Goal: Task Accomplishment & Management: Use online tool/utility

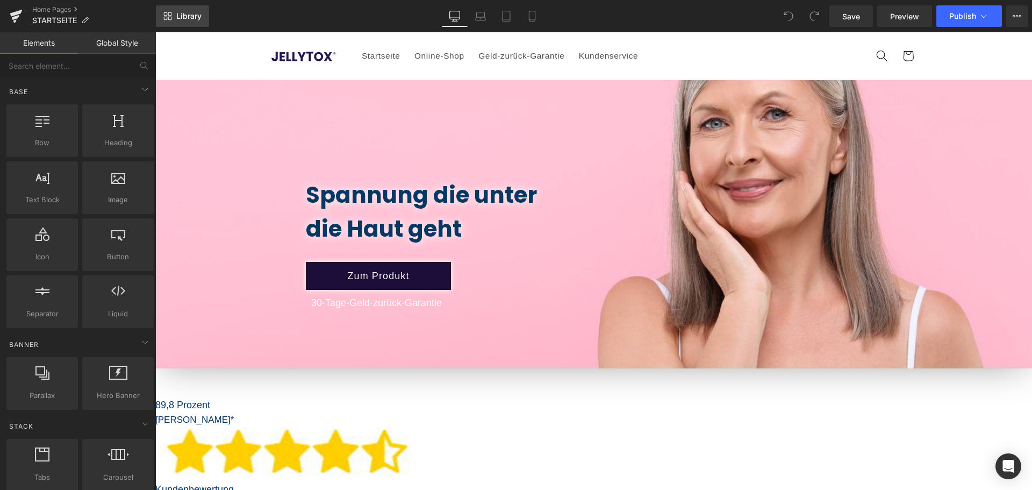
click at [186, 17] on span "Library" at bounding box center [188, 16] width 25 height 10
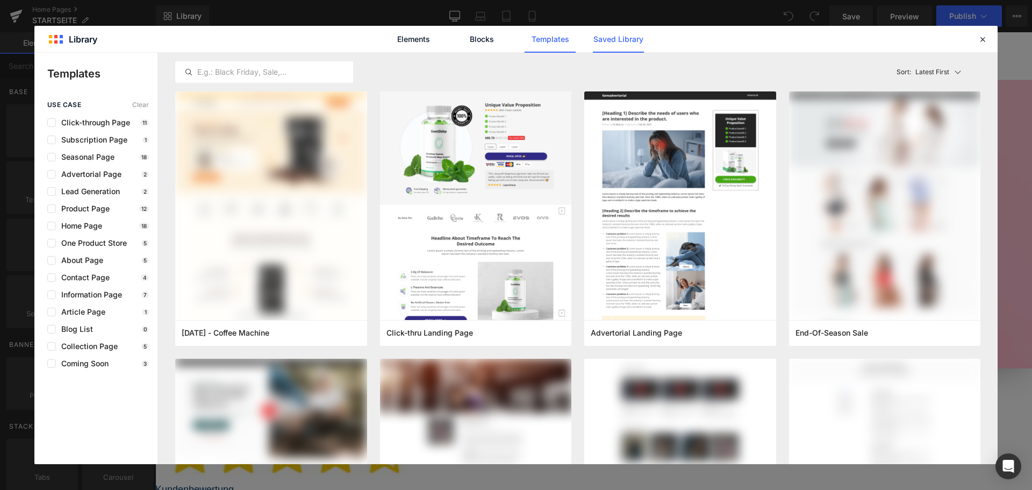
click at [609, 41] on link "Saved Library" at bounding box center [618, 39] width 51 height 27
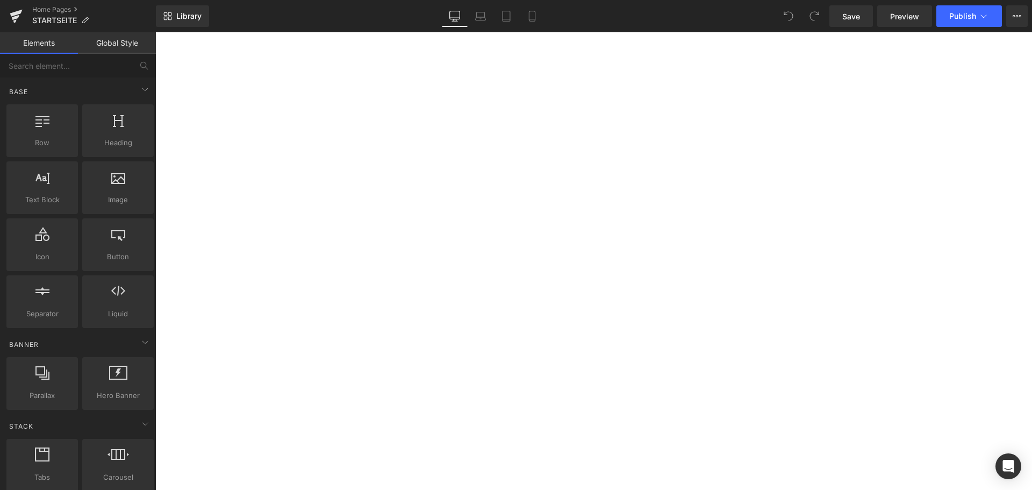
click at [196, 21] on link "Library" at bounding box center [182, 15] width 53 height 21
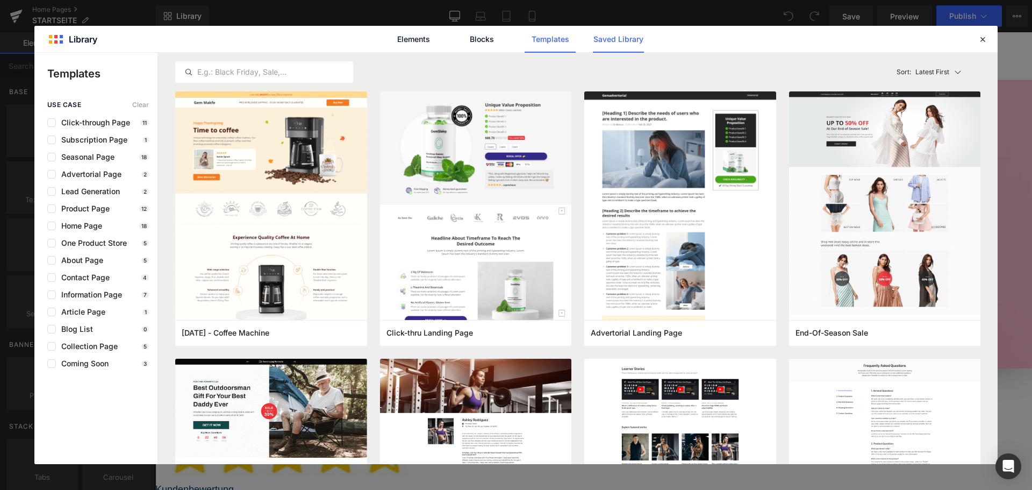
click at [621, 40] on link "Saved Library" at bounding box center [618, 39] width 51 height 27
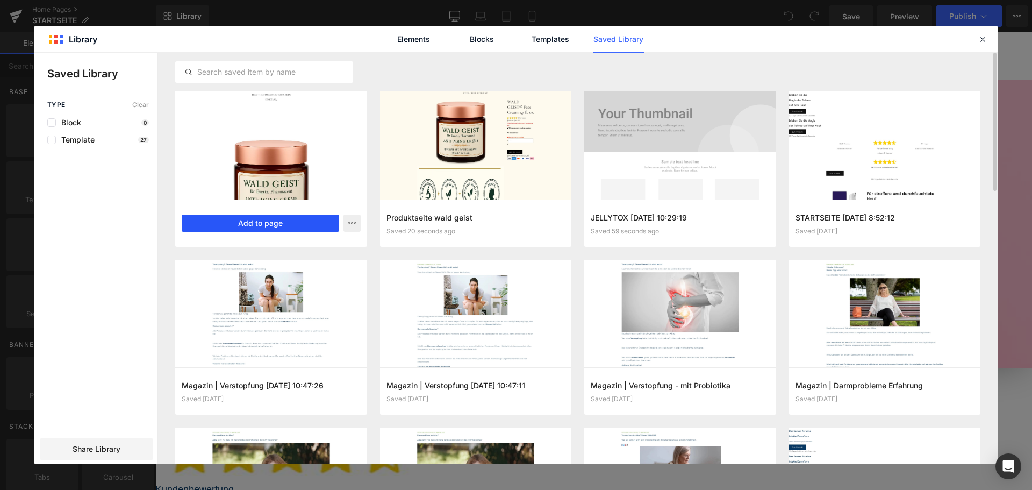
click at [280, 229] on button "Add to page" at bounding box center [260, 222] width 157 height 17
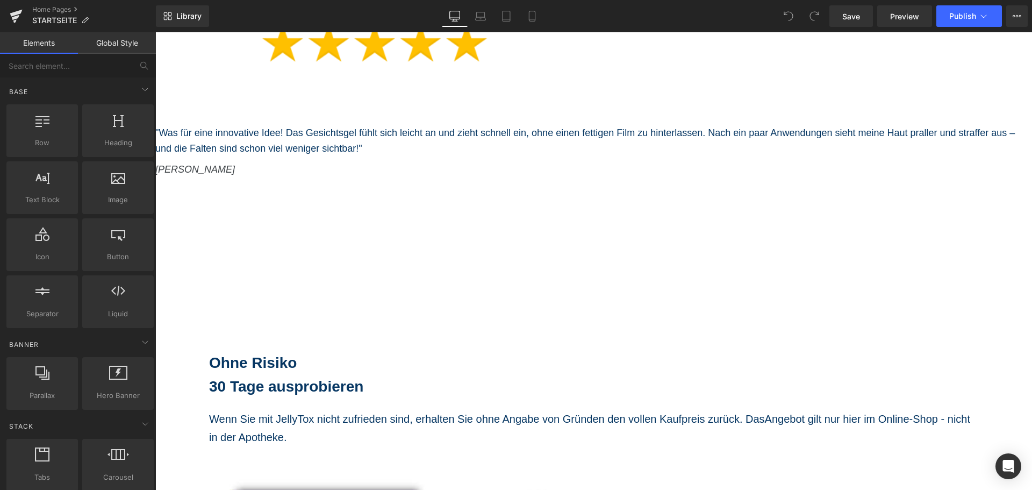
scroll to position [4413, 0]
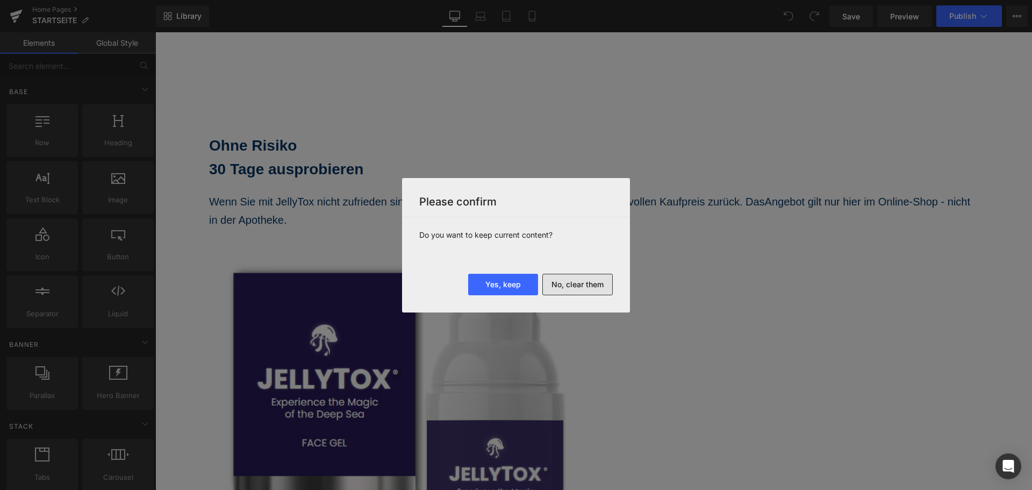
click at [608, 289] on button "No, clear them" at bounding box center [577, 284] width 70 height 21
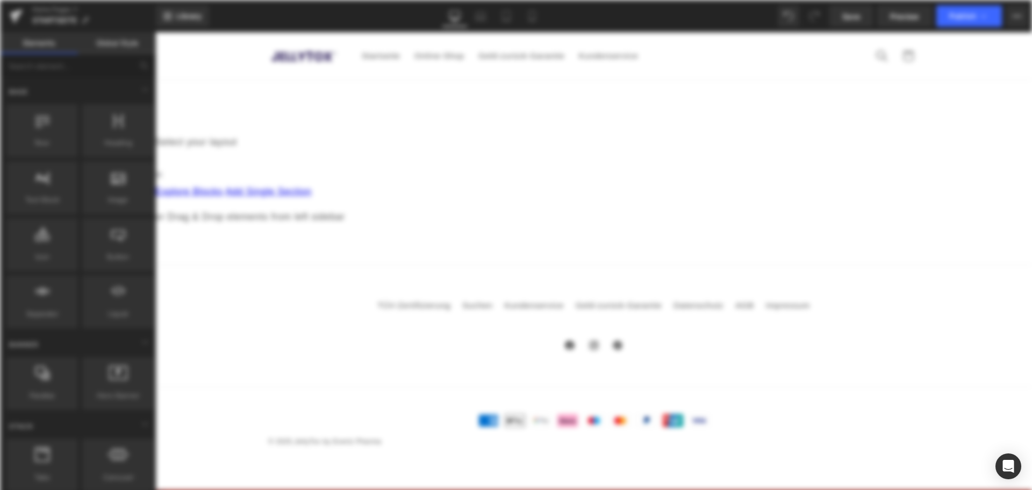
scroll to position [0, 0]
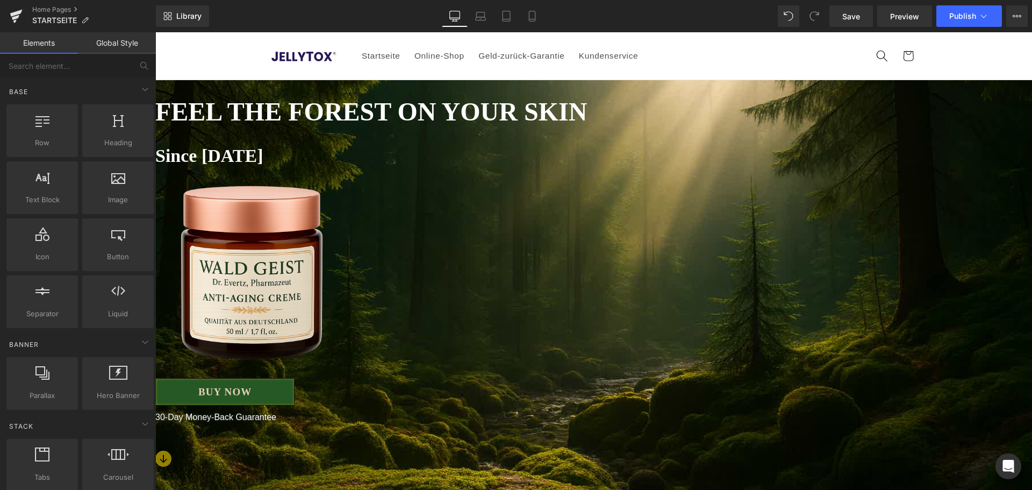
click at [155, 32] on span "Hero Banner" at bounding box center [155, 32] width 0 height 0
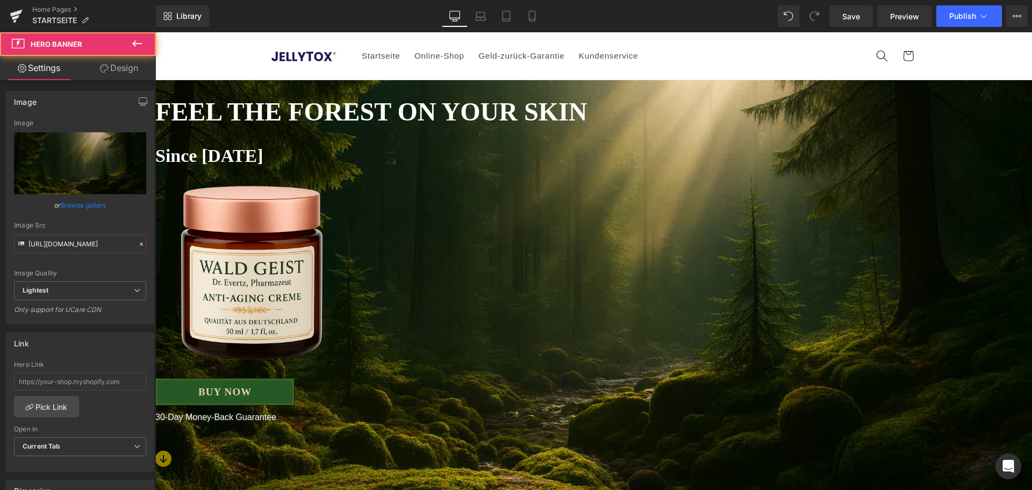
click at [116, 77] on link "Design" at bounding box center [119, 68] width 78 height 24
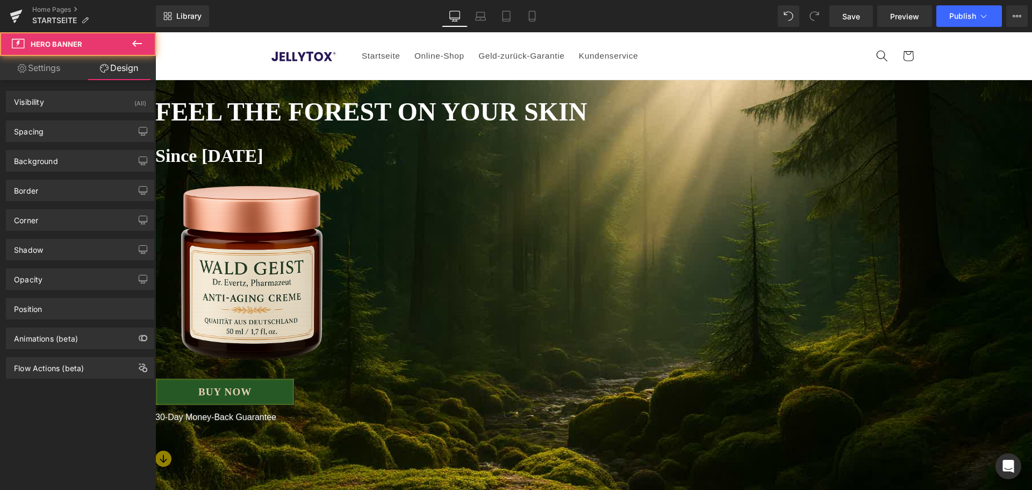
type input "-60"
type input "0"
type input "103"
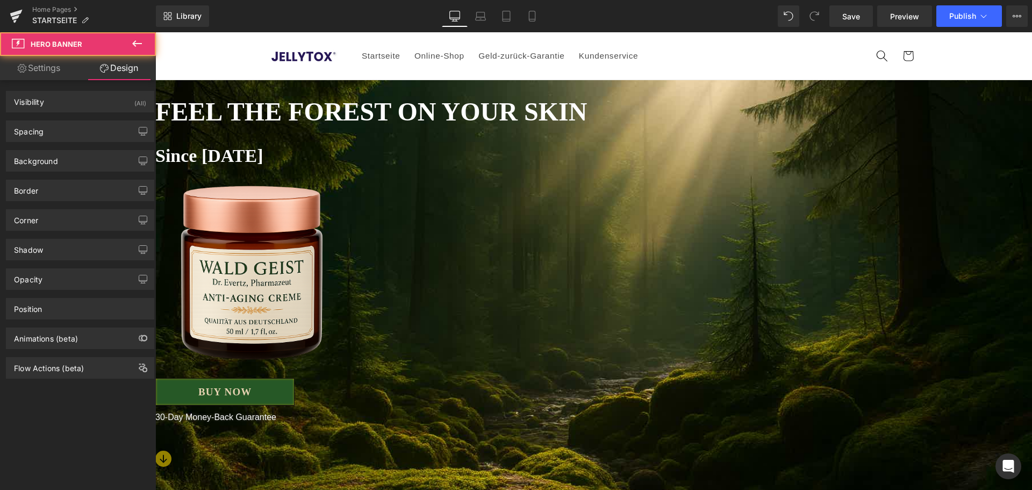
type input "0"
type input "34"
type input "0"
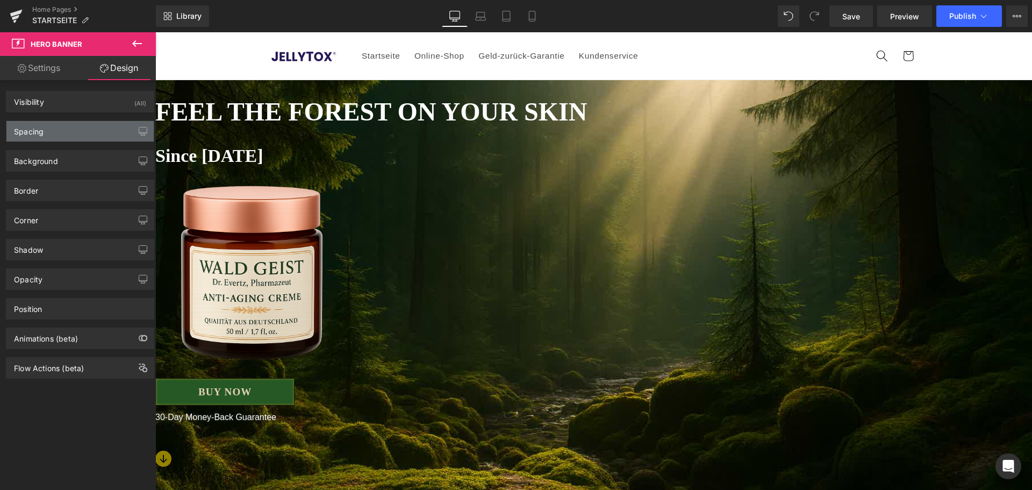
click at [87, 129] on div "Spacing" at bounding box center [79, 131] width 147 height 20
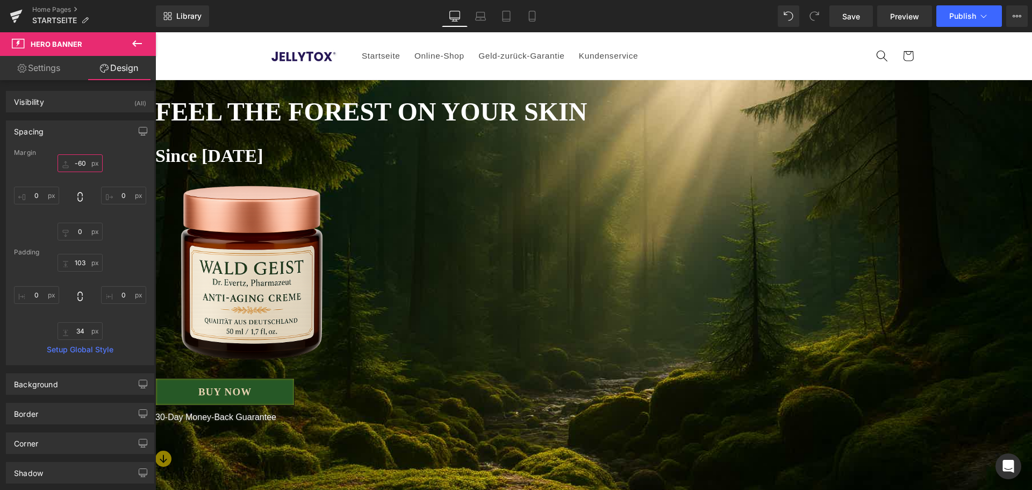
click at [84, 161] on input "-60" at bounding box center [79, 163] width 45 height 18
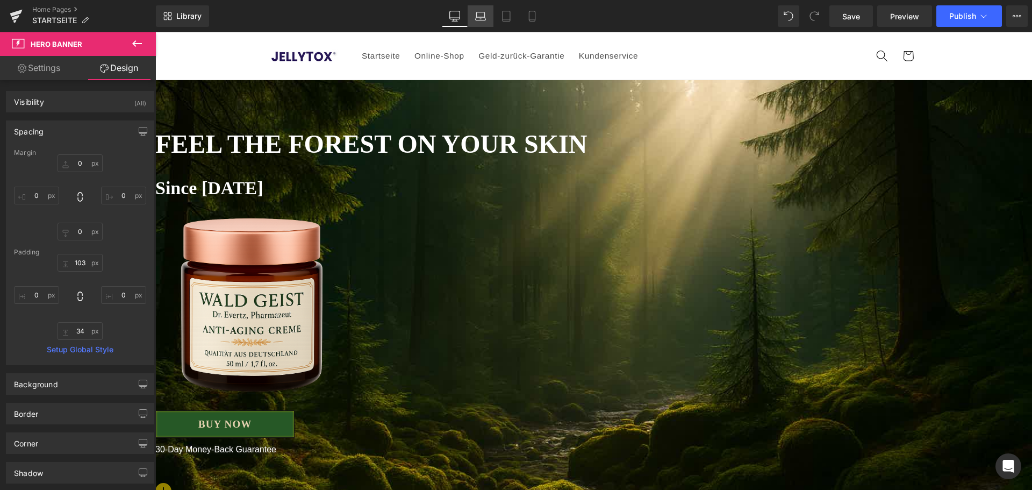
click at [485, 14] on icon at bounding box center [481, 14] width 8 height 5
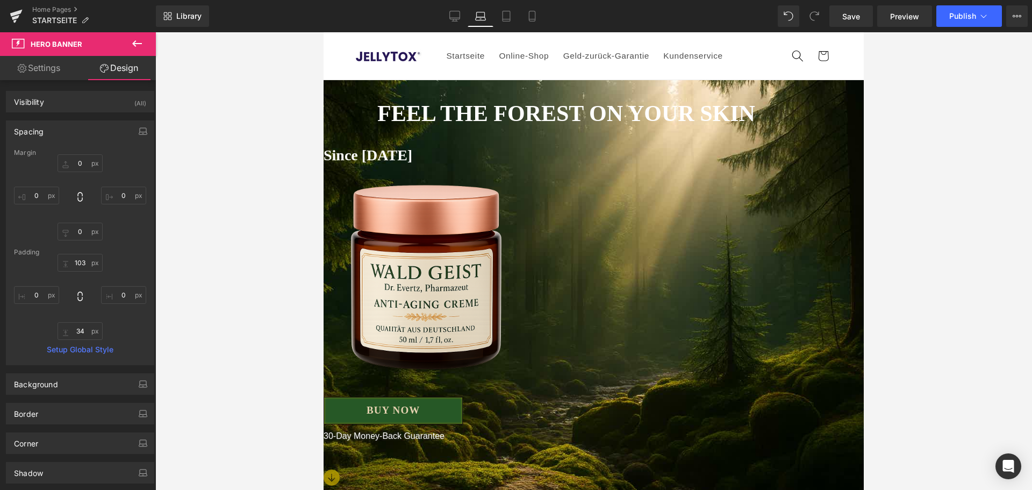
type input "-60"
type input "0"
type input "91"
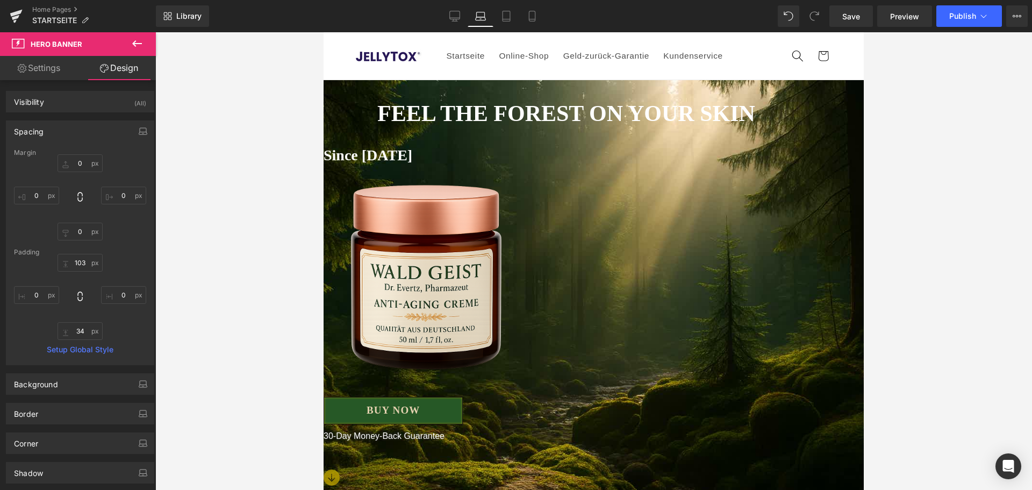
type input "0"
type input "91"
type input "0"
click at [85, 169] on input "-60" at bounding box center [79, 163] width 45 height 18
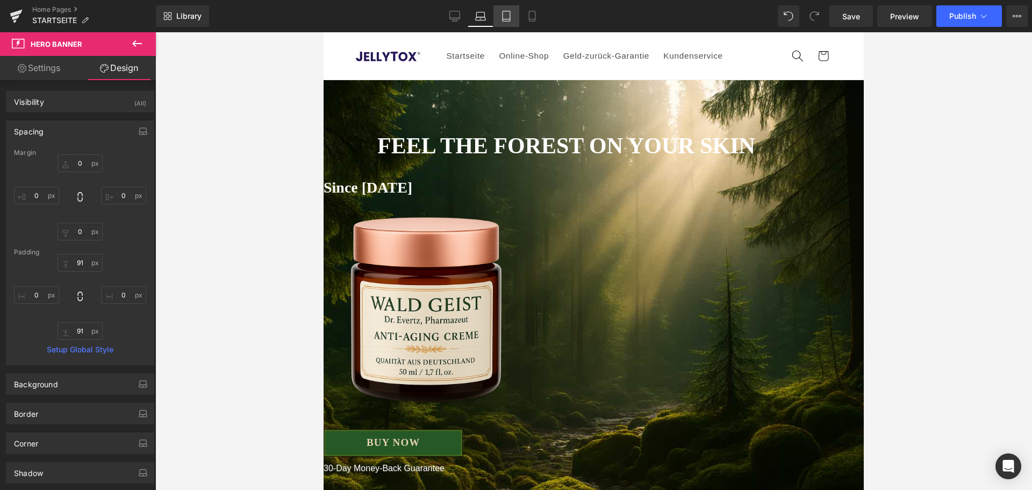
click at [517, 20] on link "Tablet" at bounding box center [506, 15] width 26 height 21
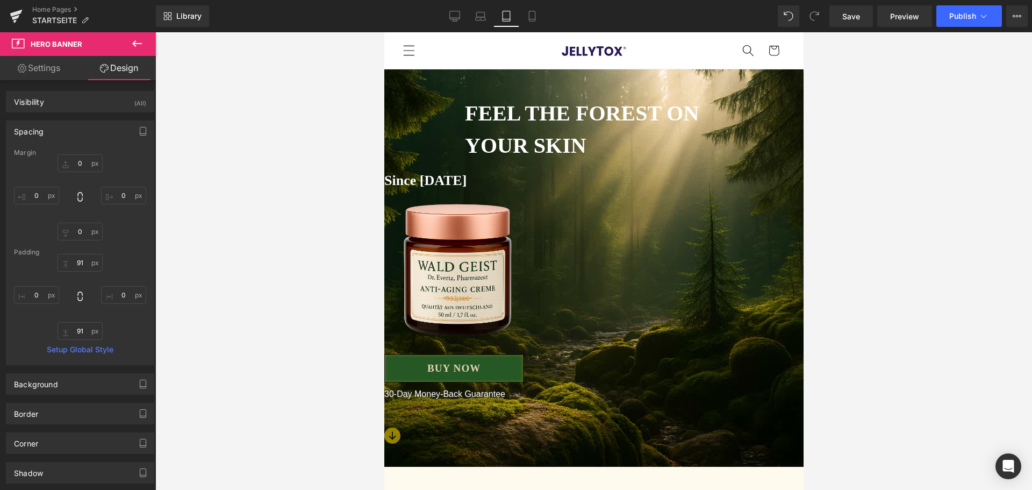
type input "-60"
type input "0"
type input "112"
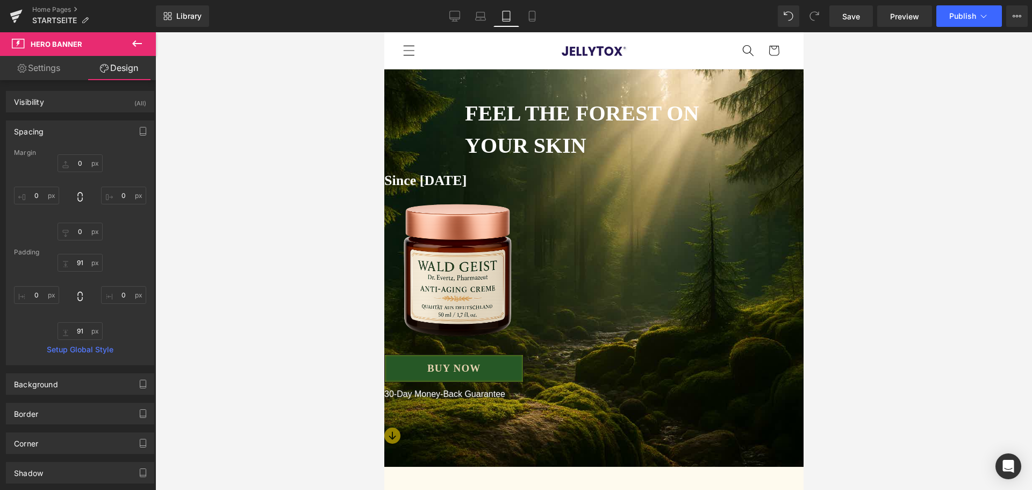
type input "0"
type input "31"
type input "0"
click at [80, 159] on input "-60" at bounding box center [79, 163] width 45 height 18
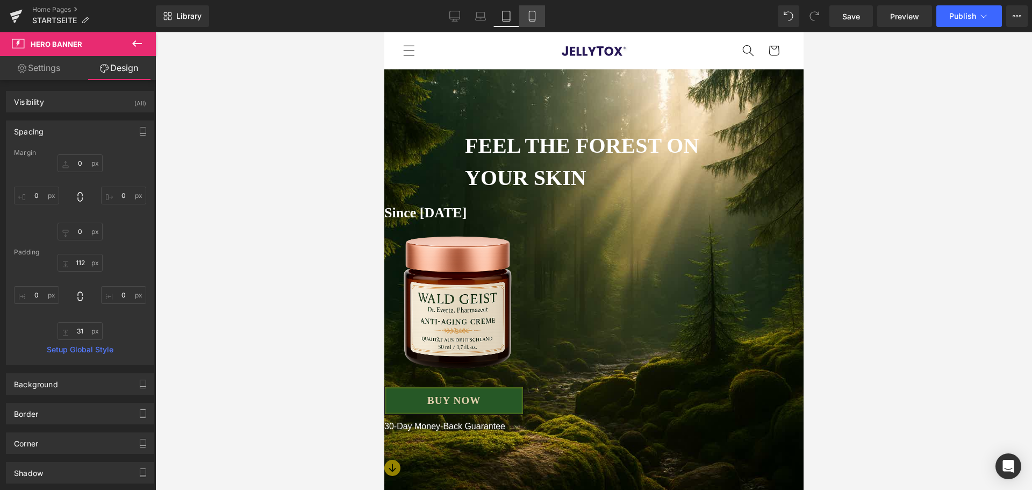
click at [538, 12] on link "Mobile" at bounding box center [532, 15] width 26 height 21
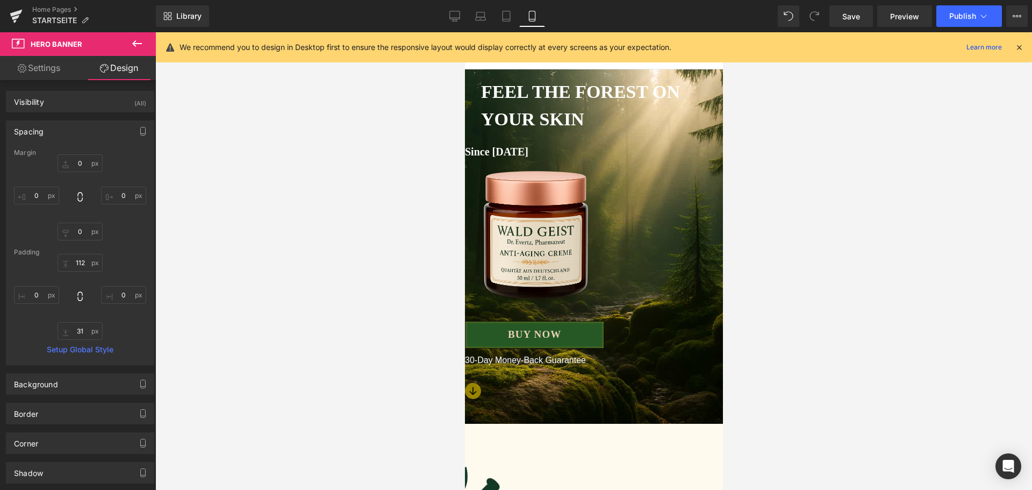
type input "-40"
type input "0"
type input "76"
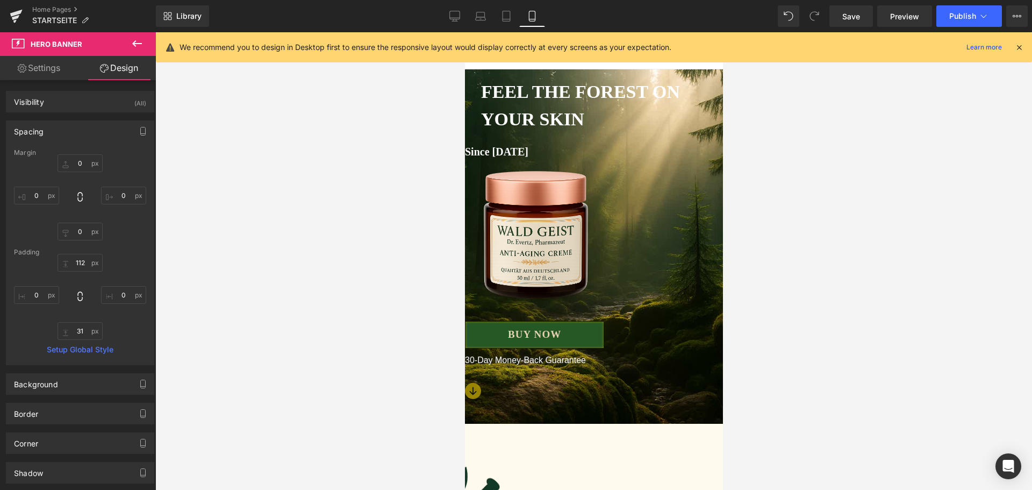
type input "0"
click at [71, 161] on input "-40" at bounding box center [79, 163] width 45 height 18
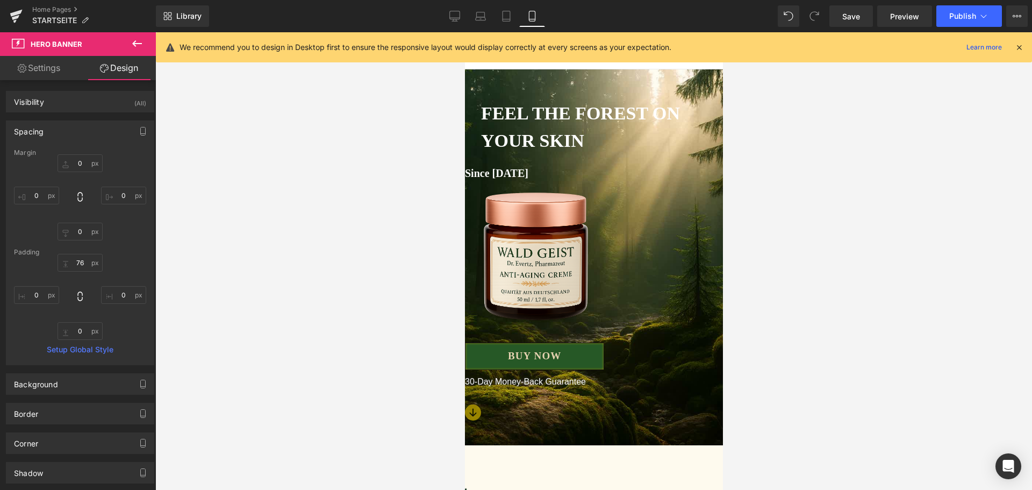
click at [1018, 48] on icon at bounding box center [1019, 47] width 10 height 10
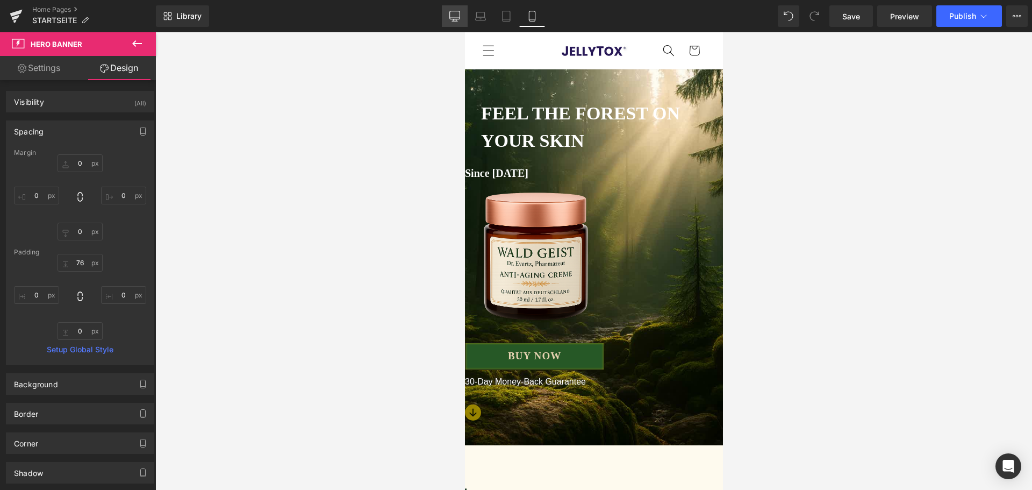
click at [460, 16] on link "Desktop" at bounding box center [455, 15] width 26 height 21
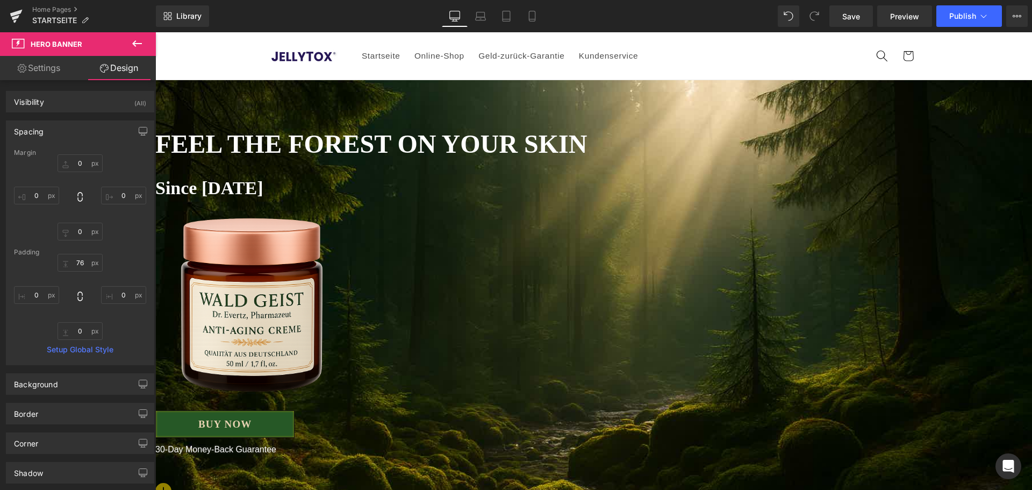
type input "0"
type input "103"
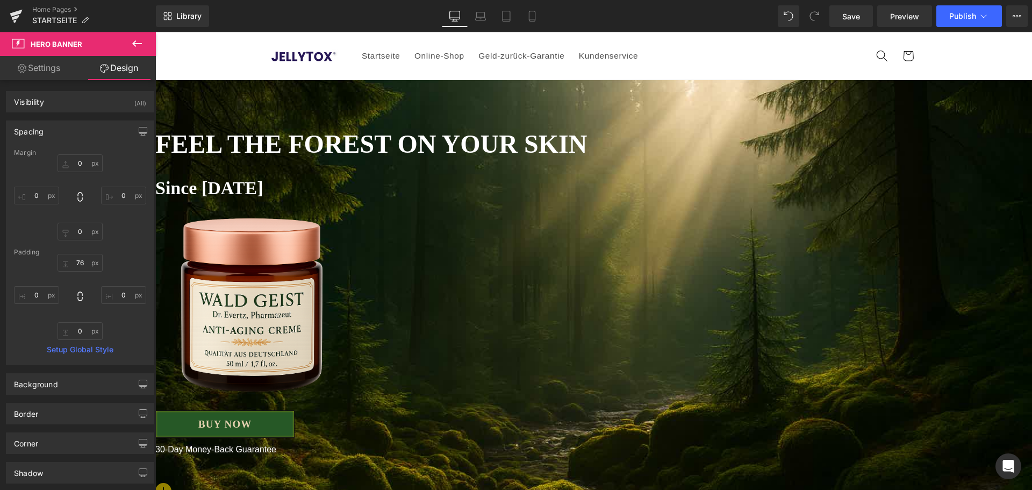
type input "0"
type input "34"
type input "0"
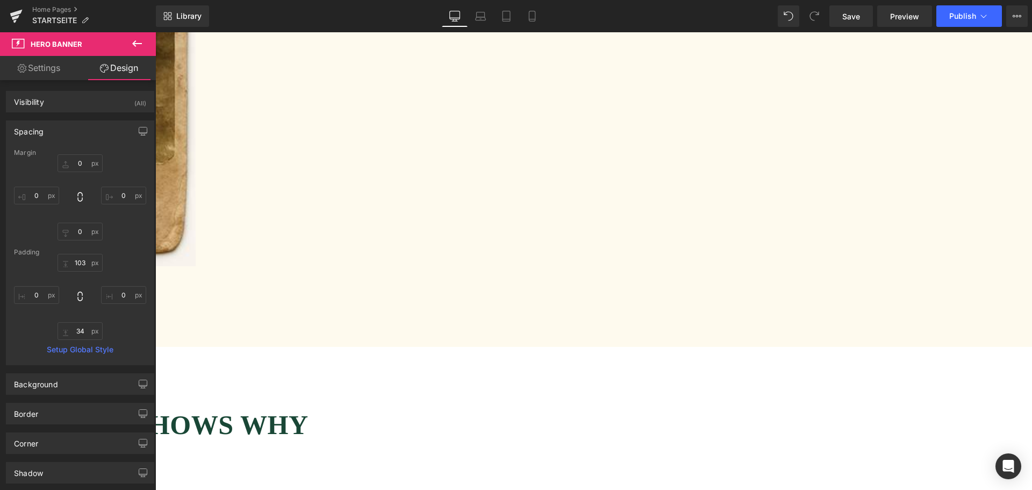
scroll to position [3723, 0]
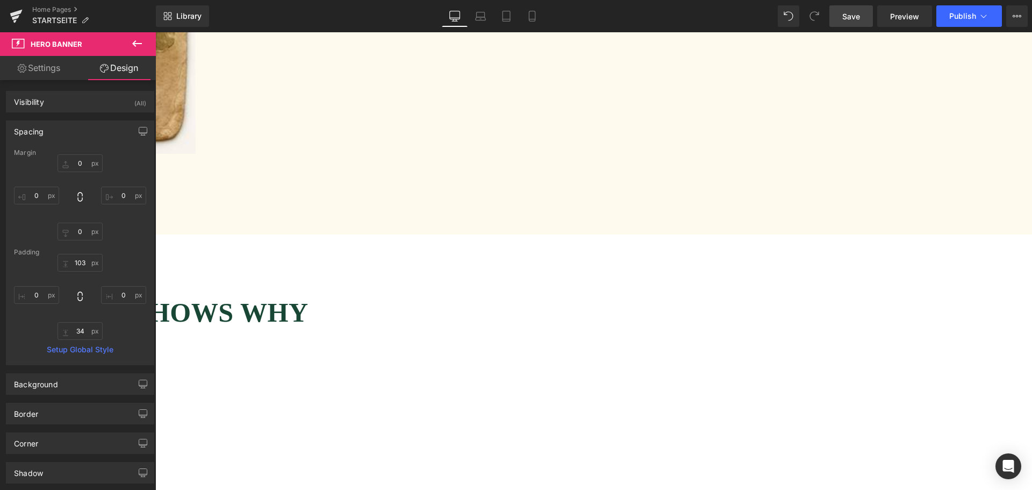
click at [863, 20] on link "Save" at bounding box center [851, 15] width 44 height 21
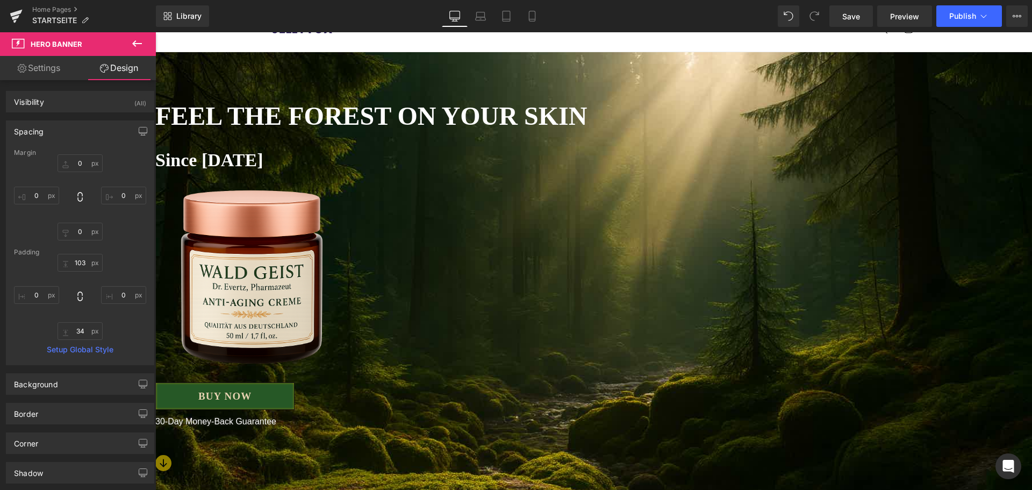
scroll to position [0, 0]
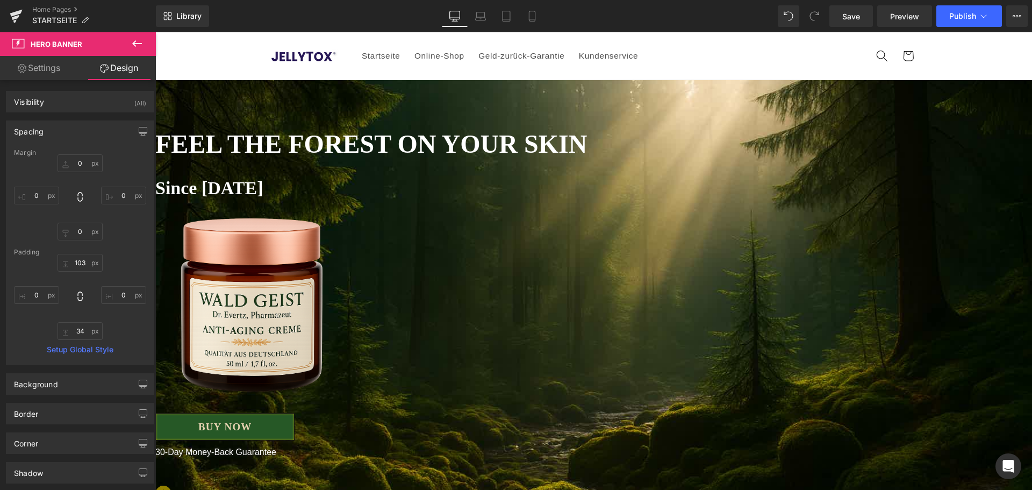
click at [491, 150] on b "FEEL THE FOREST ON YOUR SKIN" at bounding box center [370, 143] width 431 height 28
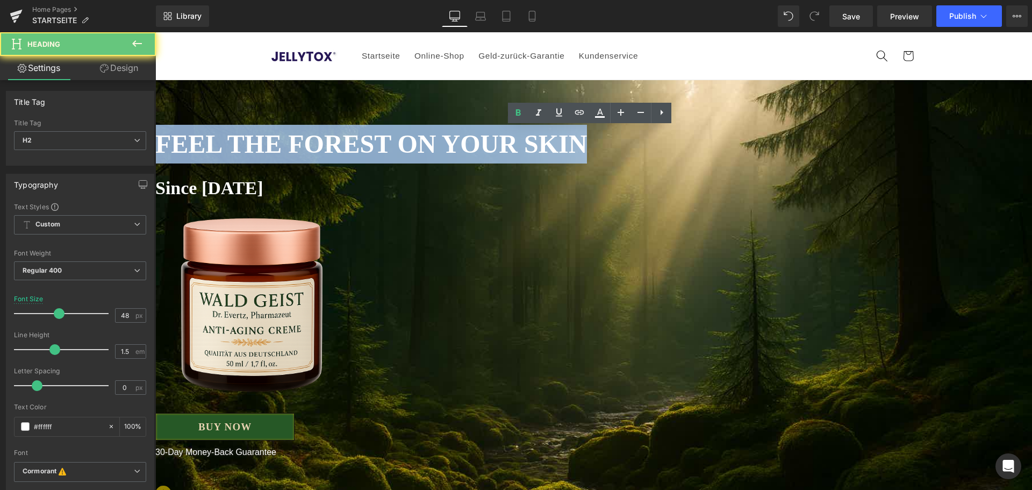
click at [491, 150] on b "FEEL THE FOREST ON YOUR SKIN" at bounding box center [370, 143] width 431 height 28
copy b "FEEL THE FOREST ON YOUR SKIN"
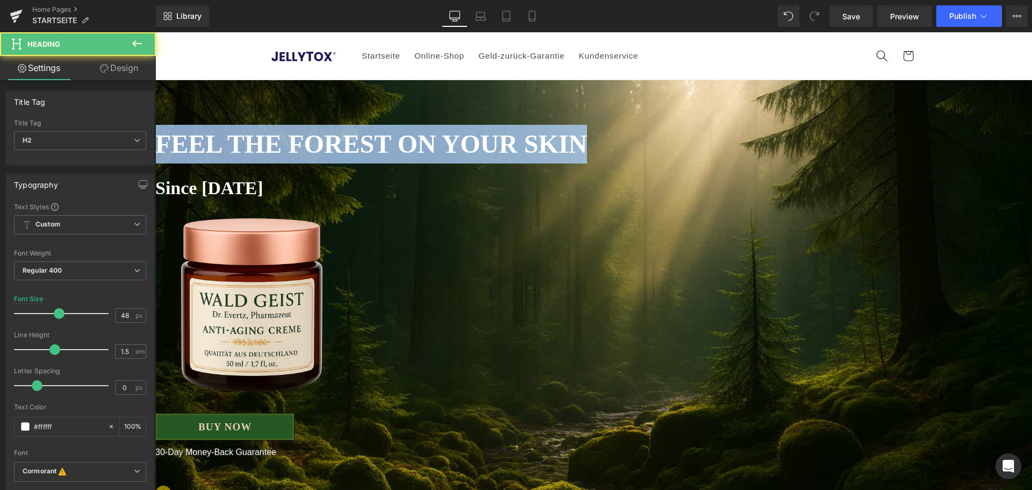
click at [525, 141] on b "FEEL THE FOREST ON YOUR SKIN" at bounding box center [370, 143] width 431 height 28
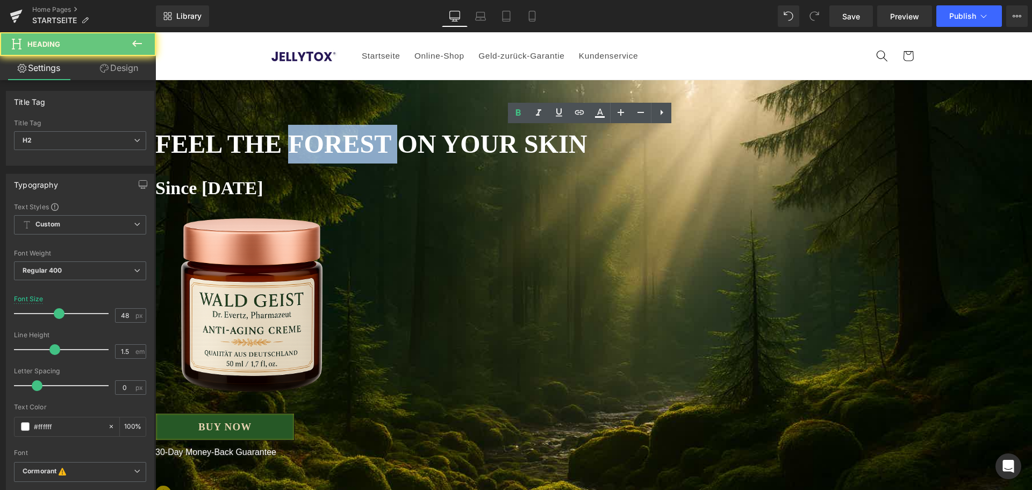
click at [525, 141] on b "FEEL THE FOREST ON YOUR SKIN" at bounding box center [370, 143] width 431 height 28
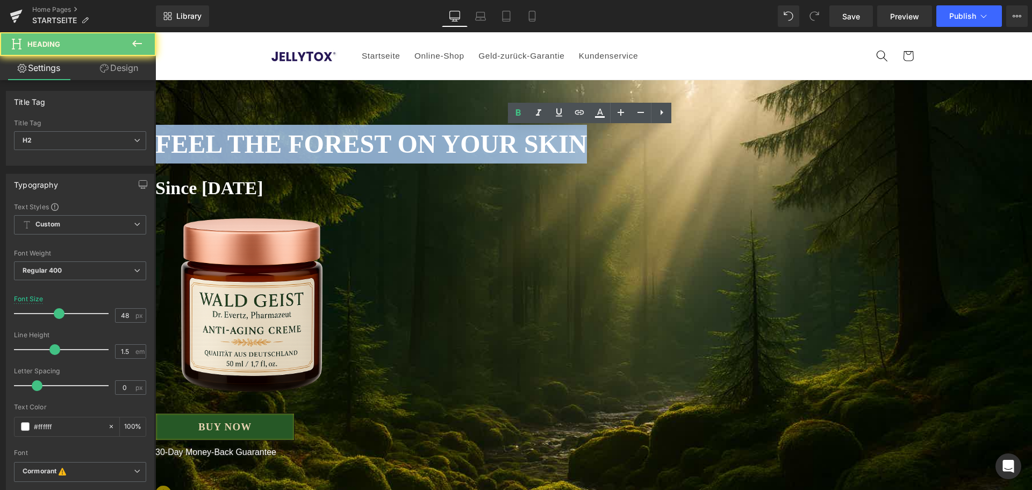
click at [525, 141] on b "FEEL THE FOREST ON YOUR SKIN" at bounding box center [370, 143] width 431 height 28
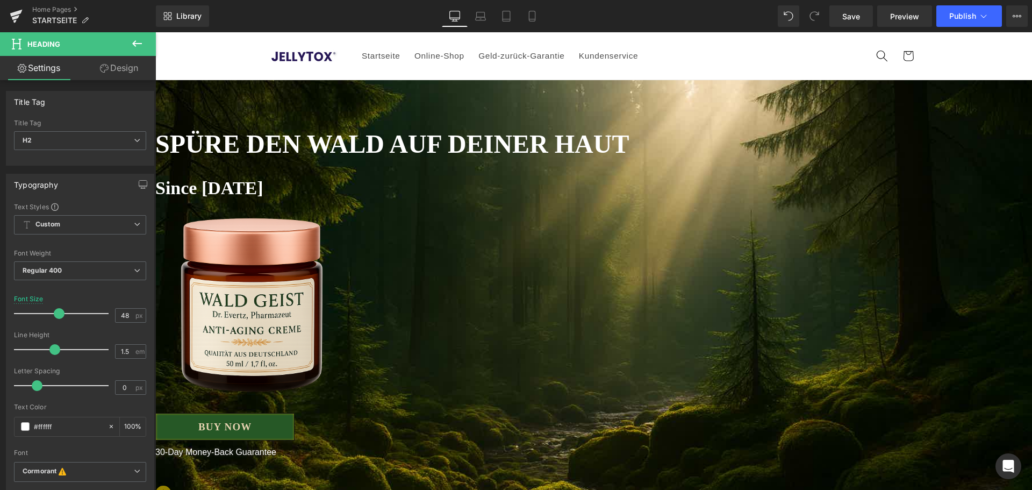
click at [348, 201] on img at bounding box center [251, 292] width 193 height 289
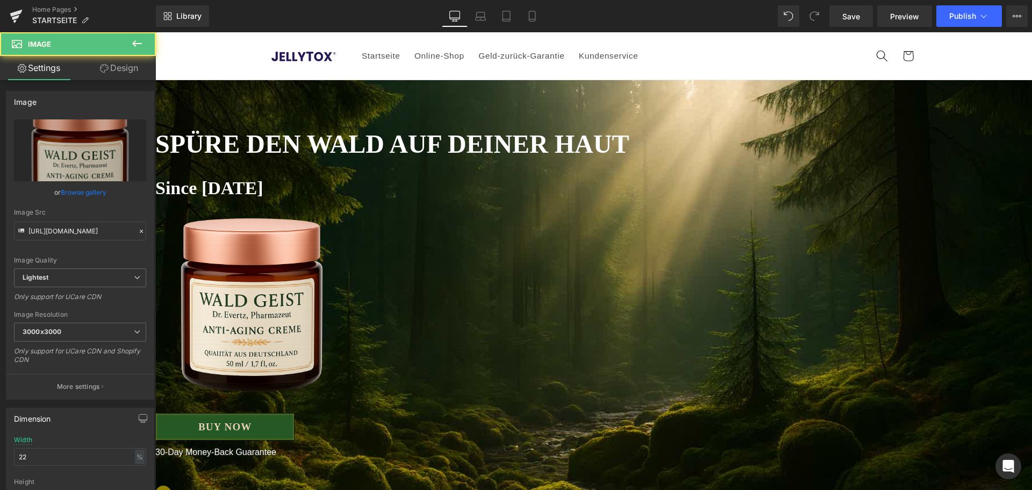
click at [348, 199] on img at bounding box center [251, 292] width 193 height 289
click at [348, 188] on img at bounding box center [251, 292] width 193 height 289
click at [618, 442] on div at bounding box center [593, 443] width 876 height 3
click at [614, 138] on b "SPÜRE DEN WALD AUF DEINER HAUT" at bounding box center [391, 143] width 473 height 28
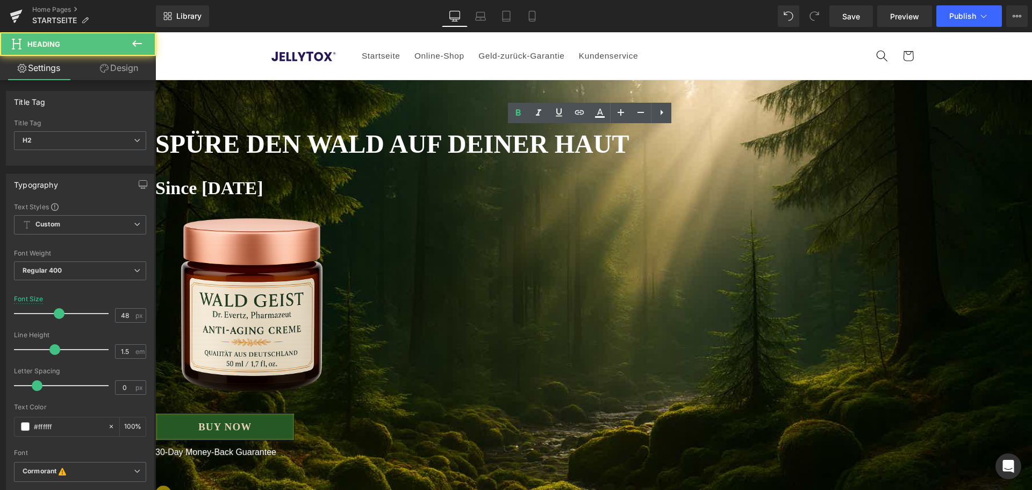
click at [348, 171] on img at bounding box center [251, 292] width 193 height 289
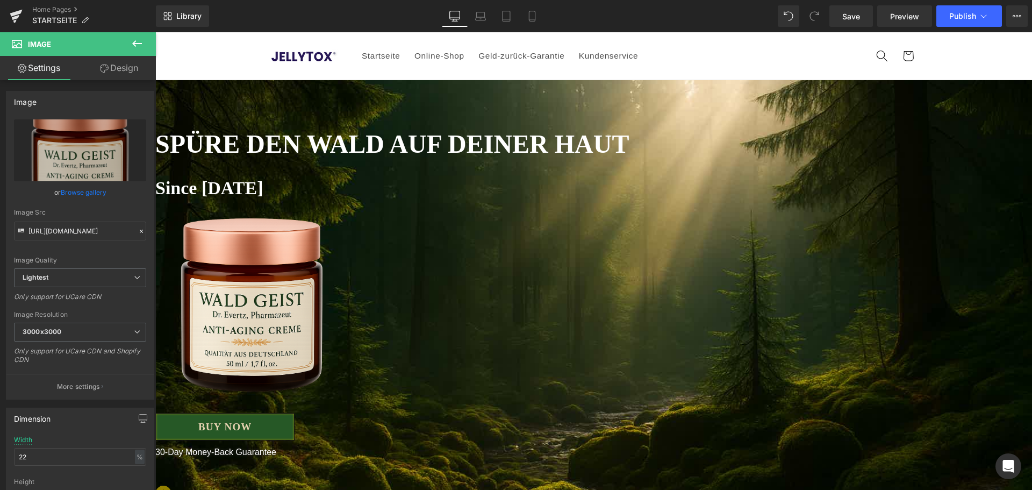
click at [348, 191] on img at bounding box center [251, 292] width 193 height 289
click at [348, 203] on img at bounding box center [251, 292] width 193 height 289
click at [348, 246] on img at bounding box center [251, 292] width 193 height 289
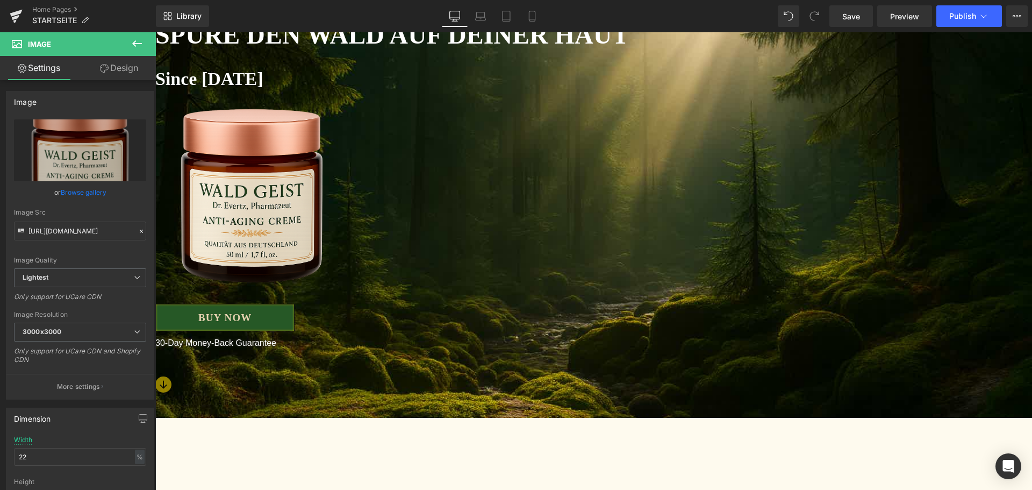
scroll to position [376, 0]
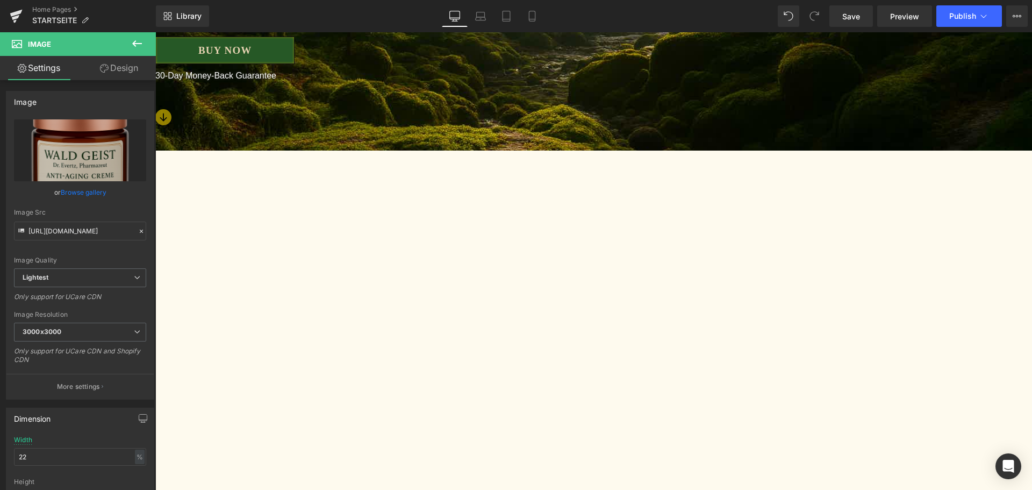
click at [155, 32] on span "Button" at bounding box center [155, 32] width 0 height 0
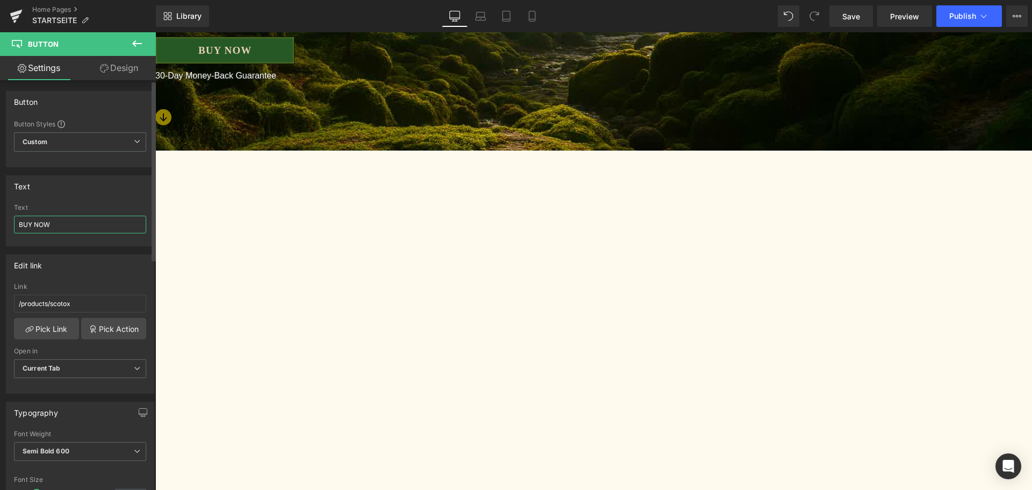
click at [53, 229] on input "BUY NOW" at bounding box center [80, 224] width 132 height 18
type input "JETZT BESTELLEN"
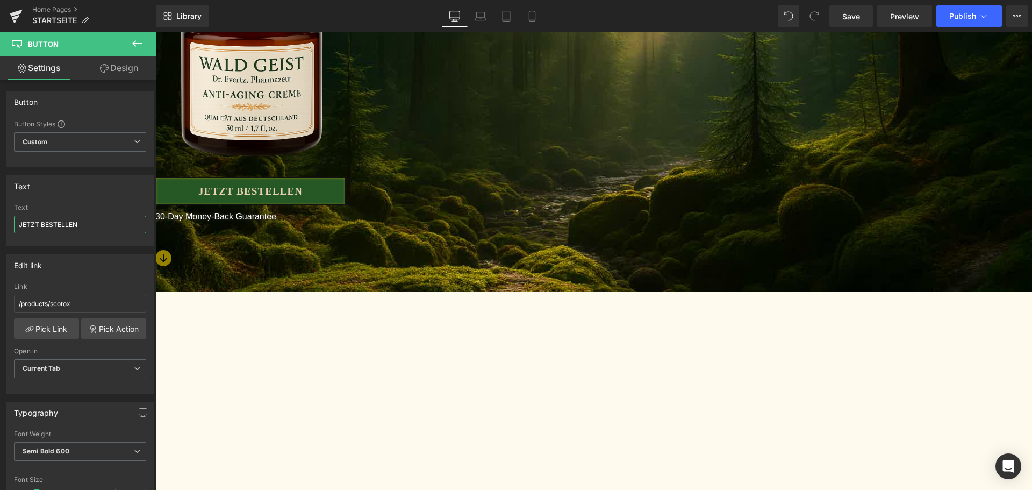
scroll to position [215, 0]
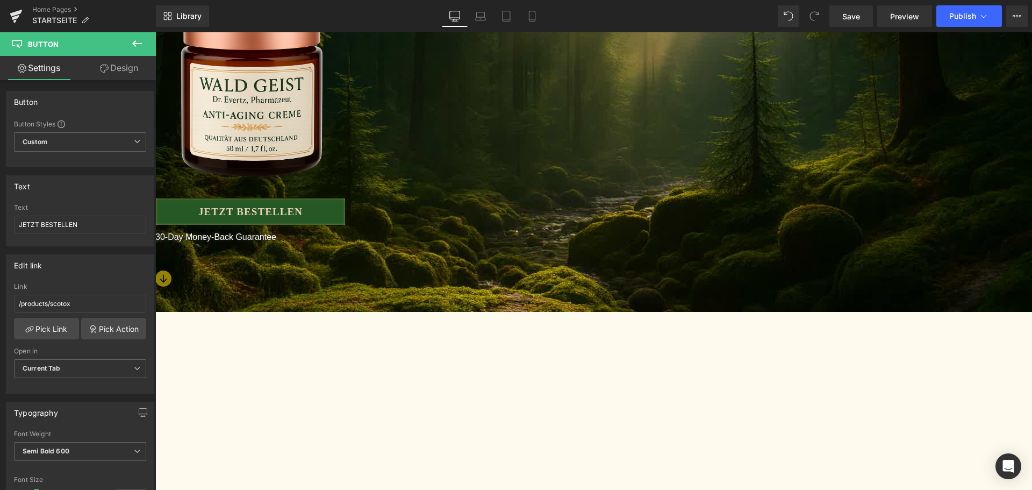
click at [541, 238] on p "30-Day Money-Back Guarantee" at bounding box center [593, 237] width 876 height 13
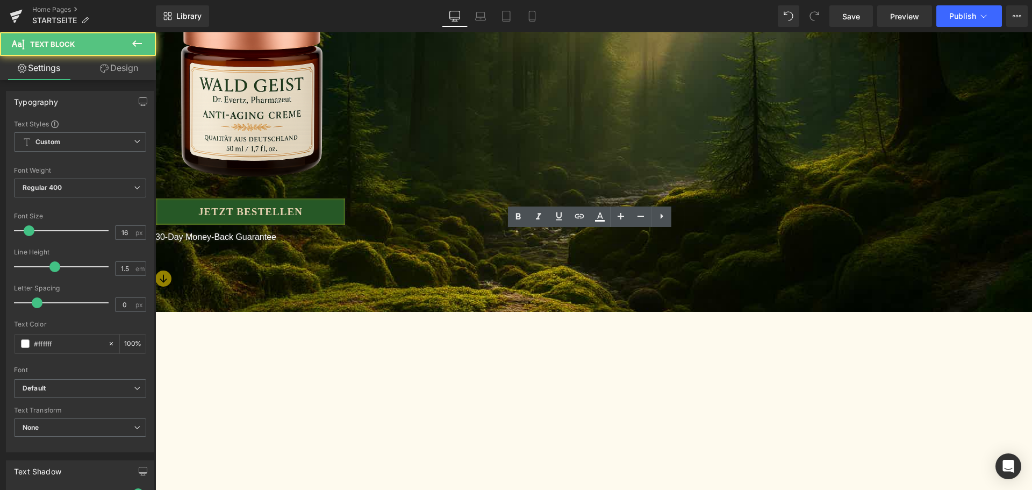
click at [548, 238] on p "30-Day Money-Back Guarantee" at bounding box center [593, 237] width 876 height 13
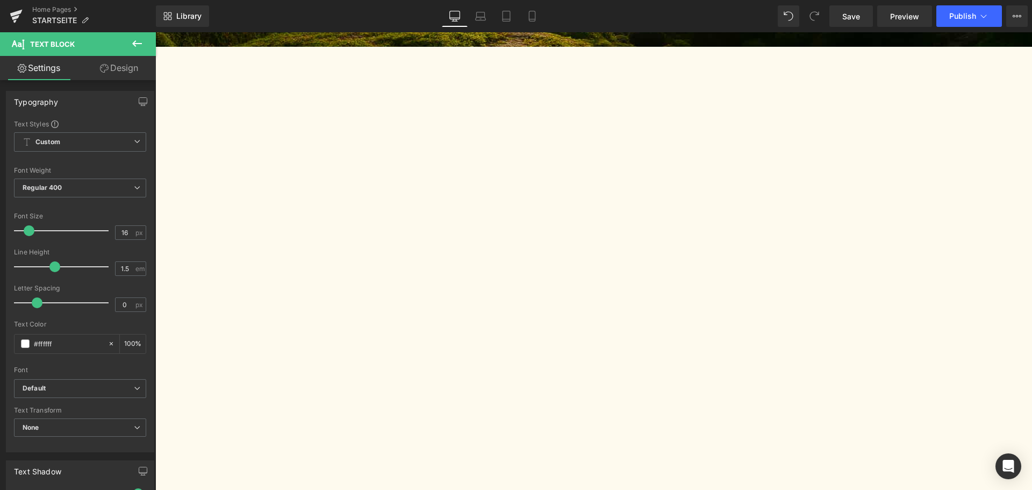
scroll to position [484, 0]
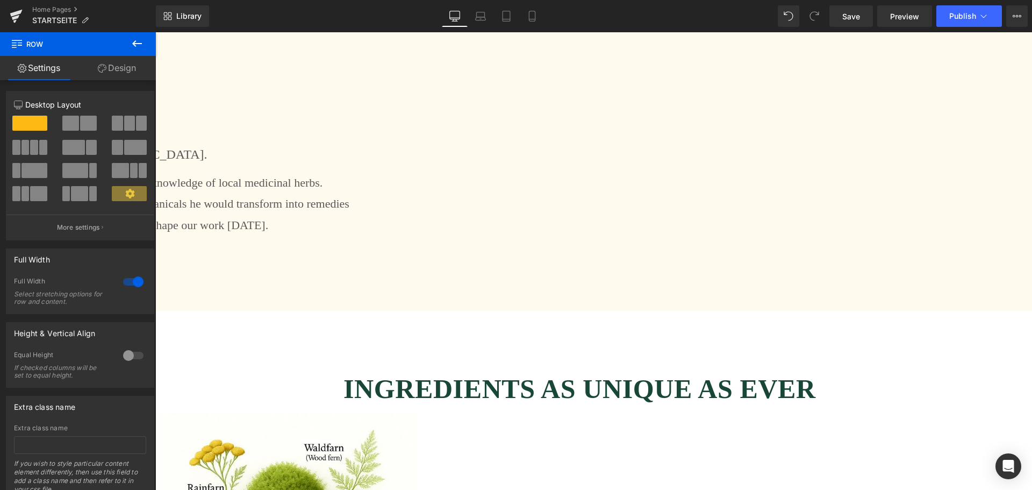
scroll to position [2418, 0]
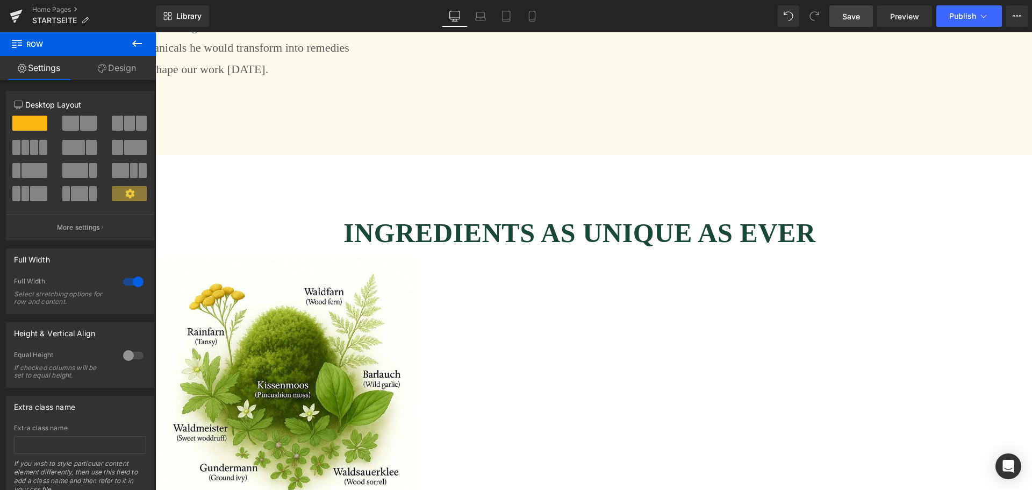
click at [848, 11] on span "Save" at bounding box center [851, 16] width 18 height 11
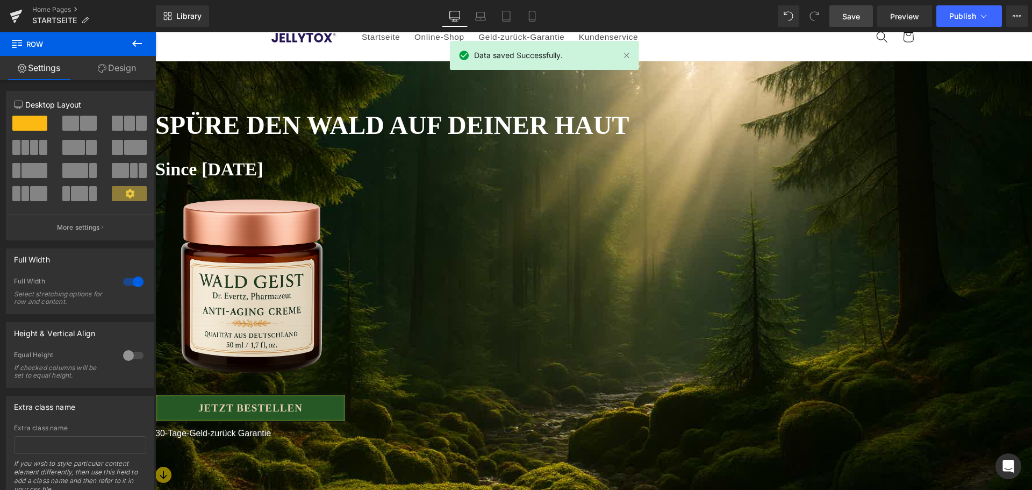
scroll to position [0, 0]
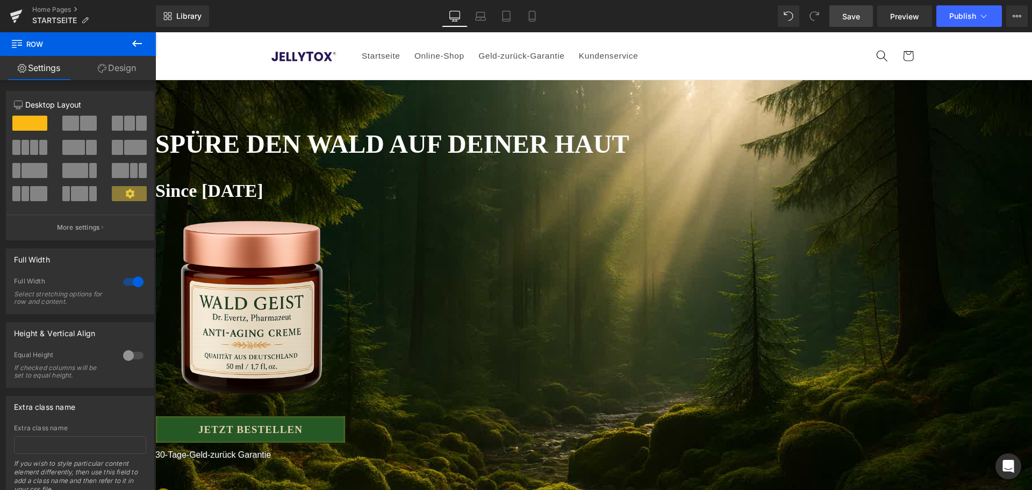
click at [474, 146] on b "SPÜRE DEN WALD AUF DEINER HAUT" at bounding box center [391, 143] width 473 height 28
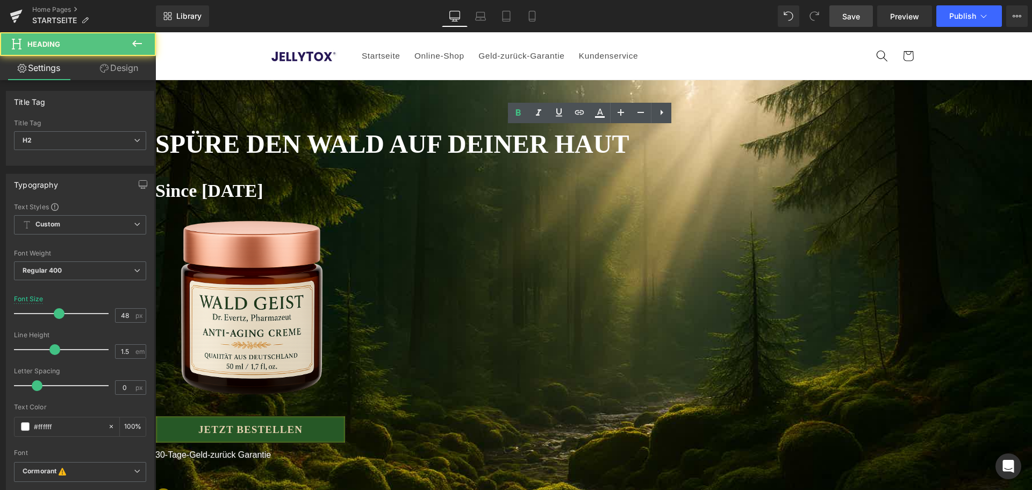
click at [440, 149] on b "SPÜRE DEN WALD AUF DEINER HAUT" at bounding box center [391, 143] width 473 height 28
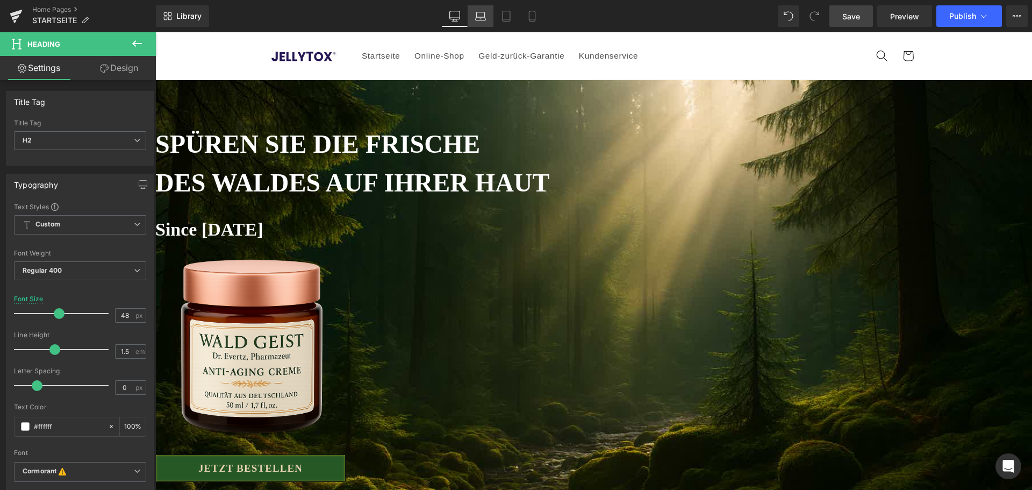
click at [474, 20] on link "Laptop" at bounding box center [480, 15] width 26 height 21
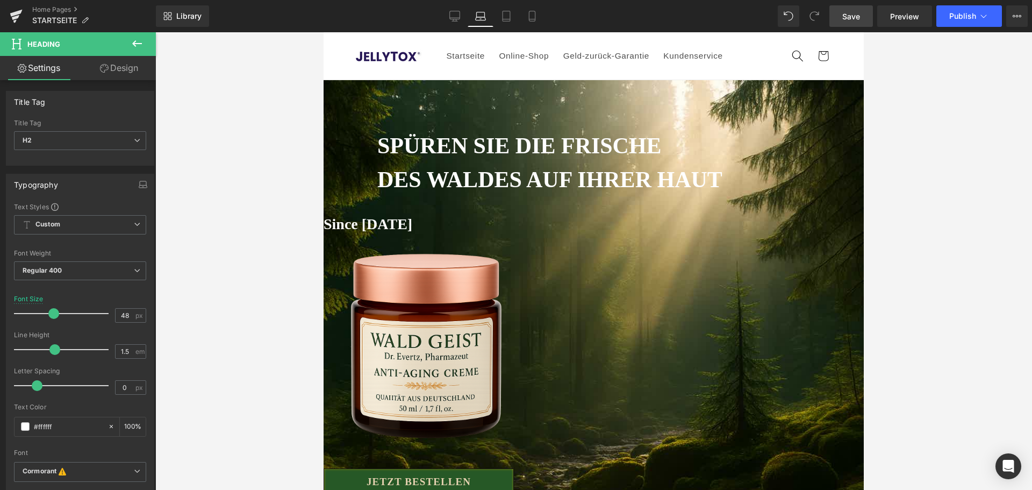
type input "42"
type input "100"
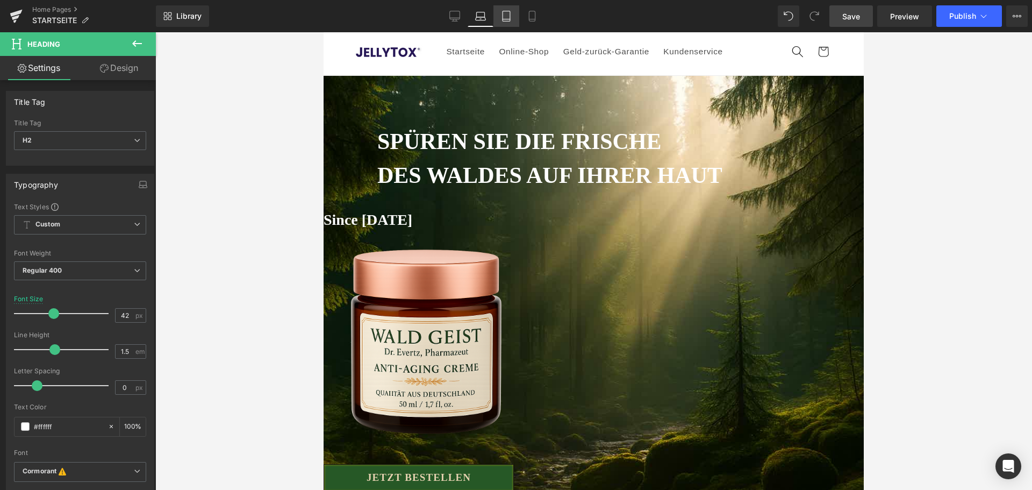
click at [502, 18] on icon at bounding box center [506, 16] width 11 height 11
type input "40"
type input "100"
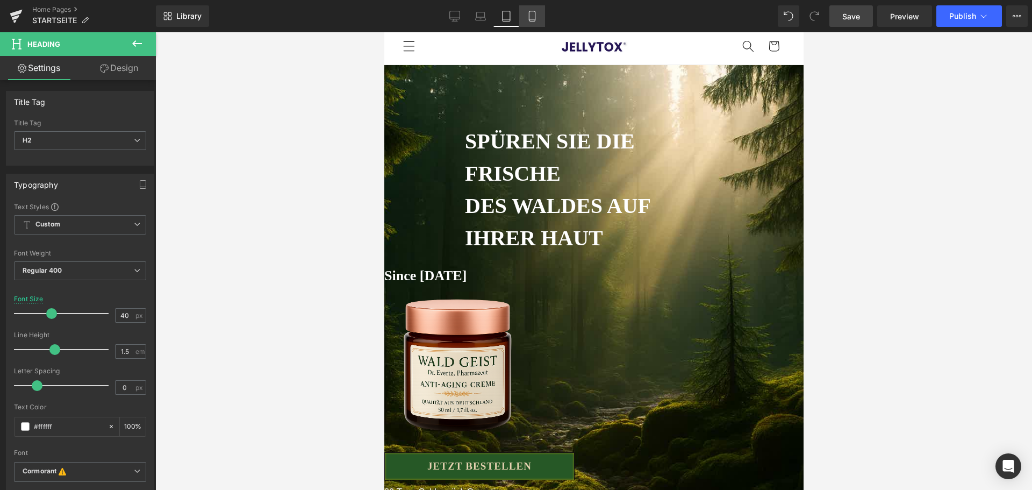
scroll to position [5, 0]
click at [535, 17] on icon at bounding box center [532, 16] width 6 height 10
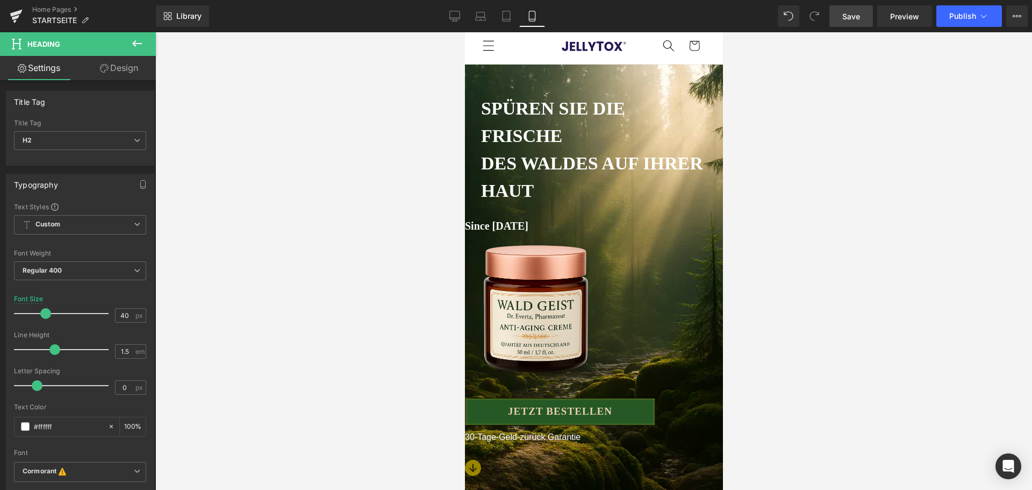
type input "34"
type input "100"
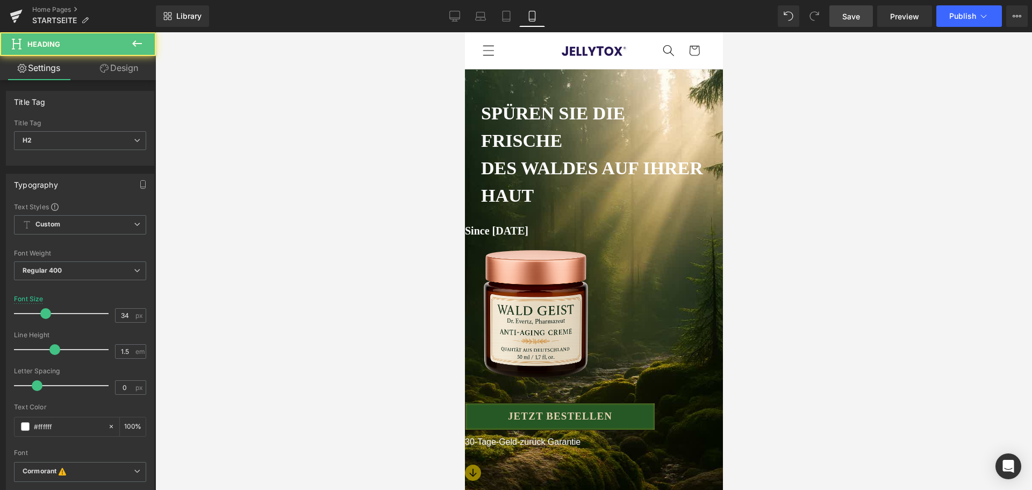
click at [566, 131] on h2 "SPÜREN SIE DIE FRISCHE" at bounding box center [593, 126] width 226 height 55
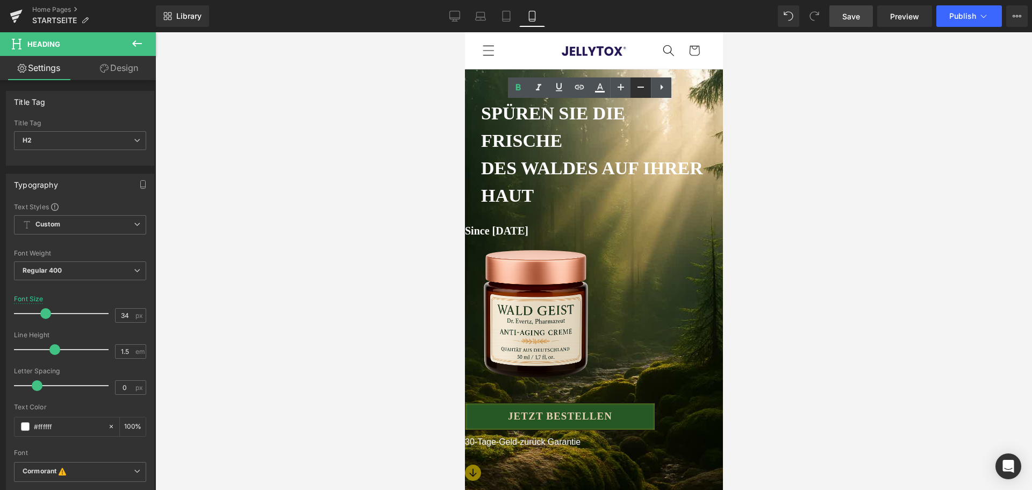
click at [639, 89] on icon at bounding box center [640, 87] width 13 height 13
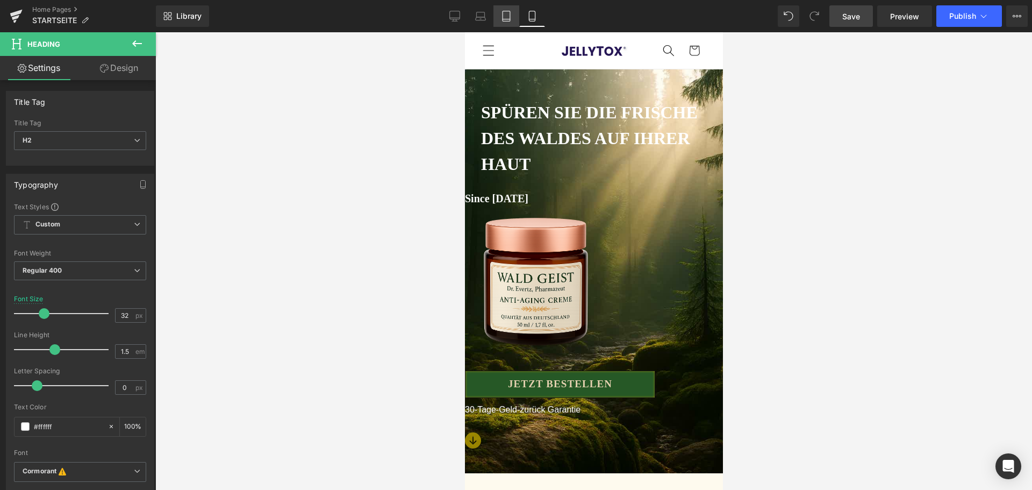
click at [511, 17] on icon at bounding box center [506, 16] width 11 height 11
type input "40"
type input "100"
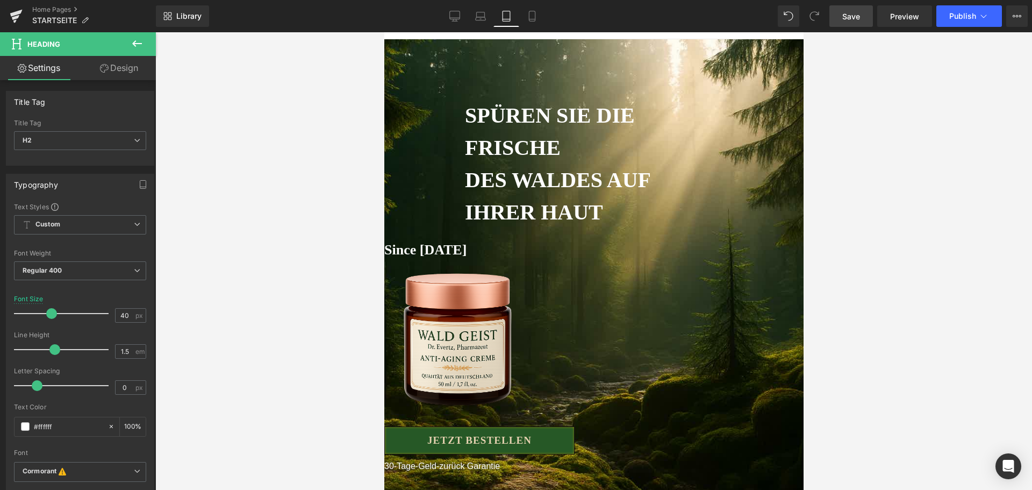
click at [587, 124] on b "SPÜREN SIE DIE FRISCHE" at bounding box center [549, 131] width 170 height 56
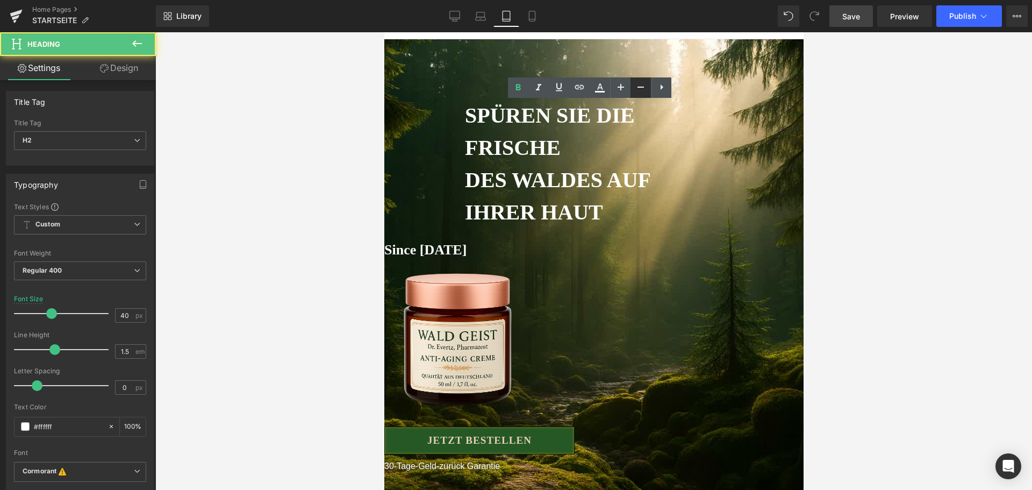
click at [641, 93] on icon at bounding box center [640, 87] width 13 height 13
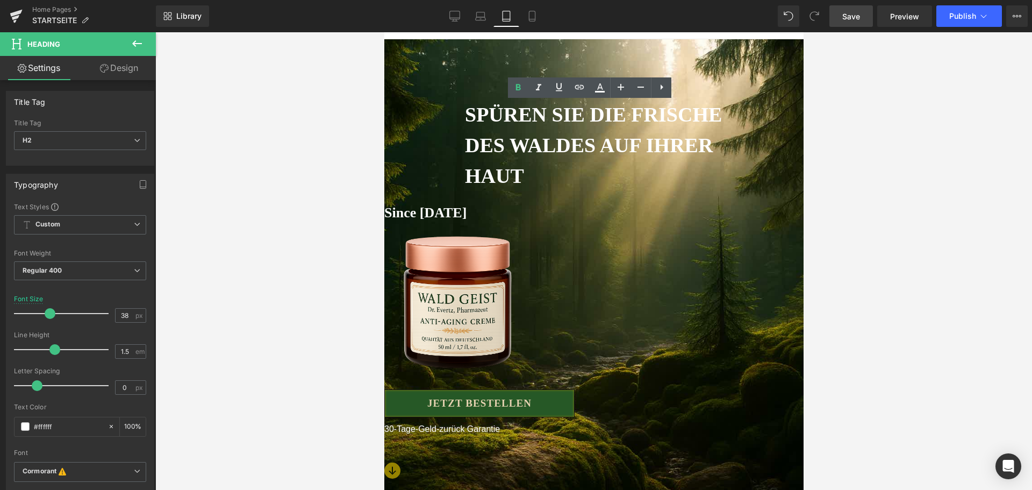
click at [652, 130] on h2 "SPÜREN SIE DIE FRISCHE" at bounding box center [593, 114] width 258 height 31
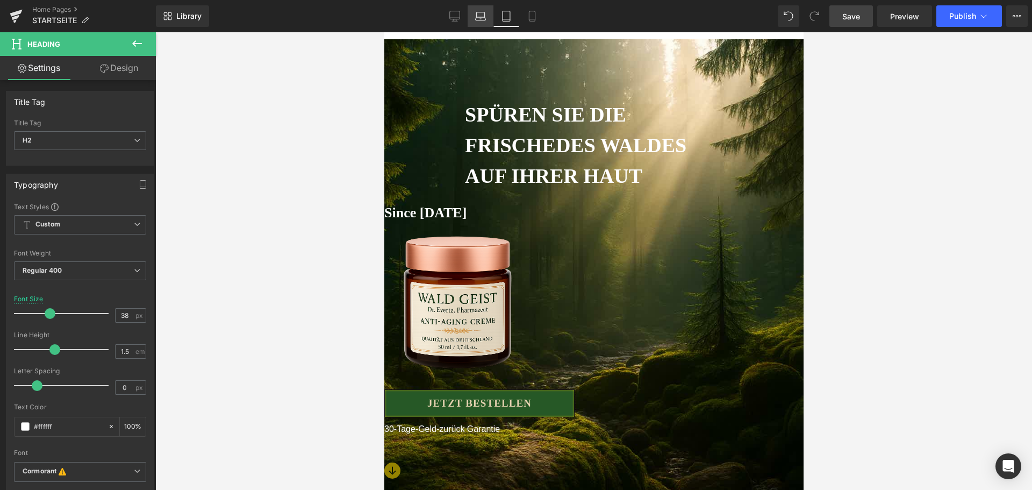
click at [488, 20] on link "Laptop" at bounding box center [480, 15] width 26 height 21
type input "42"
type input "100"
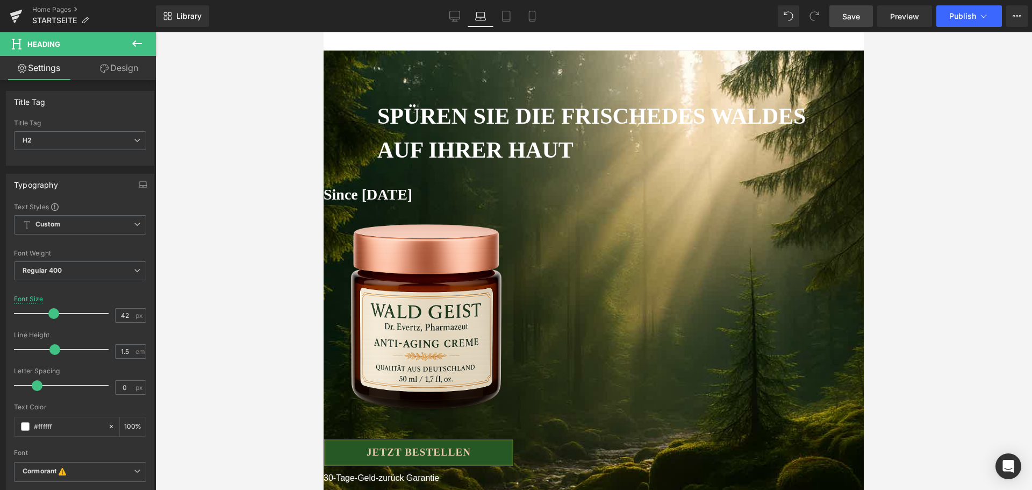
click at [492, 114] on b "SPÜREN SIE DIE FRISCHE" at bounding box center [519, 116] width 284 height 25
click at [646, 91] on icon at bounding box center [640, 87] width 13 height 13
type input "40"
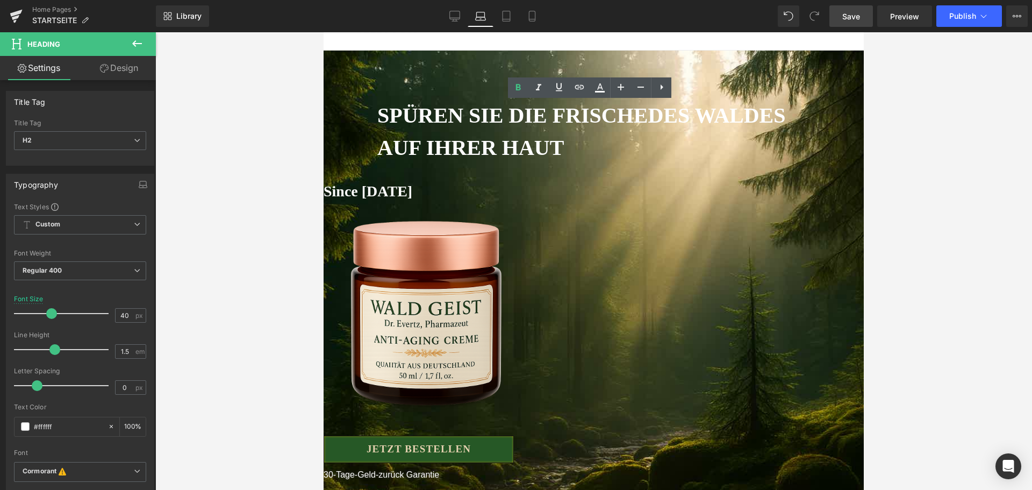
click at [647, 127] on b "SPÜREN SIE DIE FRISCHE" at bounding box center [512, 115] width 270 height 24
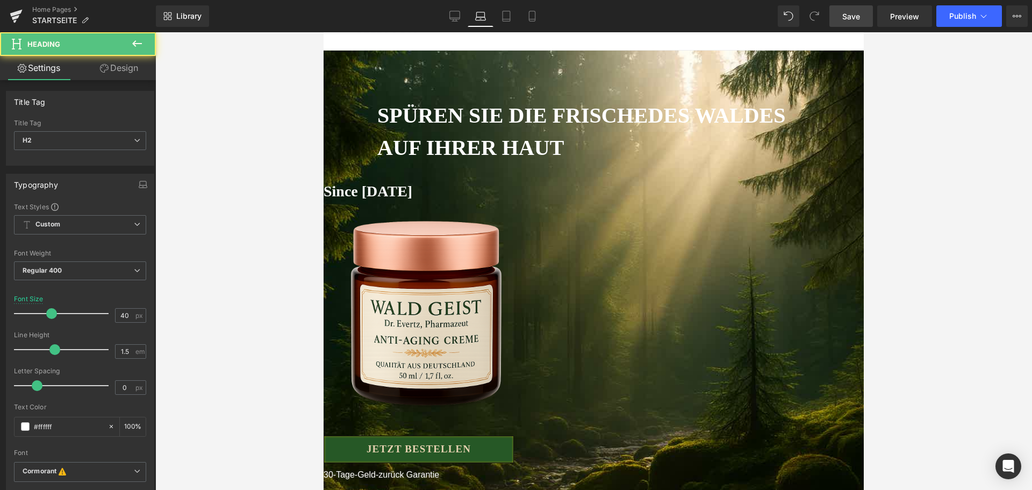
click at [142, 73] on link "Design" at bounding box center [119, 68] width 78 height 24
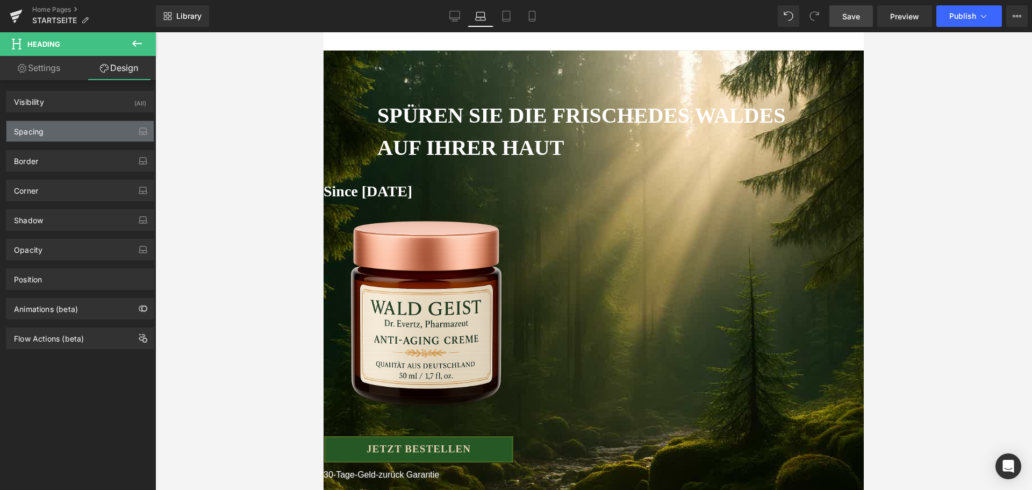
click at [90, 134] on div "Spacing" at bounding box center [79, 131] width 147 height 20
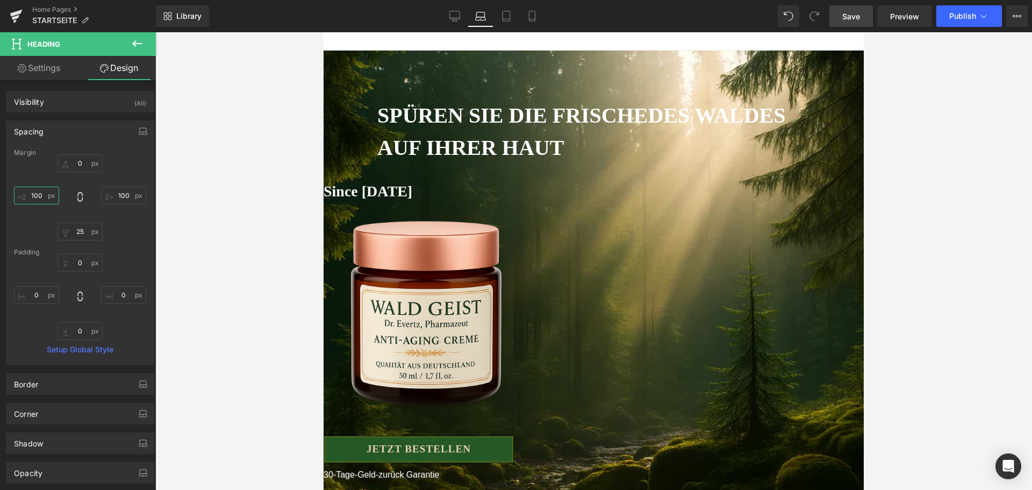
click at [37, 203] on input "100" at bounding box center [36, 195] width 45 height 18
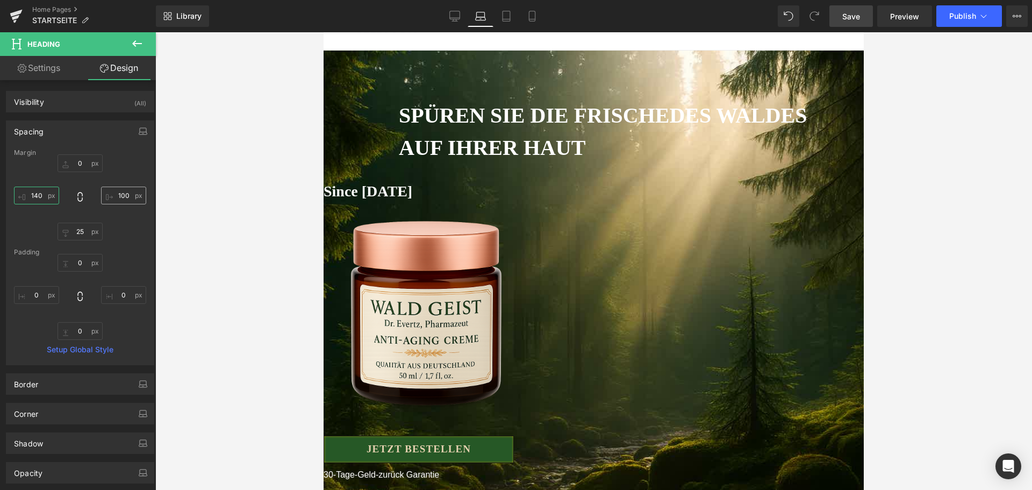
type input "140"
click at [117, 196] on input "100" at bounding box center [123, 195] width 45 height 18
type input "140"
click at [450, 17] on icon at bounding box center [455, 15] width 10 height 8
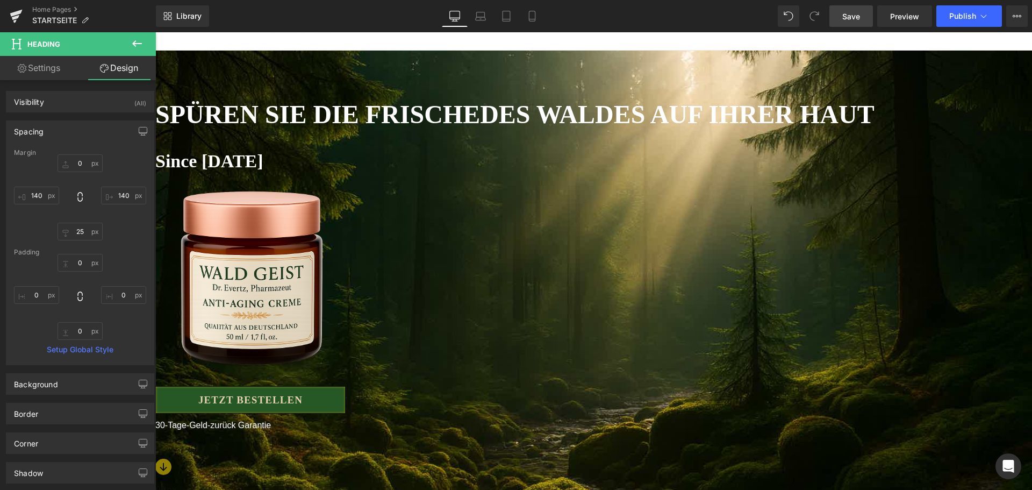
type input "-20"
type input "0"
type input "15"
type input "0"
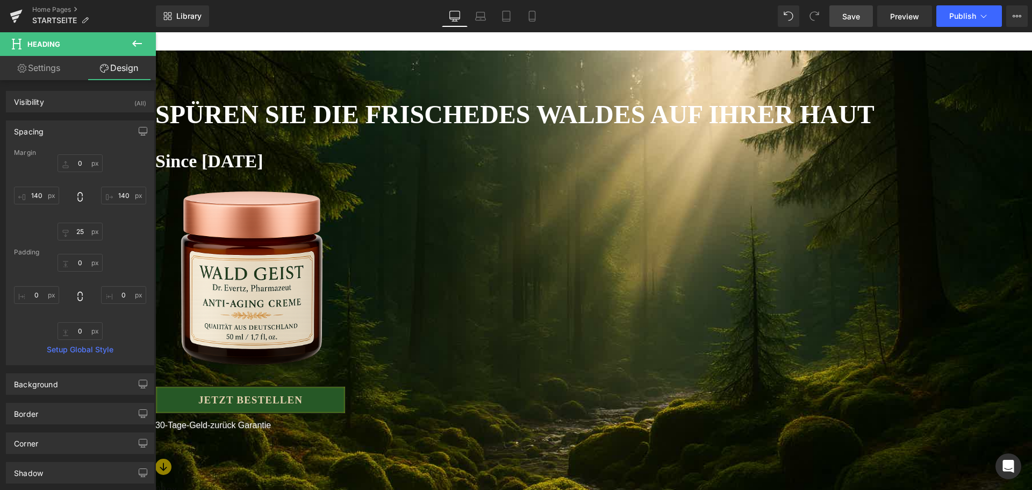
type input "0"
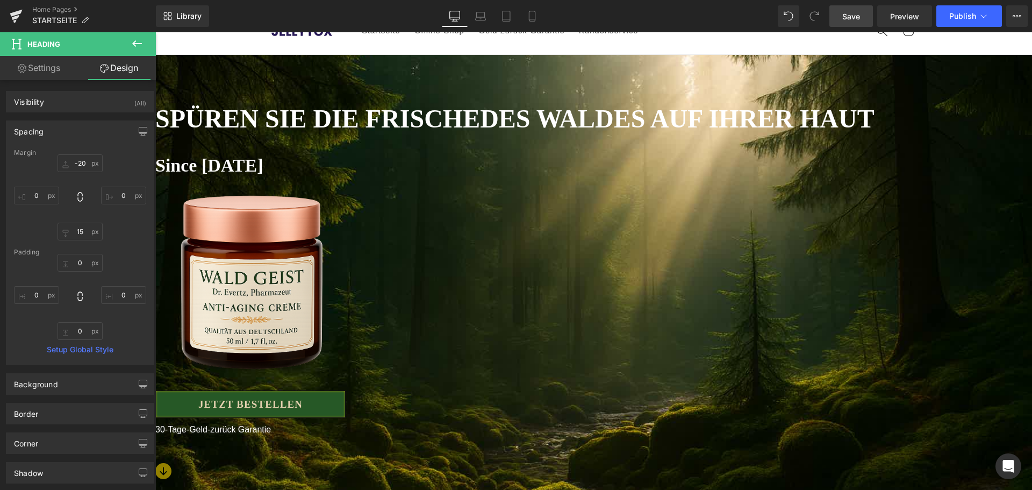
click at [217, 128] on h2 "SPÜREN SIE DIE FRISCHE DES WALDES AUF IHRER HAUT" at bounding box center [593, 118] width 876 height 39
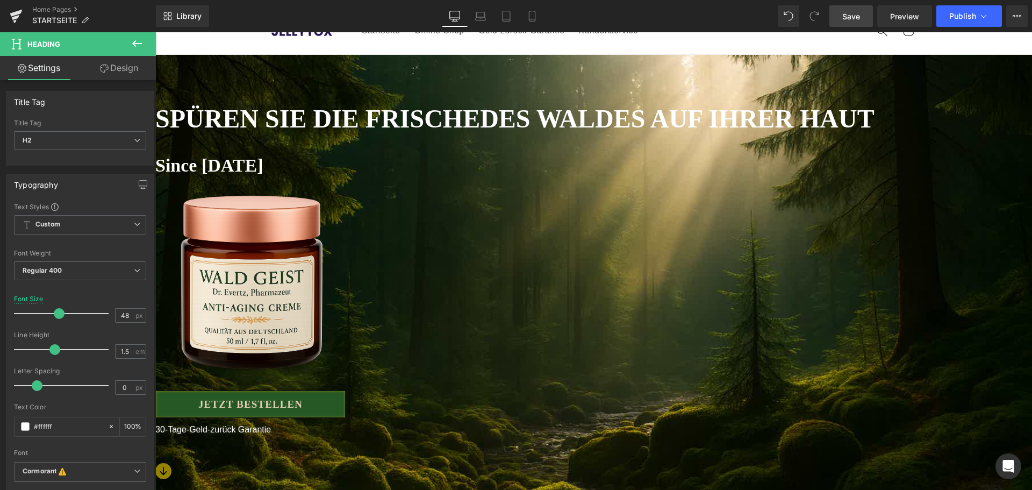
click at [113, 80] on link "Design" at bounding box center [119, 68] width 78 height 24
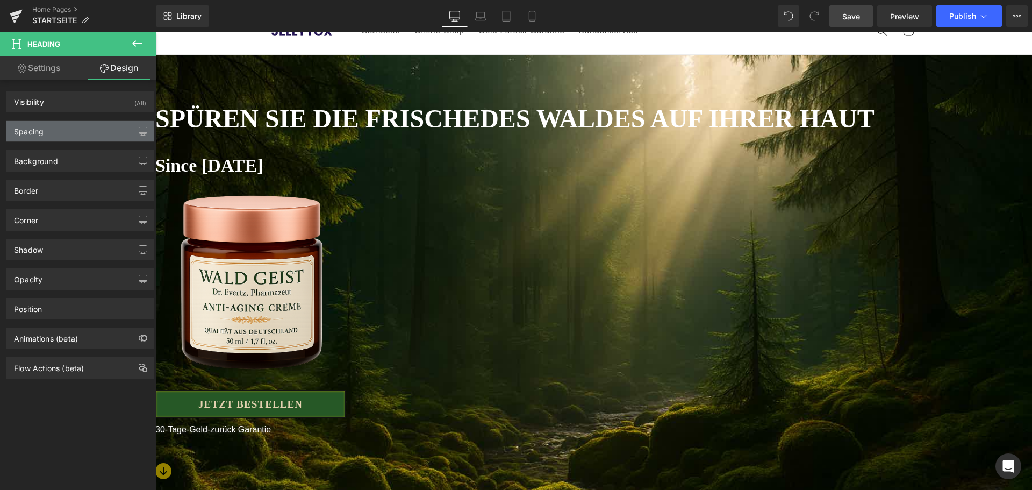
click at [80, 138] on div "Spacing" at bounding box center [79, 131] width 147 height 20
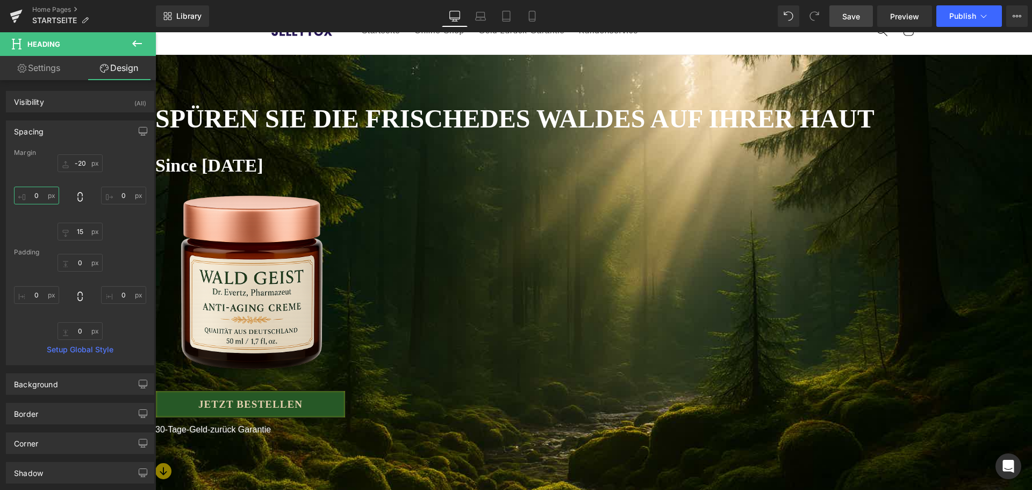
click at [48, 193] on input "0" at bounding box center [36, 195] width 45 height 18
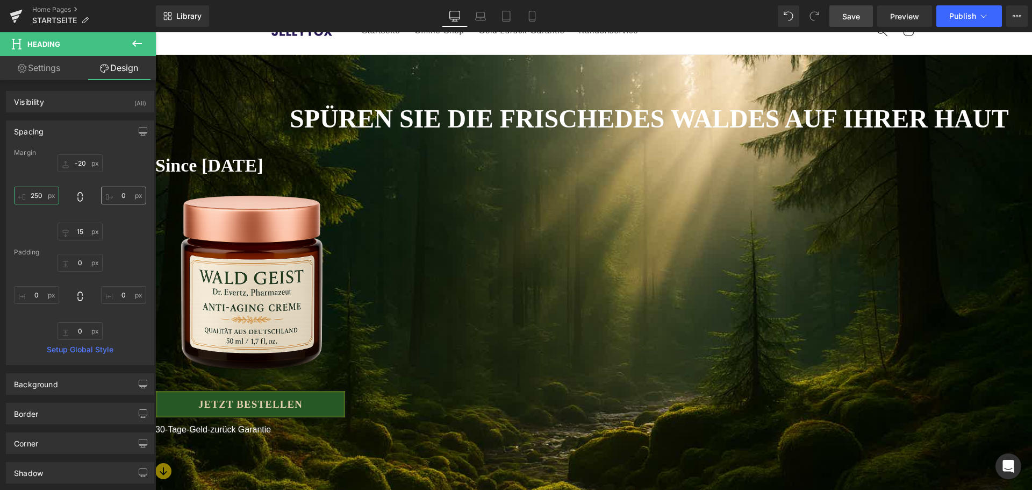
type input "250"
click at [126, 200] on input "0" at bounding box center [123, 195] width 45 height 18
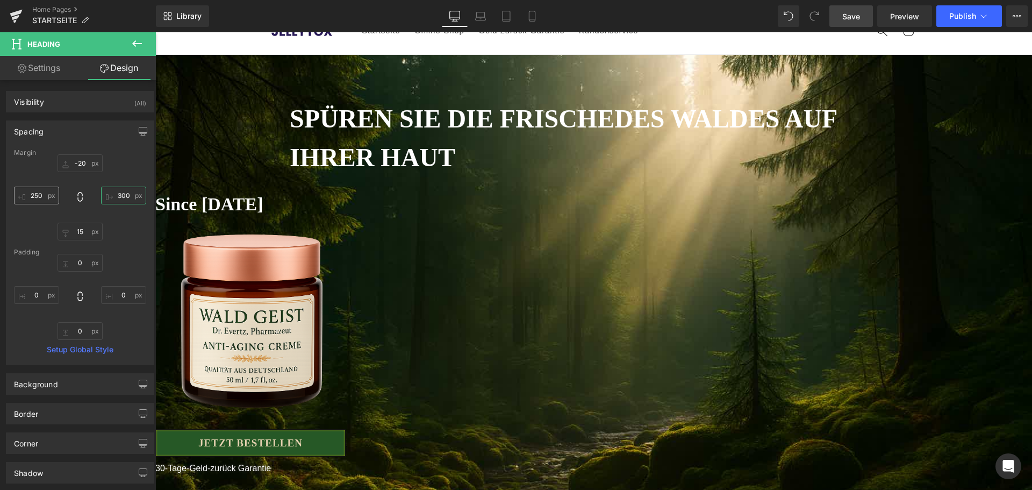
type input "300"
click at [53, 199] on input "250" at bounding box center [36, 195] width 45 height 18
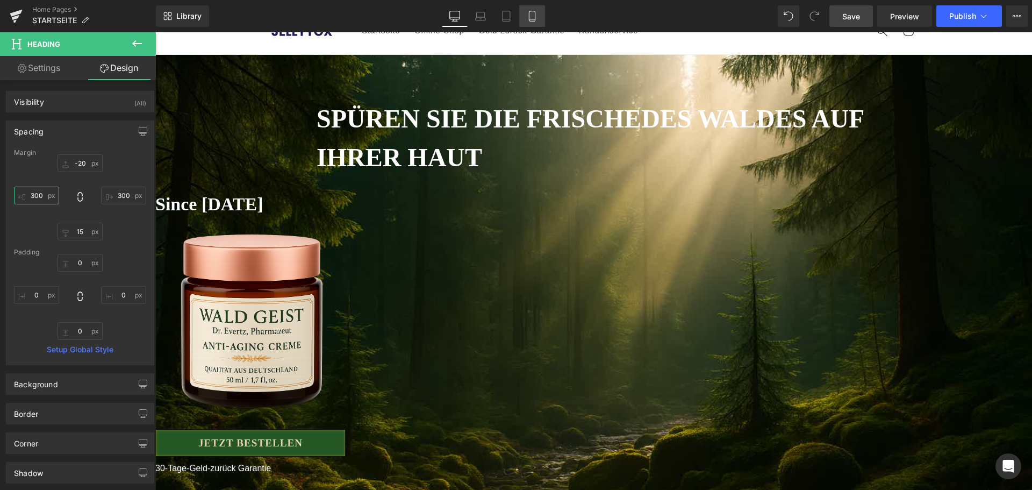
type input "300"
click at [530, 17] on icon at bounding box center [532, 16] width 11 height 11
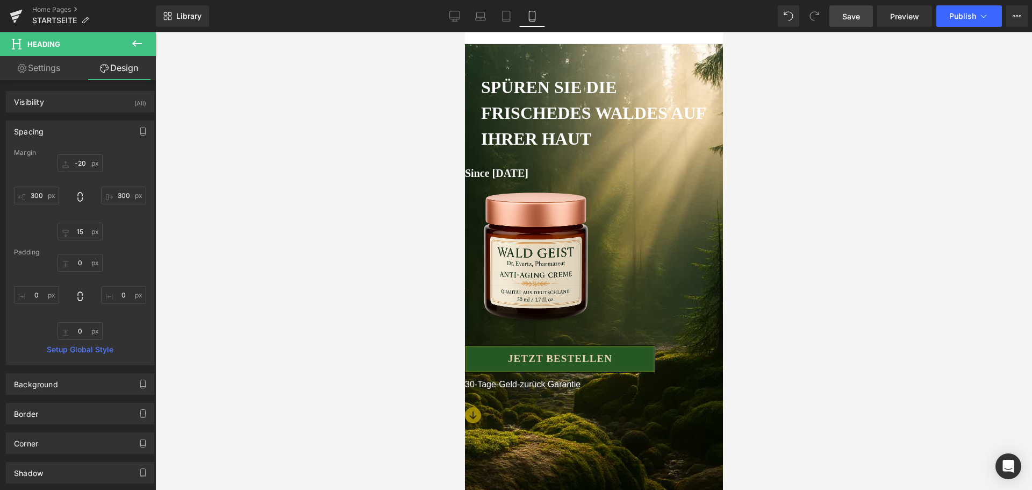
type input "-20"
type input "30"
type input "20"
type input "30"
type input "0"
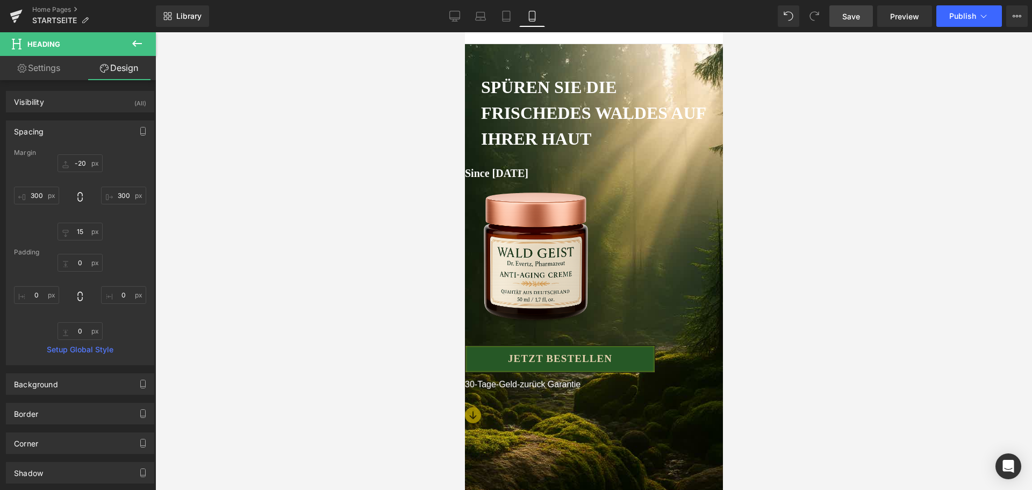
type input "0"
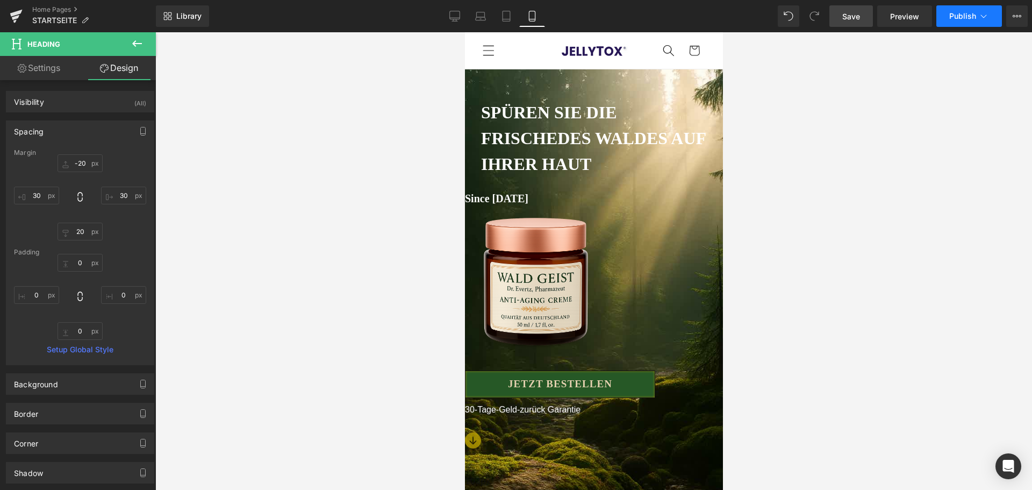
click at [959, 10] on button "Publish" at bounding box center [969, 15] width 66 height 21
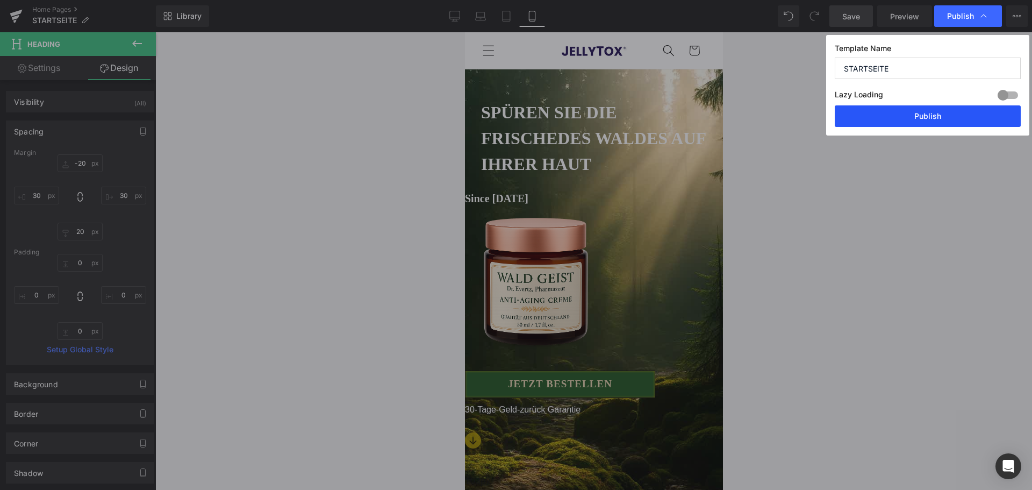
click at [950, 116] on button "Publish" at bounding box center [927, 115] width 186 height 21
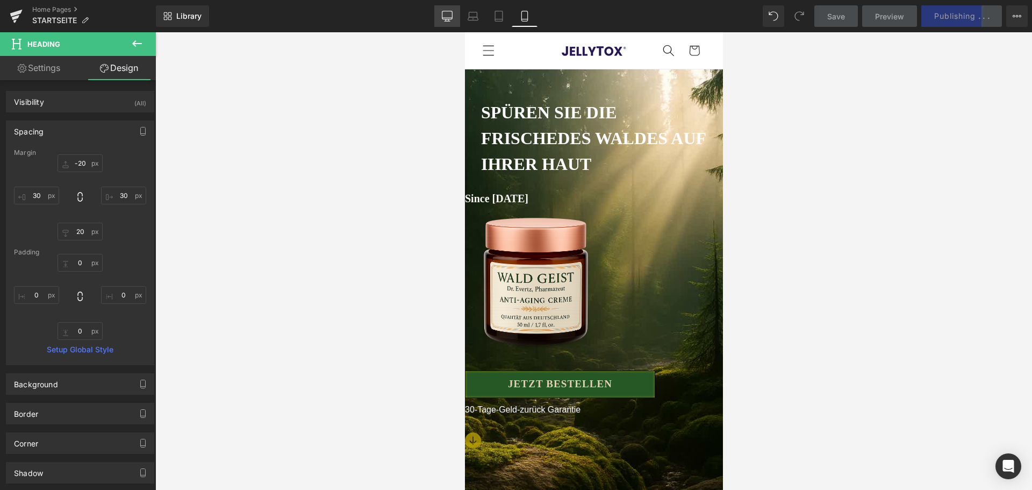
click at [458, 17] on link "Desktop" at bounding box center [447, 15] width 26 height 21
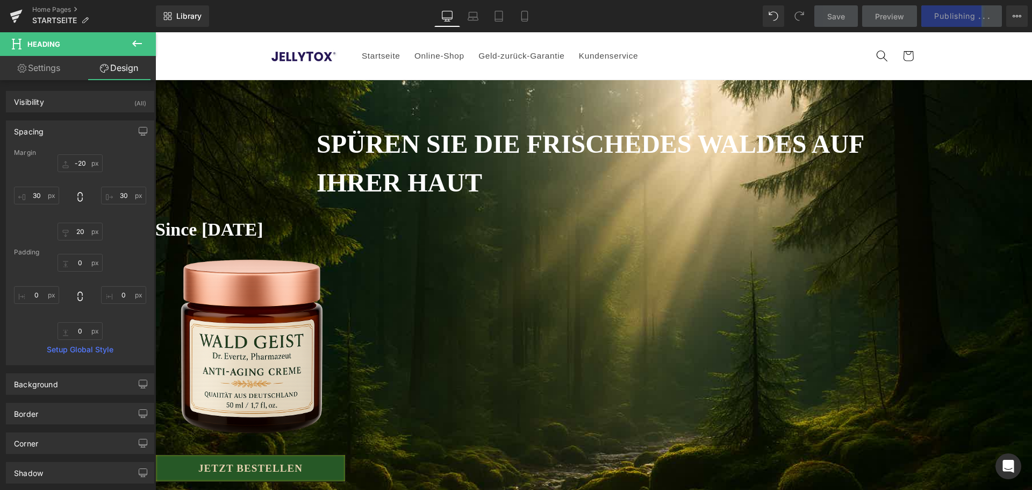
type input "-20"
type input "300"
type input "15"
type input "300"
type input "0"
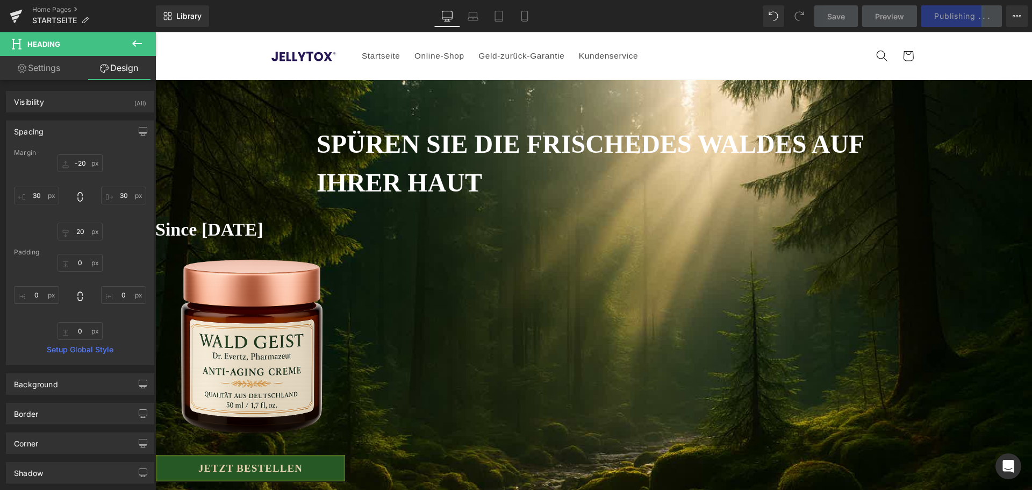
type input "0"
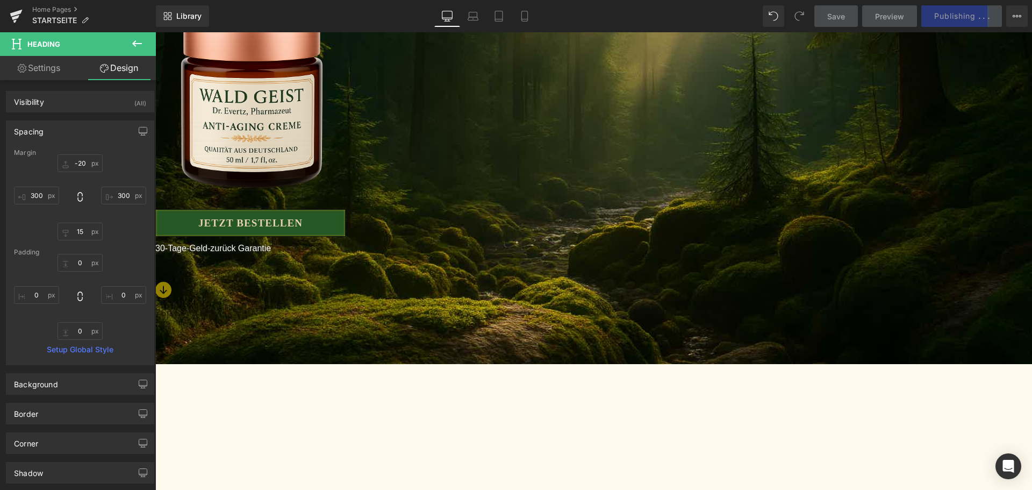
scroll to position [455, 0]
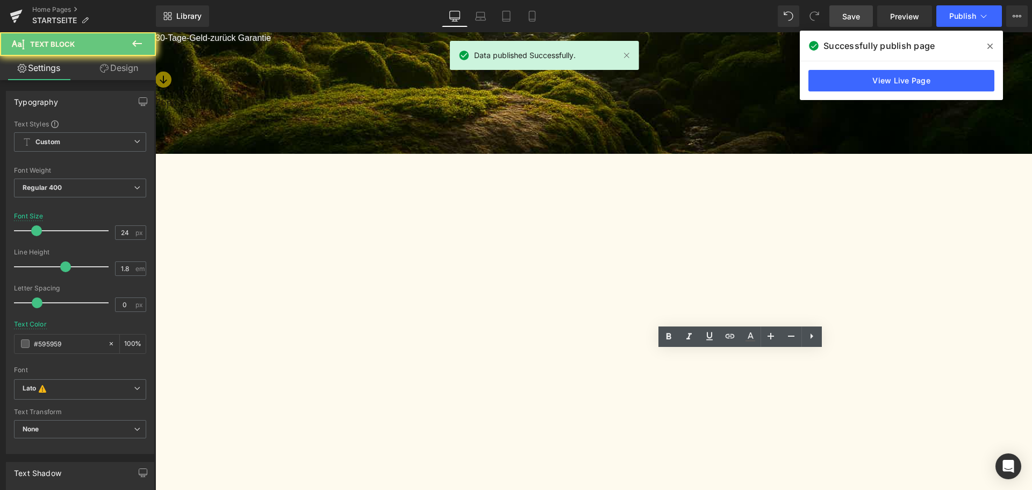
copy p "It began over [DATE] in [GEOGRAPHIC_DATA]’s [GEOGRAPHIC_DATA]."
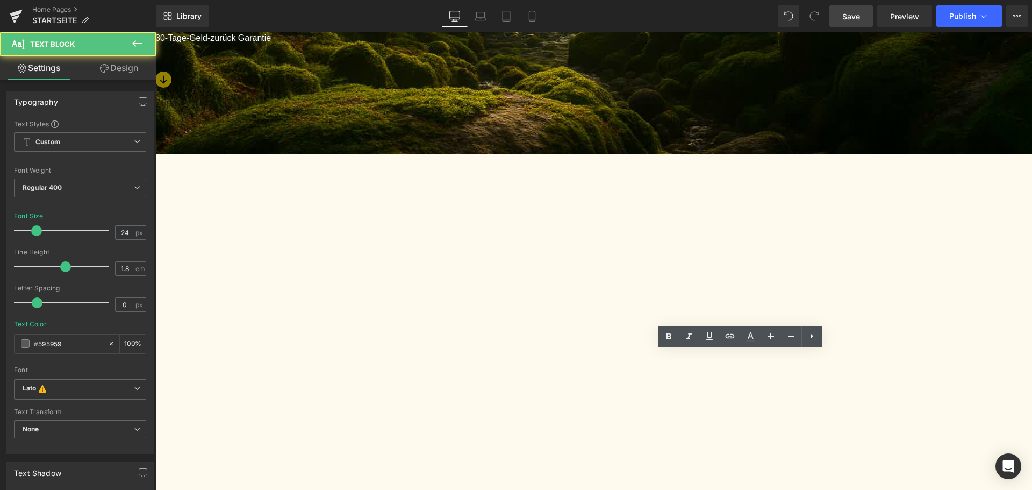
paste div
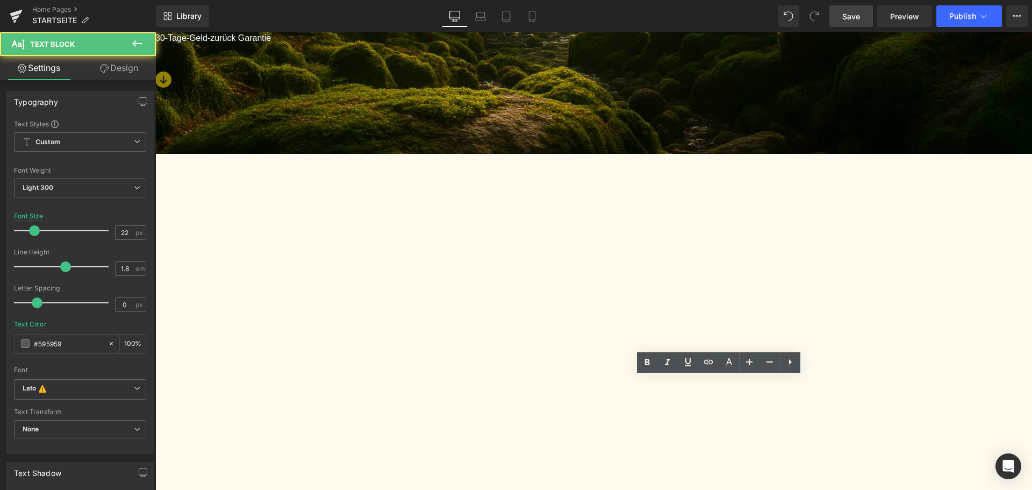
paste div
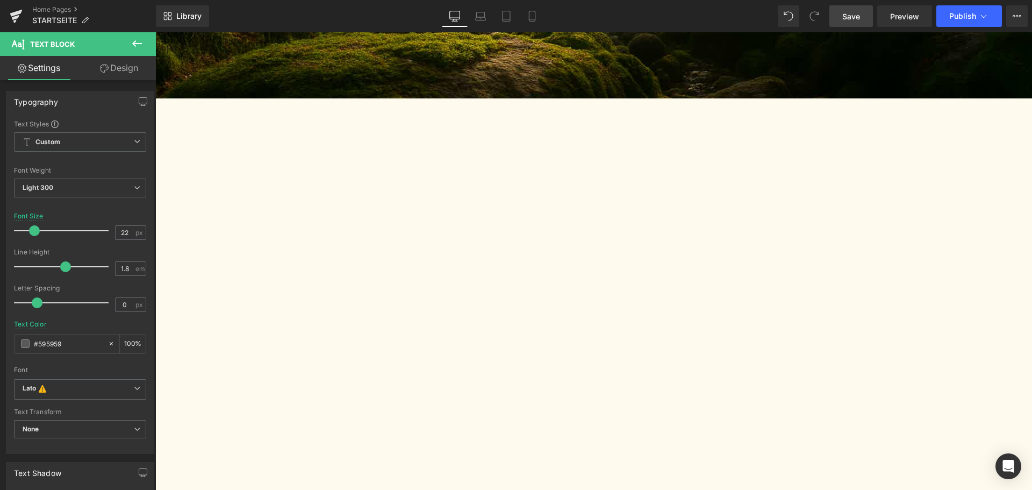
scroll to position [616, 0]
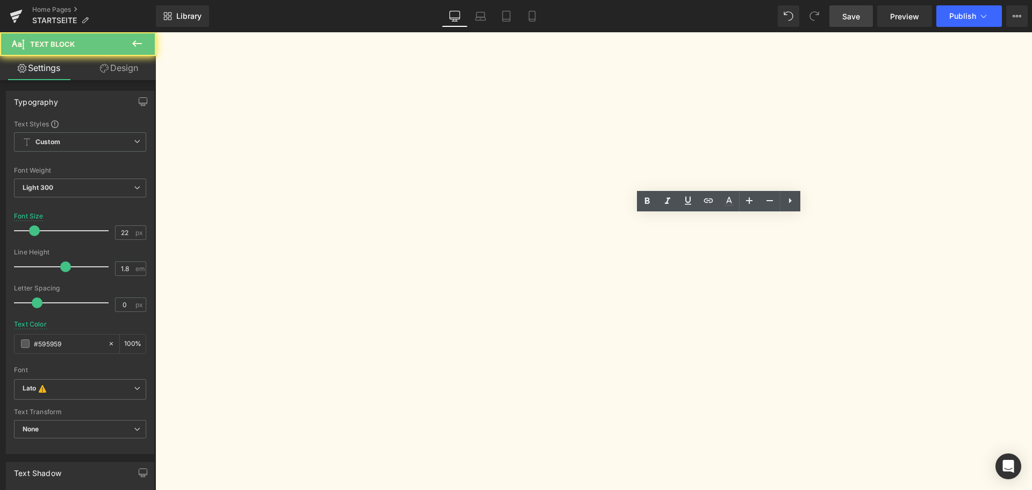
drag, startPoint x: 770, startPoint y: 311, endPoint x: 636, endPoint y: 310, distance: 133.8
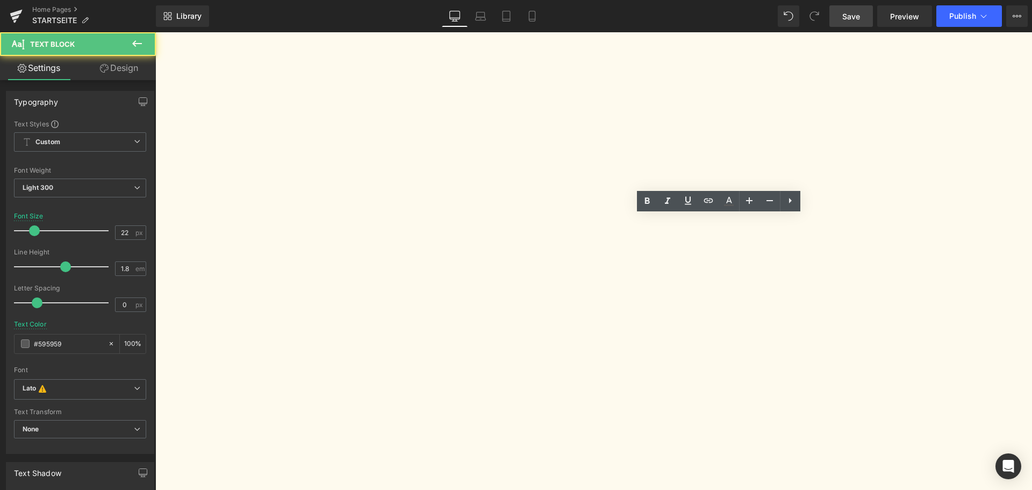
copy p "Apotheker Dr. Adolf Evertz war in seiner Gemeinde bekannt für sein Wissen über …"
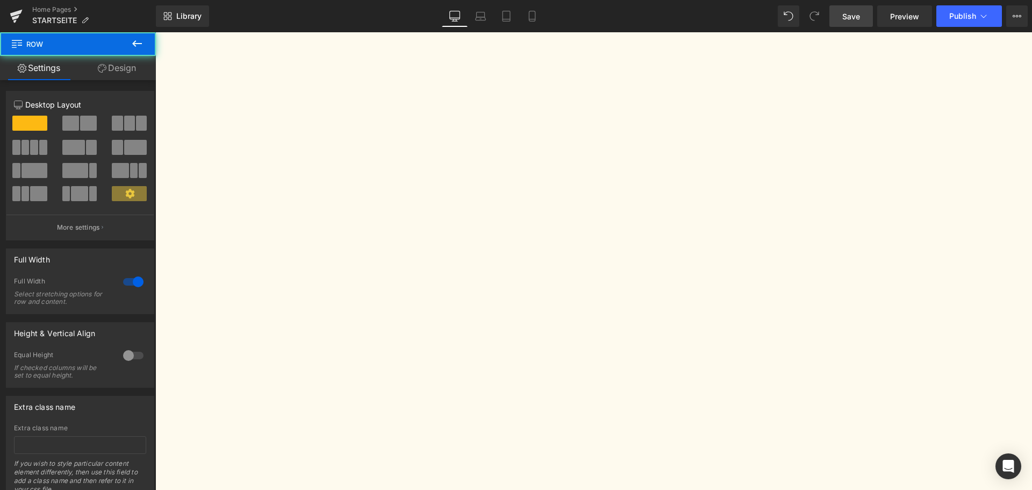
scroll to position [939, 0]
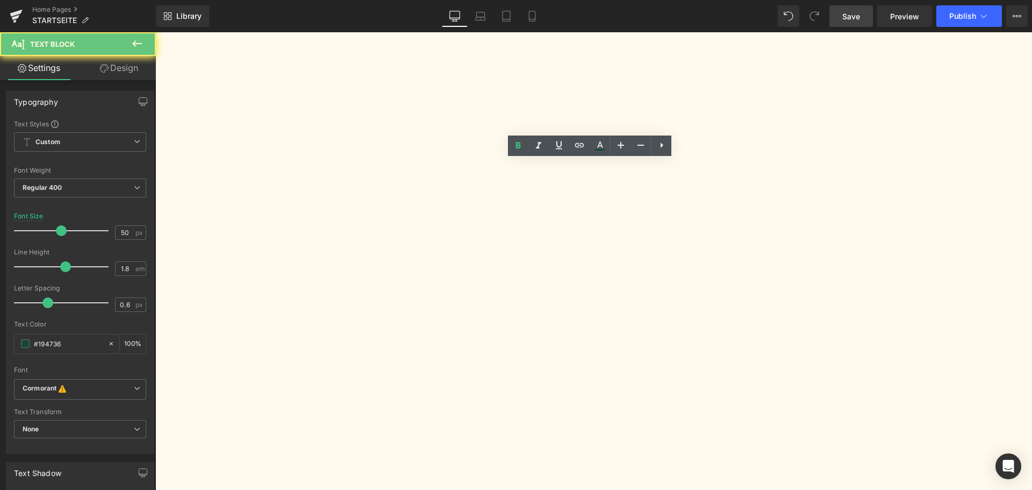
copy b "INGREDIENTS AS UNIQUE AS EVER"
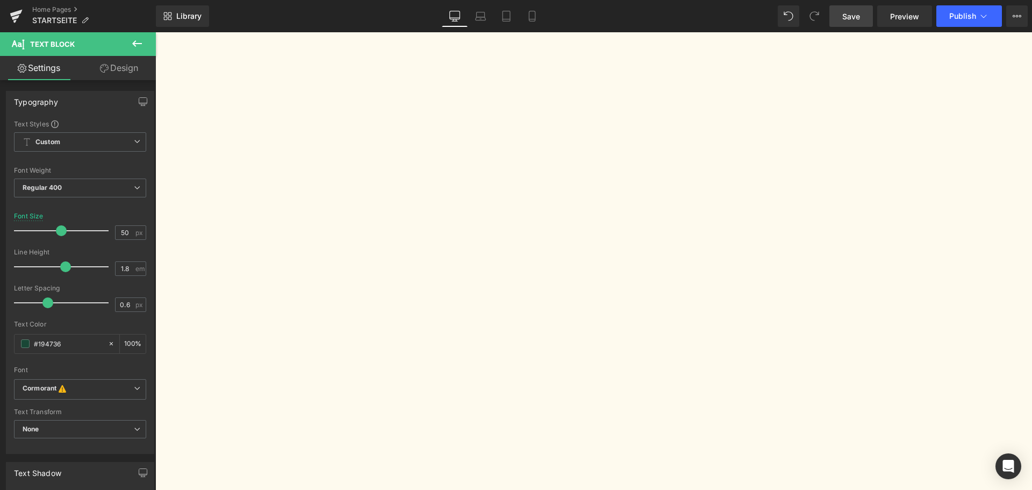
copy b "UNVERÄNDERT EINZIGARTIGE ZUTATEN"
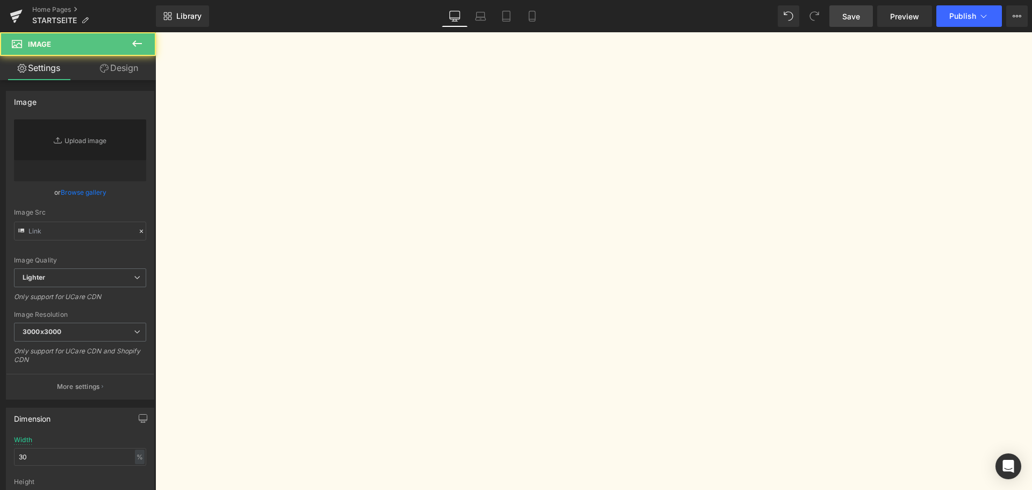
type input "https://ucarecdn.com/827f4d72-d700-4da5-bd7c-96aeabf6b7a1/-/format/auto/-/previ…"
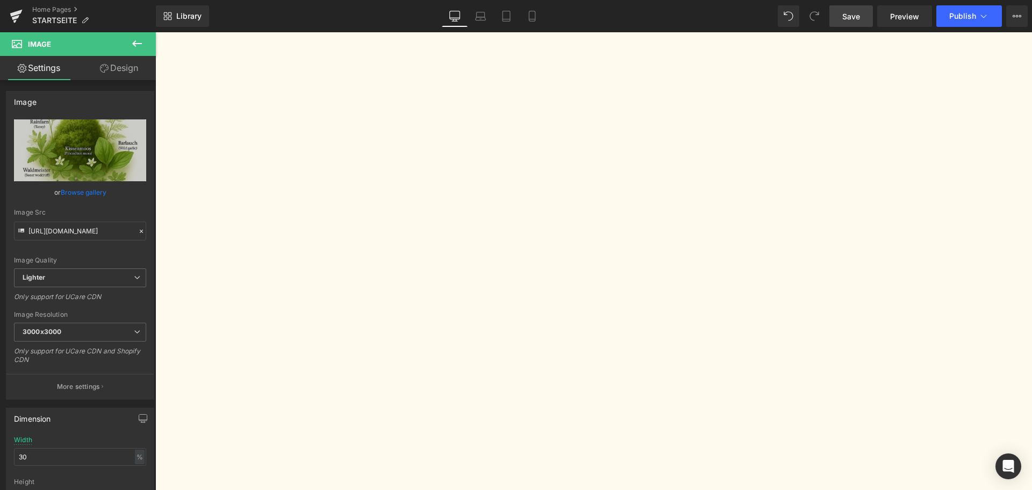
scroll to position [1207, 0]
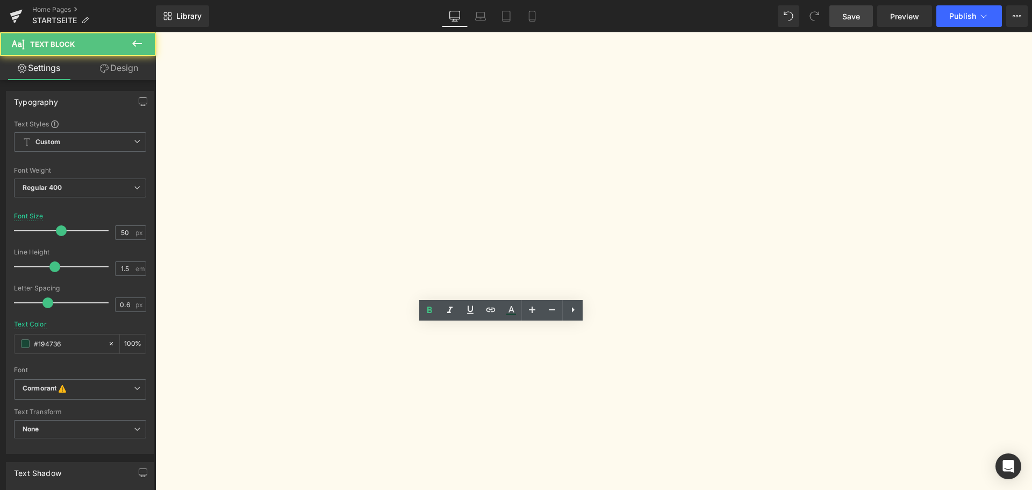
copy b "POPULAR FROM THE VERY START"
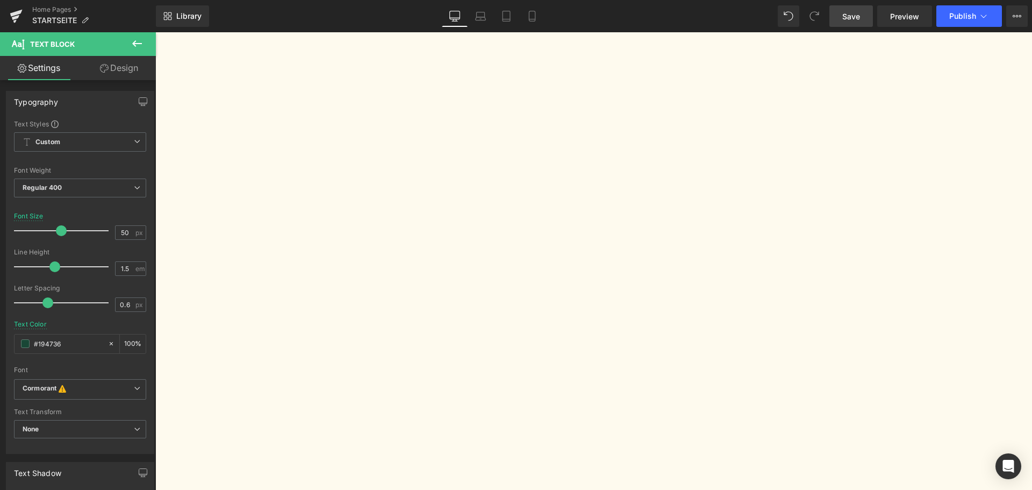
scroll to position [1369, 0]
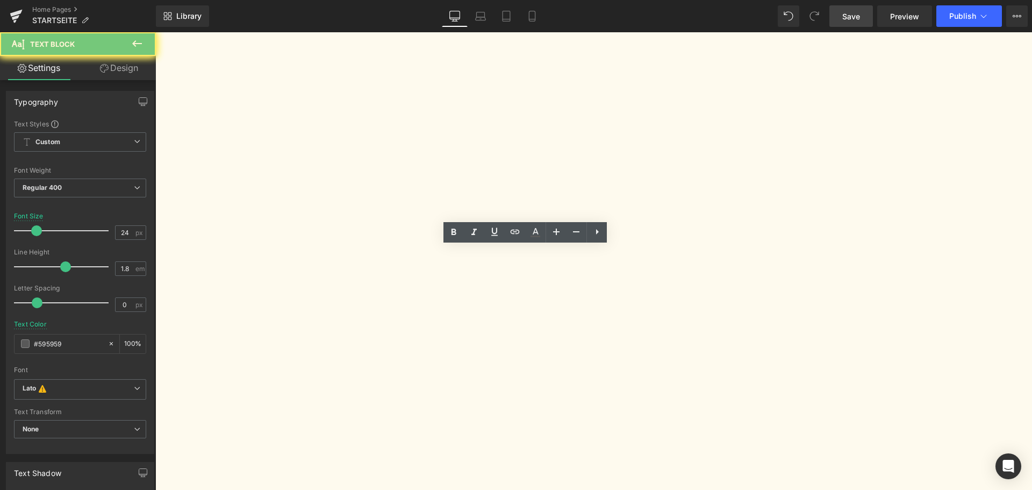
copy p "Each fresh batch was eagerly awaited."
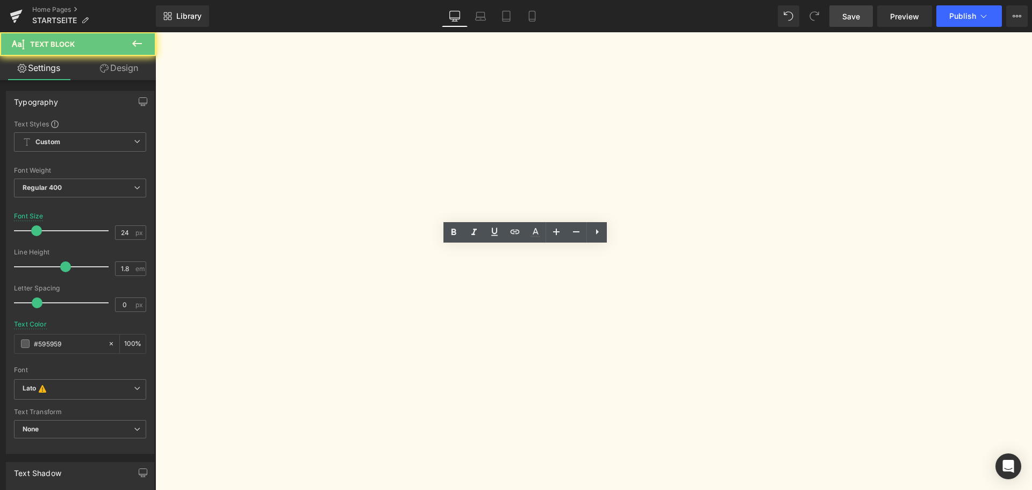
paste div
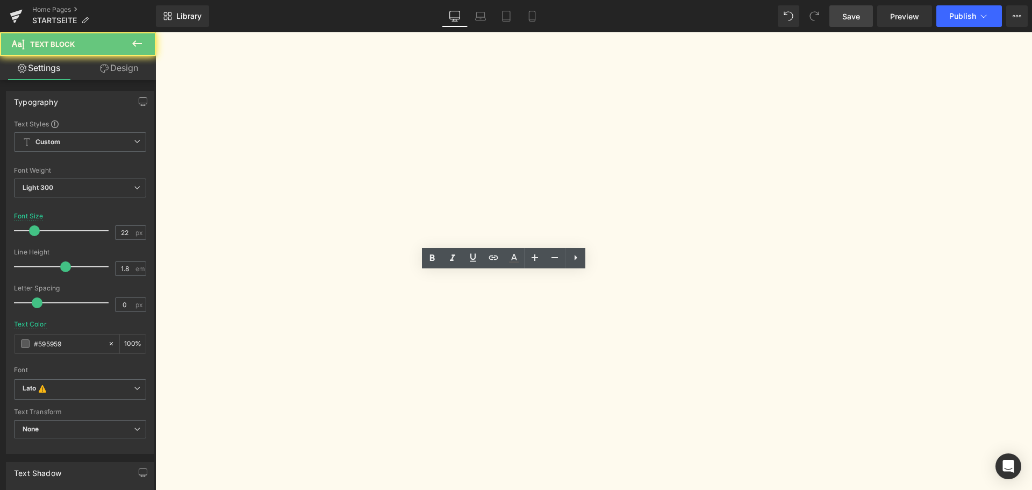
paste div
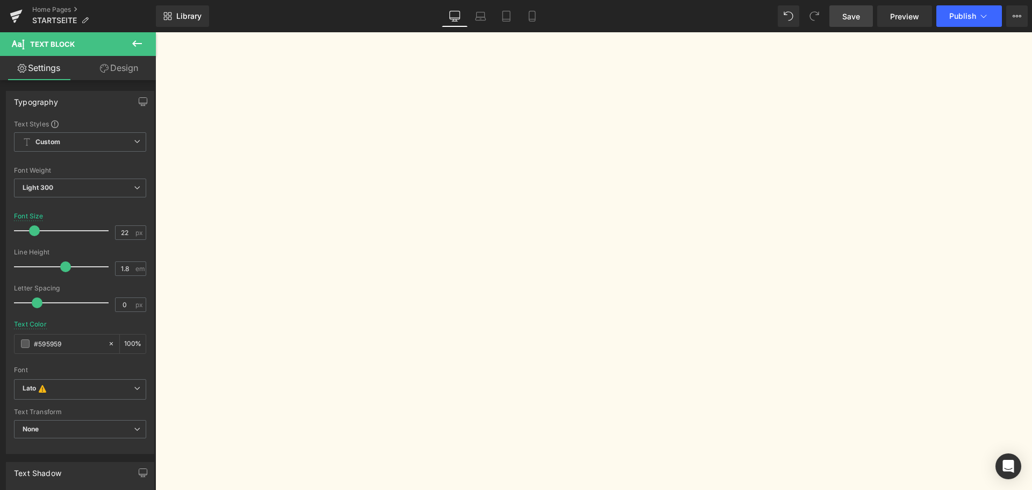
scroll to position [1637, 0]
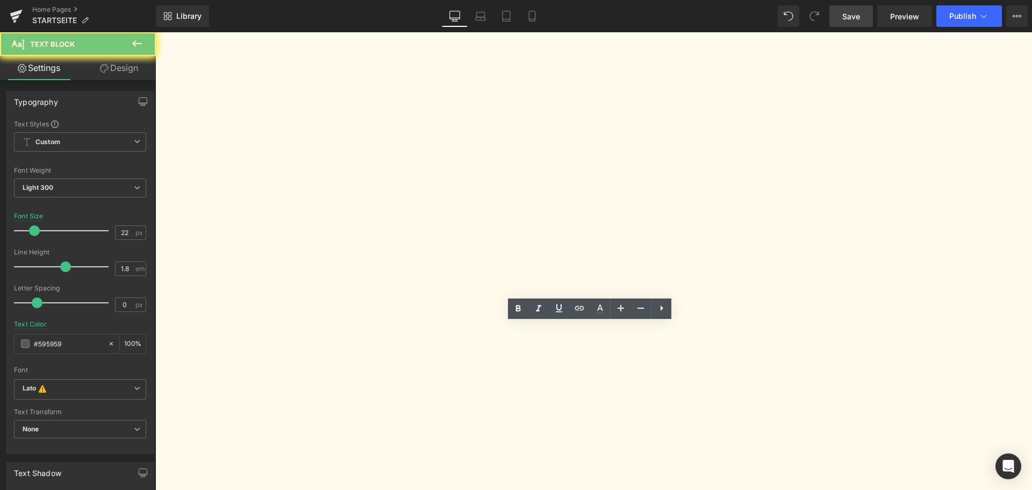
copy p "In-vitro studies show that plant compounds from forest herbs and moss can incre…"
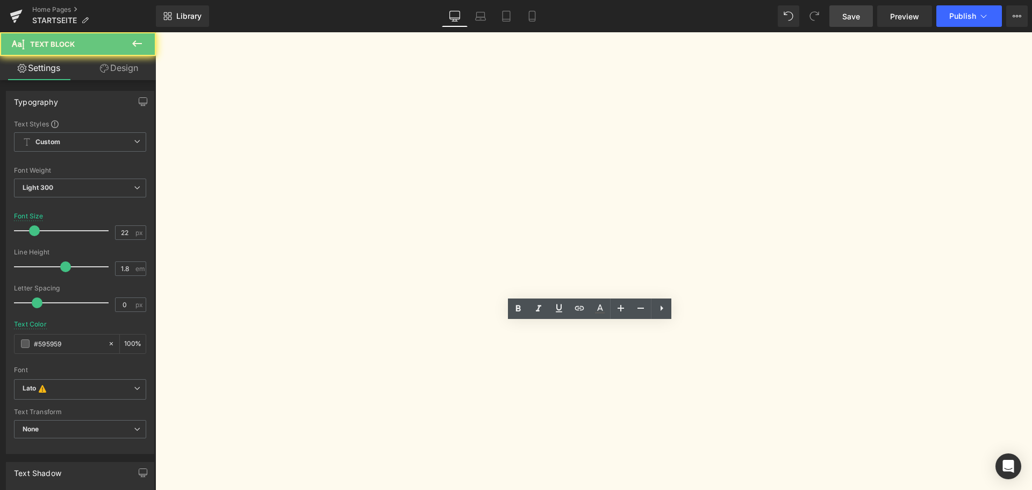
paste div
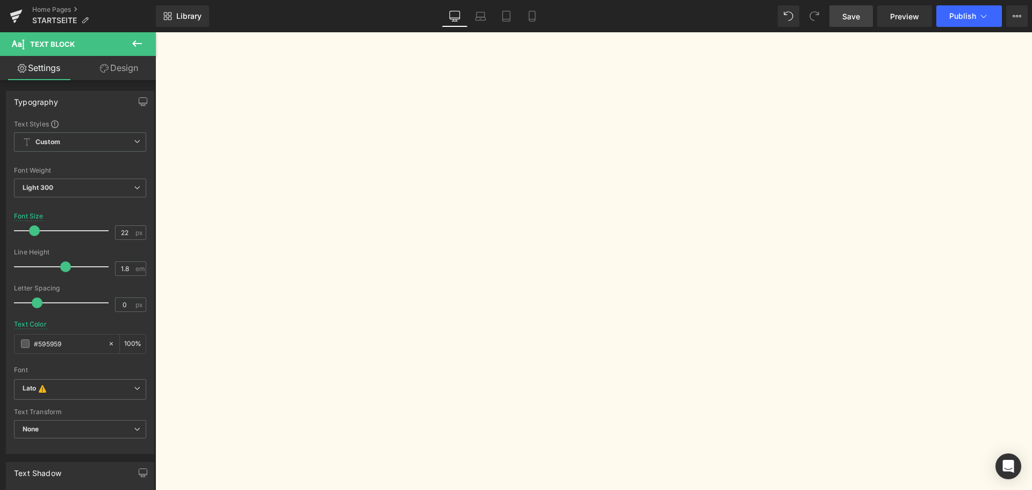
drag, startPoint x: 591, startPoint y: 425, endPoint x: 221, endPoint y: 275, distance: 398.9
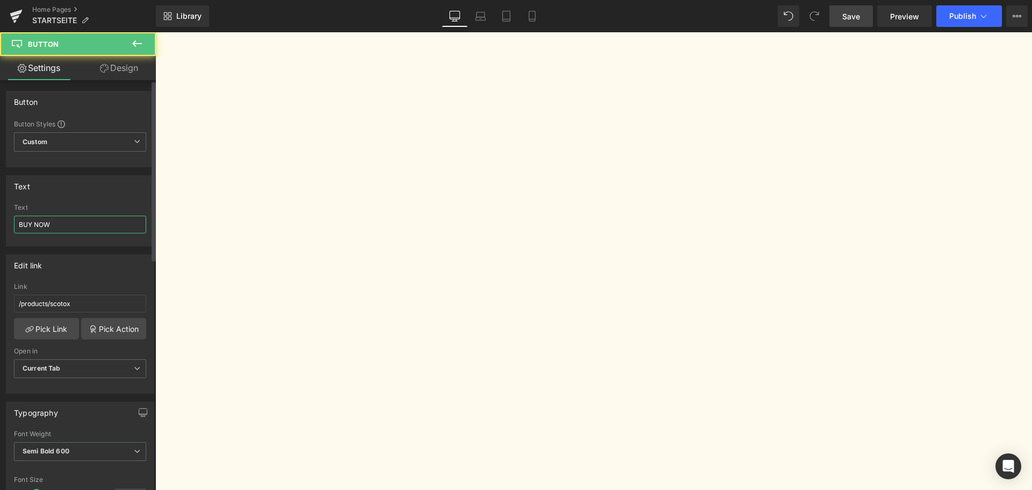
click at [66, 227] on input "BUY NOW" at bounding box center [80, 224] width 132 height 18
type input "JETZT BESTELLEN"
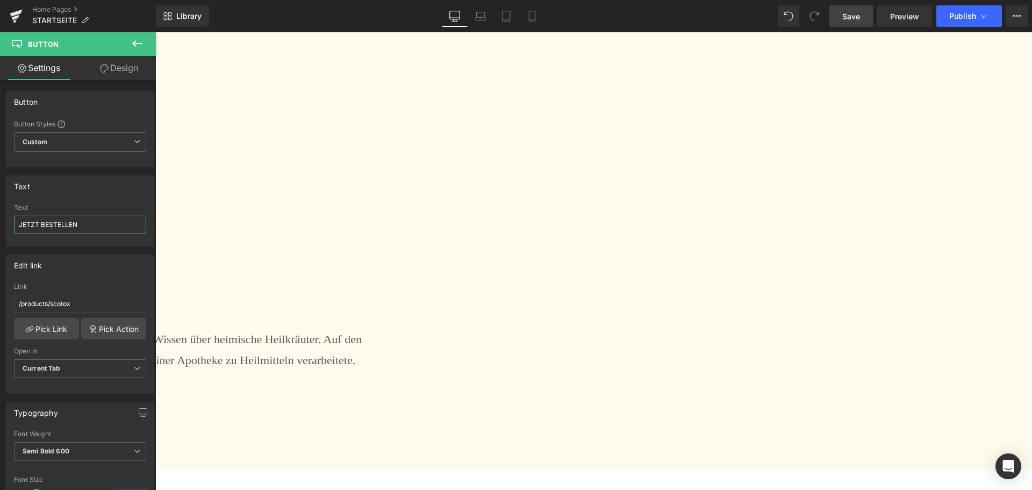
scroll to position [2282, 0]
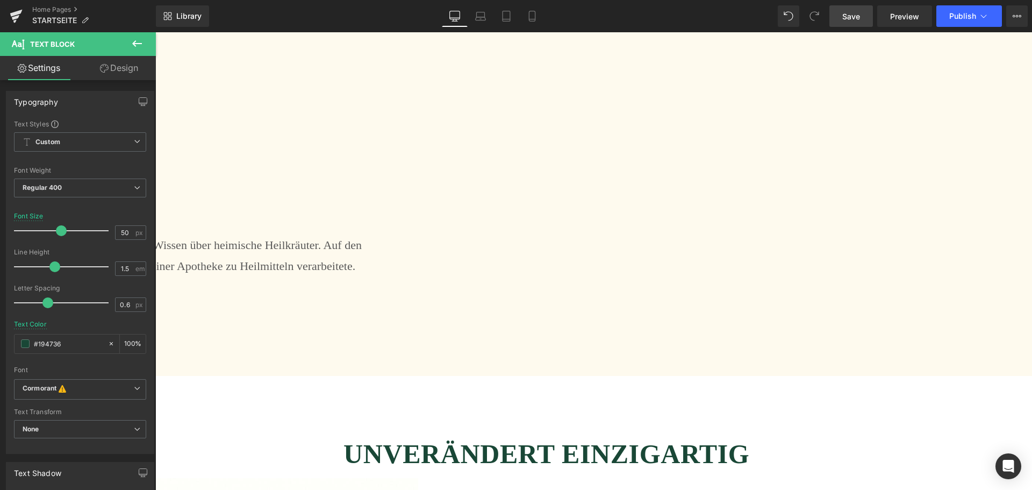
copy div "HIGHEST QUALITY WORRY-FREE USE"
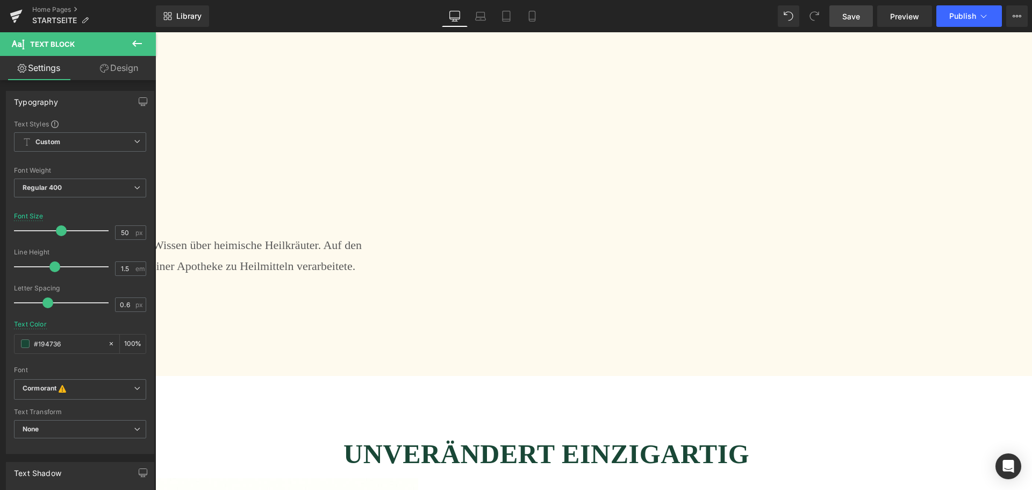
copy b "HÖCHSTE QUALITÄT FÜR EINE BEDENKENLOS ANWENDUNG"
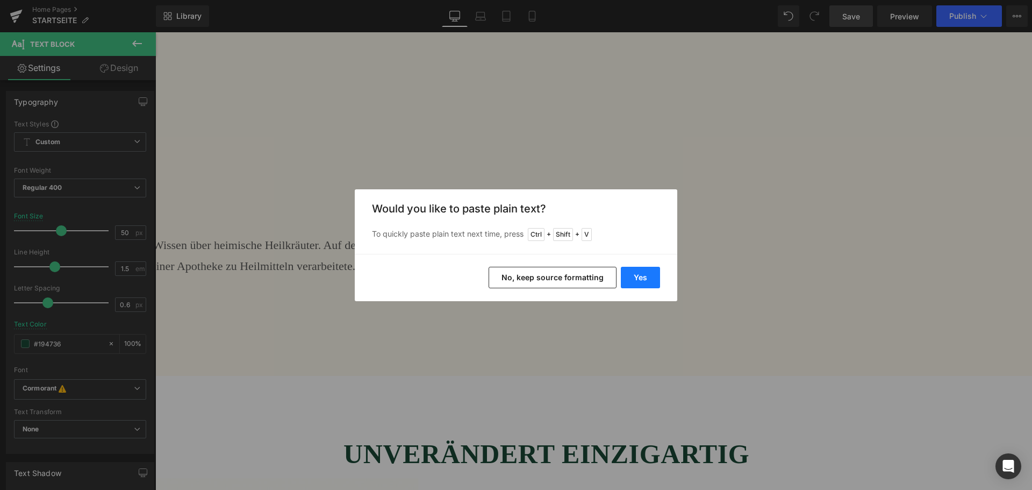
click at [631, 280] on button "Yes" at bounding box center [640, 277] width 39 height 21
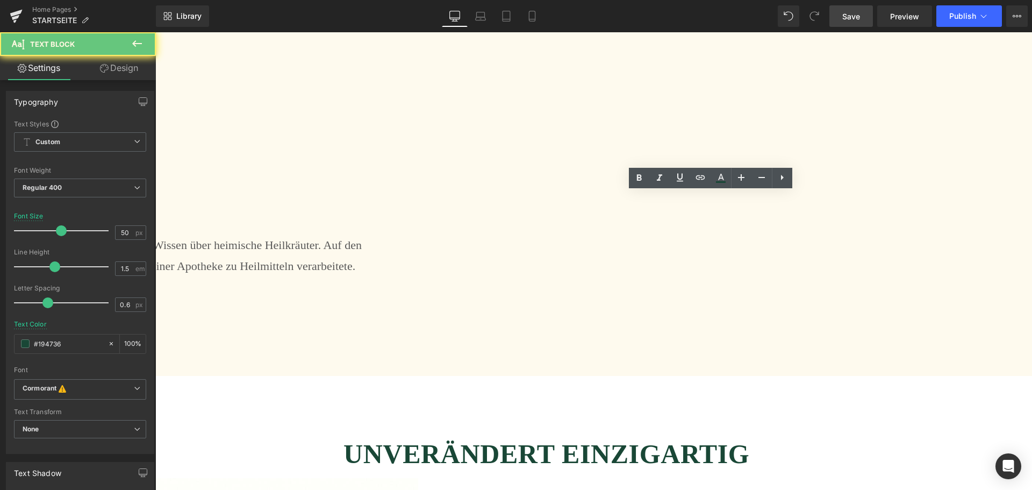
drag, startPoint x: 692, startPoint y: 283, endPoint x: 385, endPoint y: 153, distance: 333.2
click at [755, 172] on icon at bounding box center [761, 177] width 13 height 13
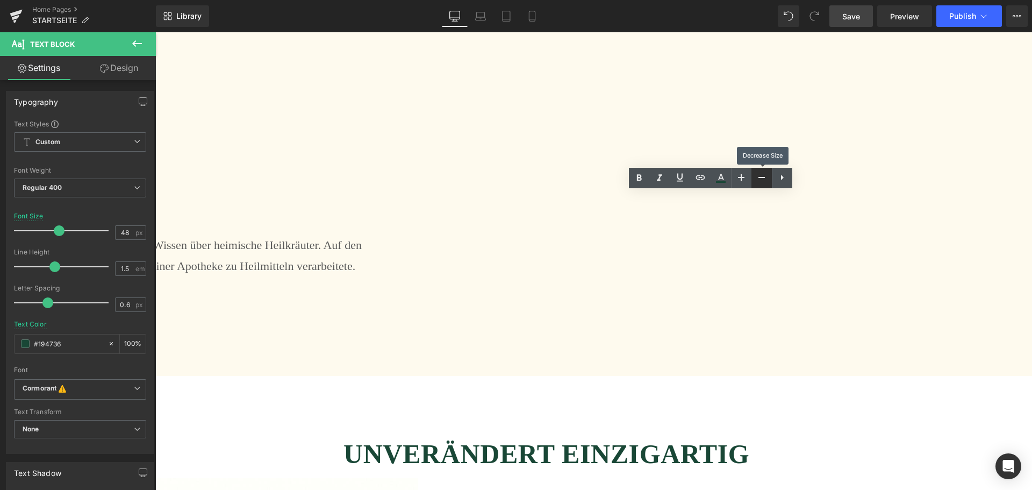
click at [755, 172] on icon at bounding box center [761, 177] width 13 height 13
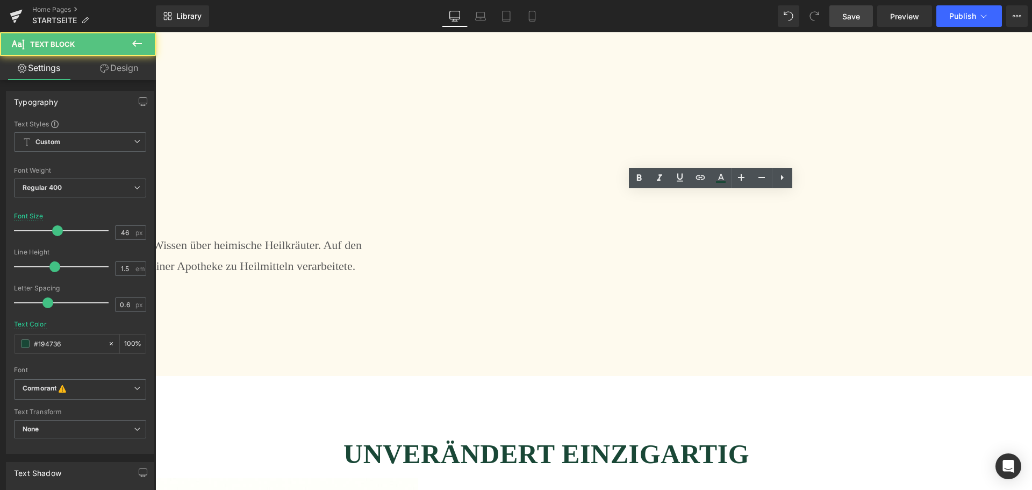
click at [759, 177] on icon at bounding box center [761, 177] width 6 height 1
type input "44"
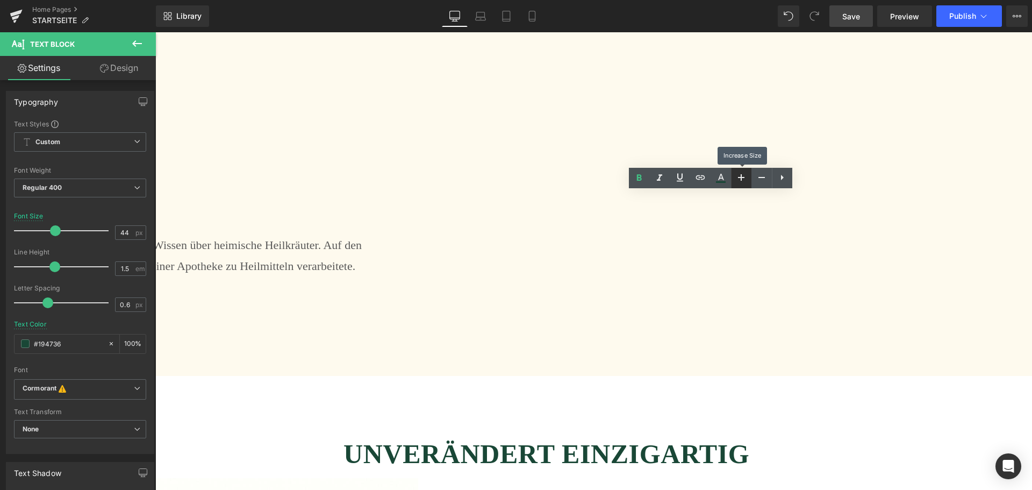
click at [747, 182] on icon at bounding box center [741, 177] width 13 height 13
type input "48"
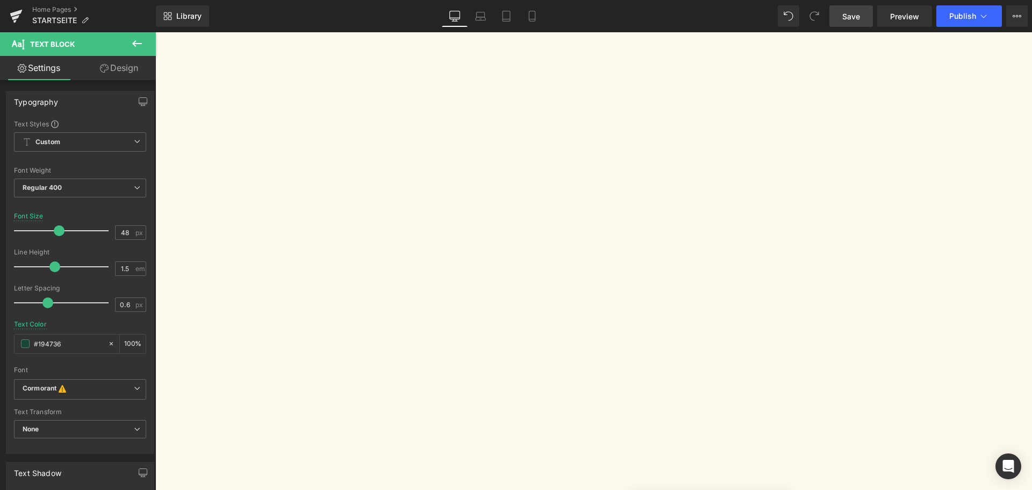
scroll to position [1691, 0]
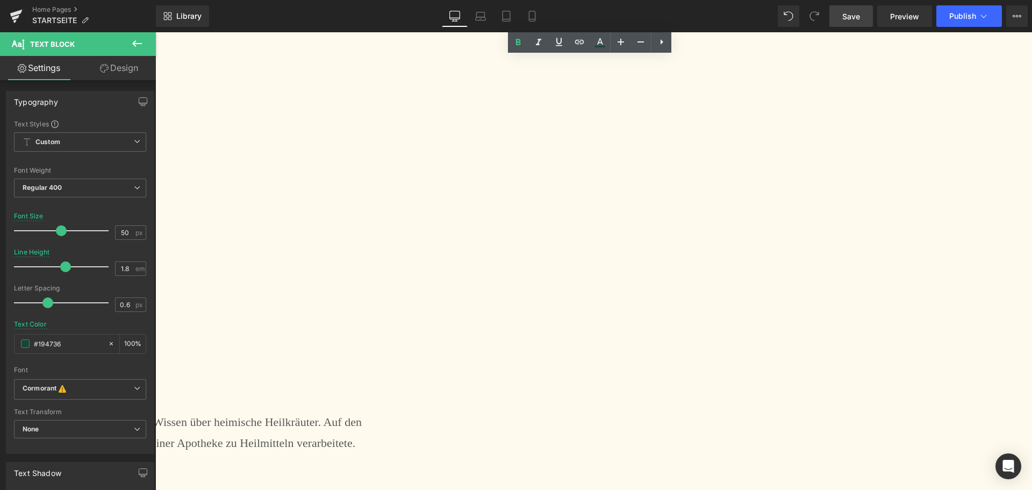
scroll to position [2228, 0]
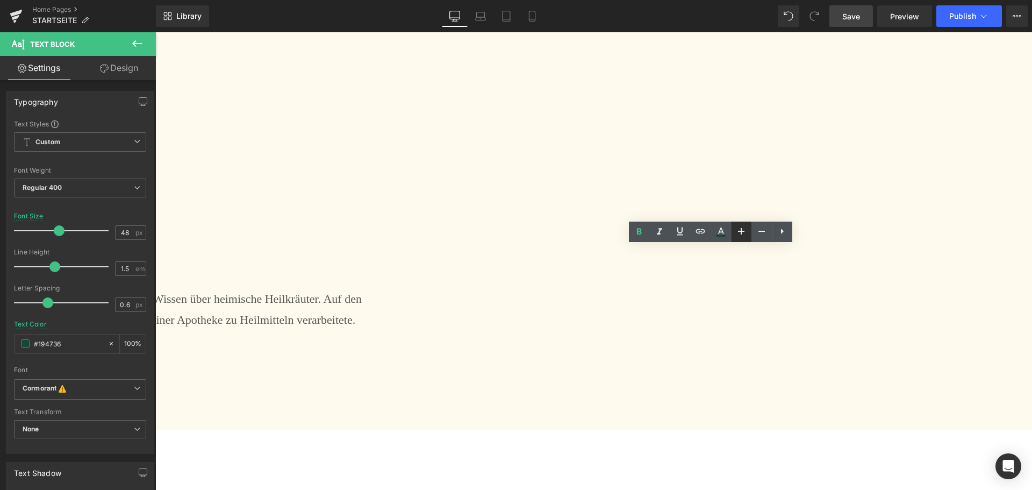
click at [749, 233] on link at bounding box center [741, 231] width 20 height 20
type input "50"
drag, startPoint x: 677, startPoint y: 340, endPoint x: 488, endPoint y: 298, distance: 193.3
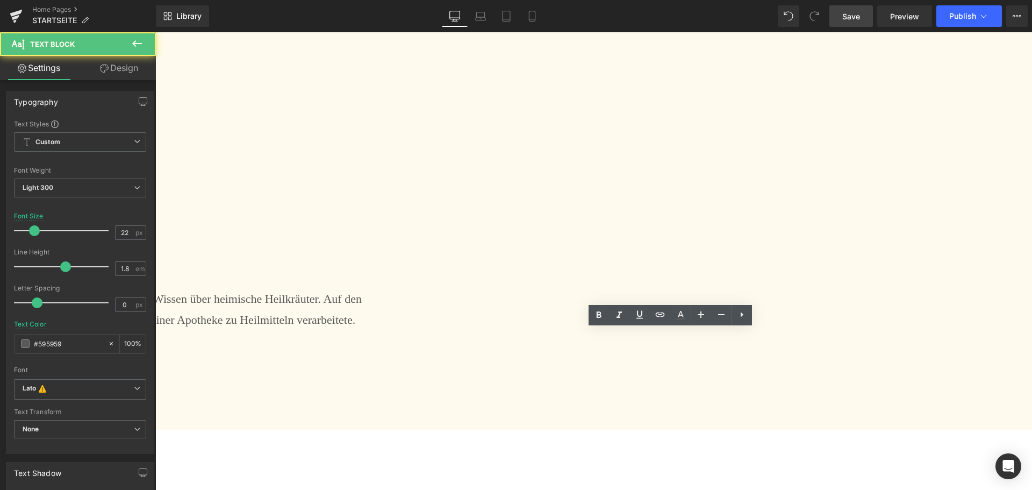
paste div
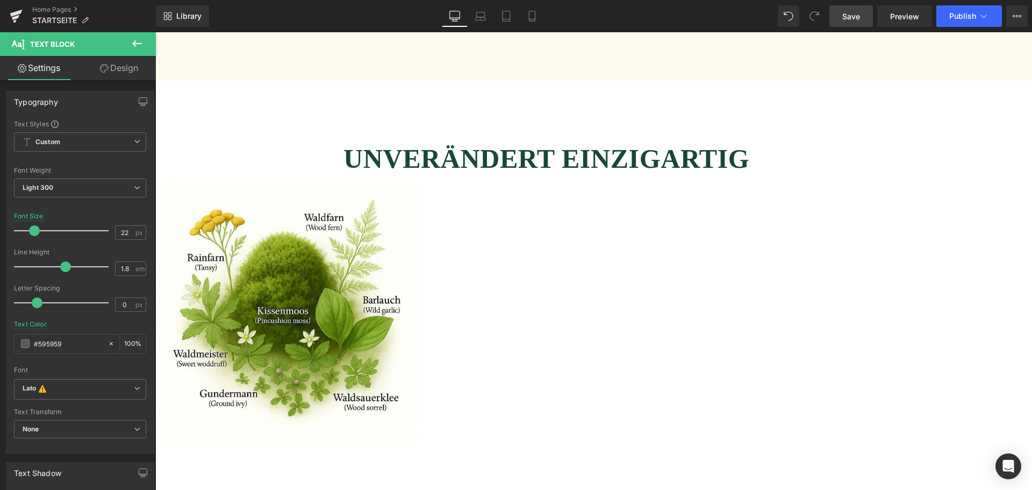
scroll to position [2658, 0]
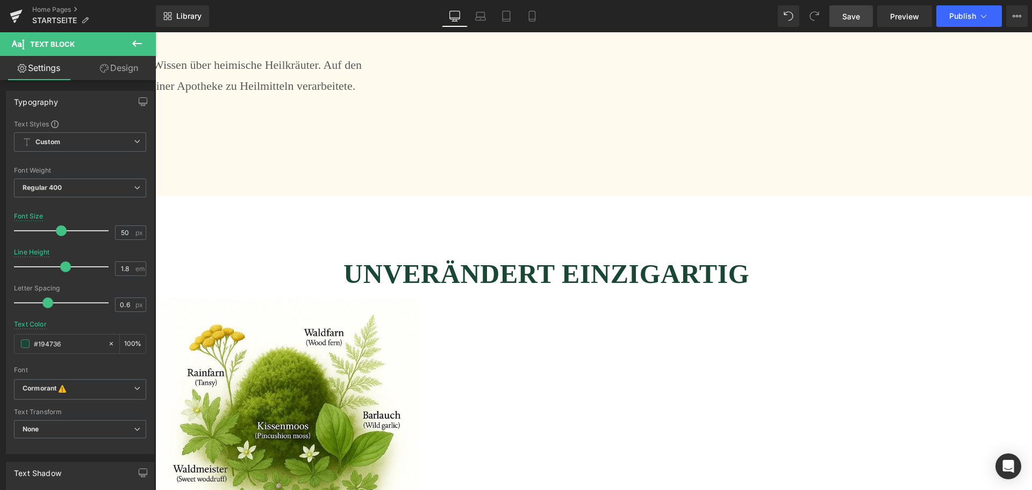
scroll to position [2336, 0]
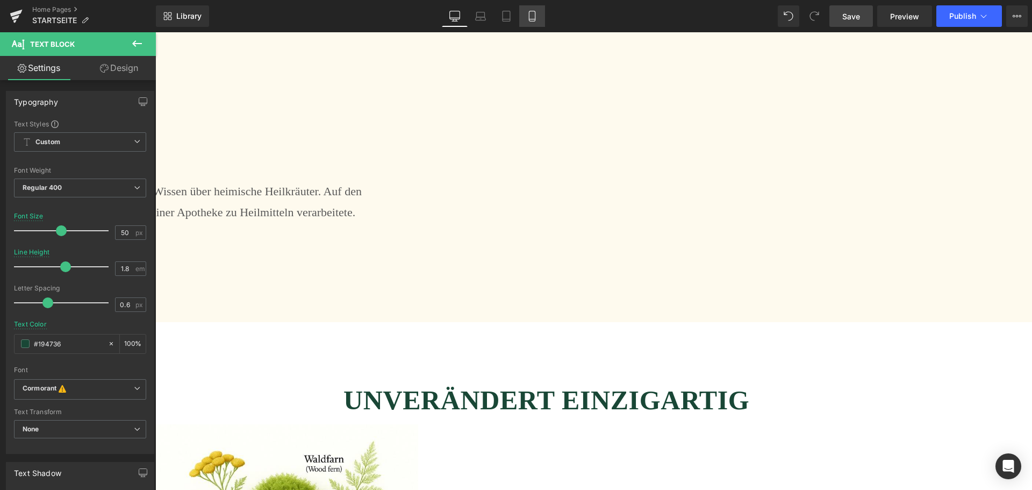
click at [540, 25] on link "Mobile" at bounding box center [532, 15] width 26 height 21
type input "36"
type input "1.5"
type input "100"
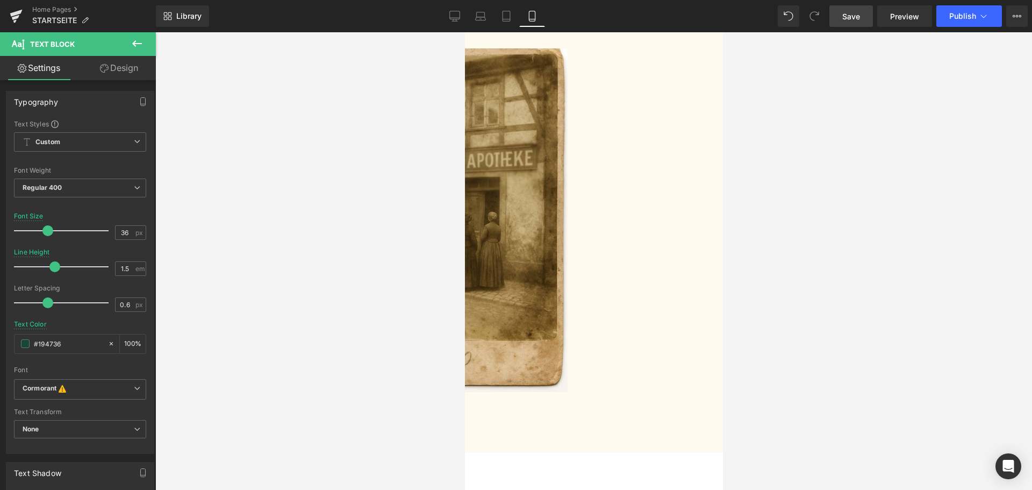
scroll to position [2394, 0]
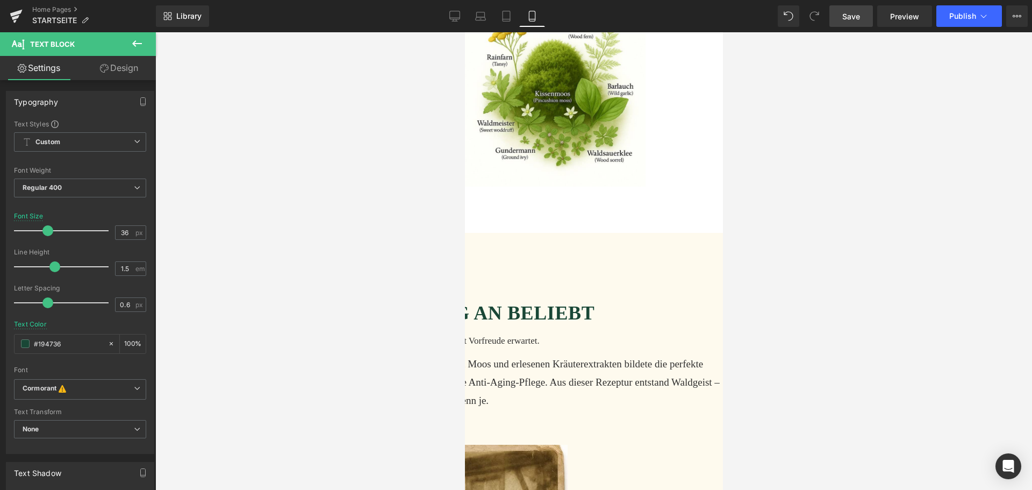
scroll to position [1749, 0]
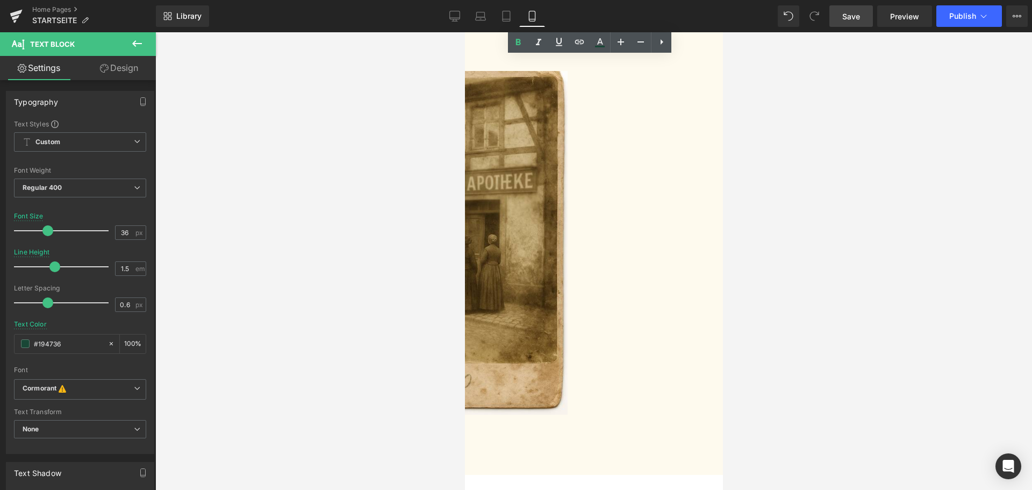
scroll to position [2340, 0]
click at [455, 18] on icon at bounding box center [454, 16] width 11 height 11
type input "50"
type input "1.8"
type input "100"
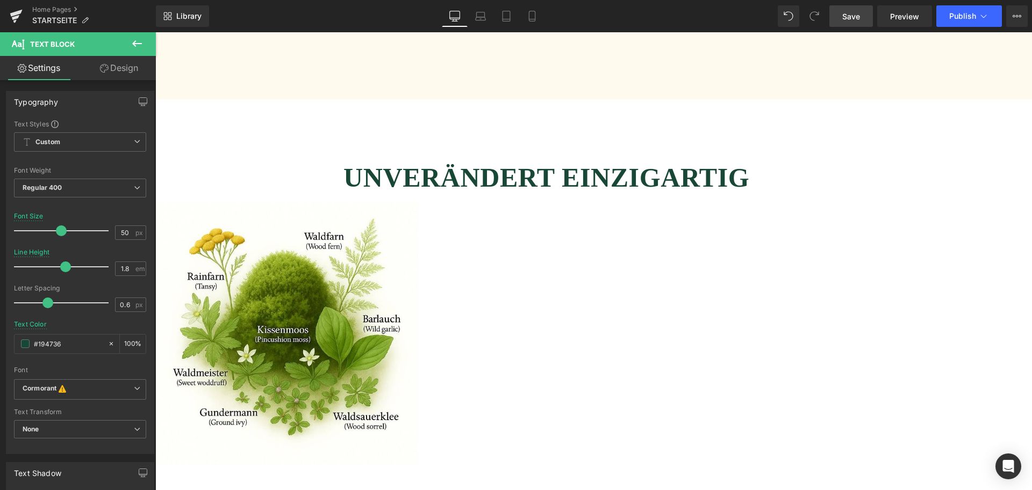
scroll to position [2705, 0]
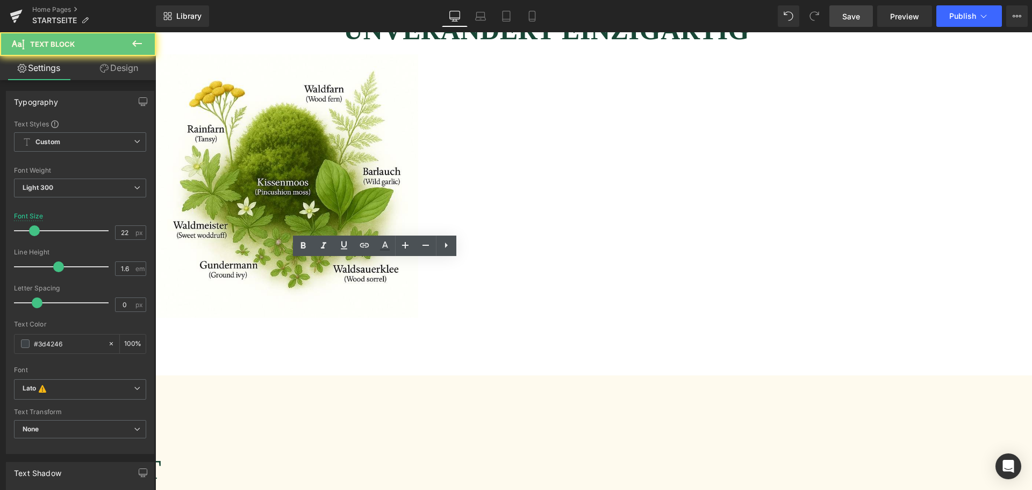
paste div
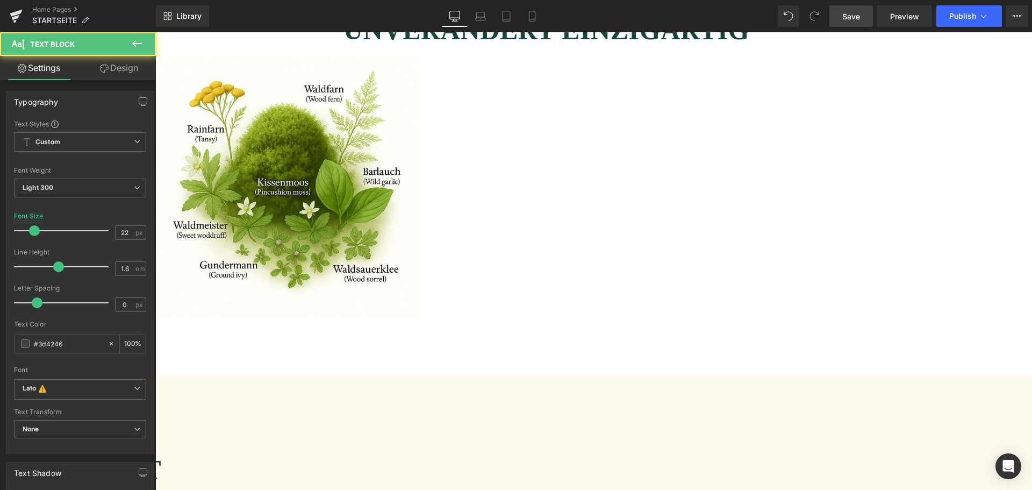
click at [854, 11] on span "Save" at bounding box center [851, 16] width 18 height 11
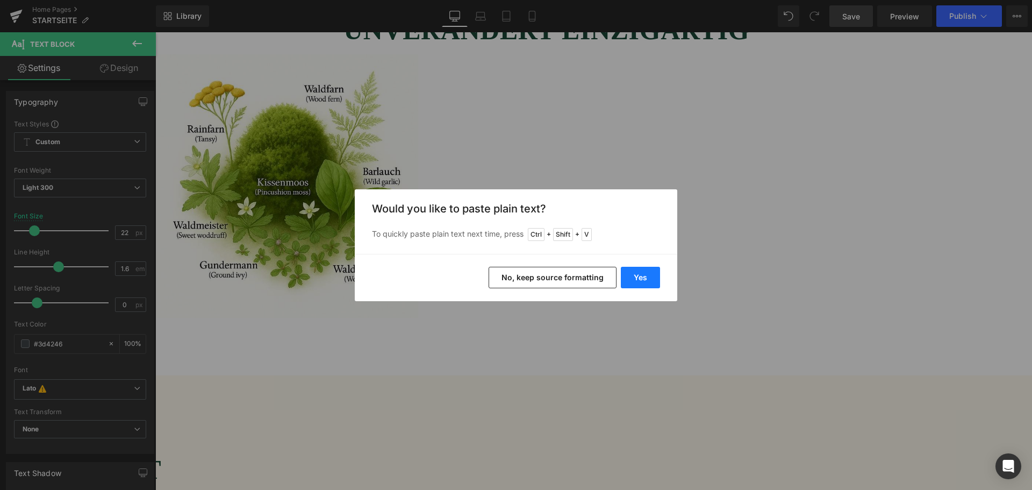
click at [651, 276] on button "Yes" at bounding box center [640, 277] width 39 height 21
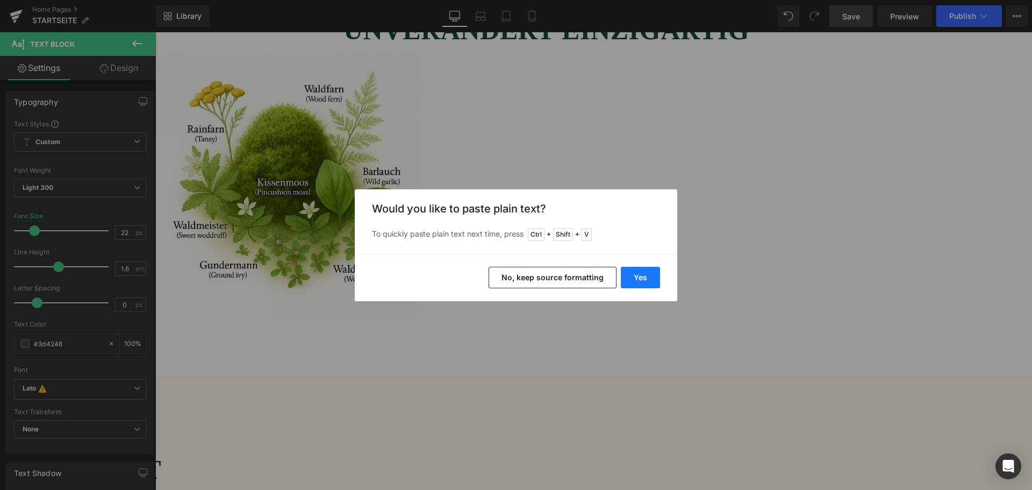
click at [653, 278] on button "Yes" at bounding box center [640, 277] width 39 height 21
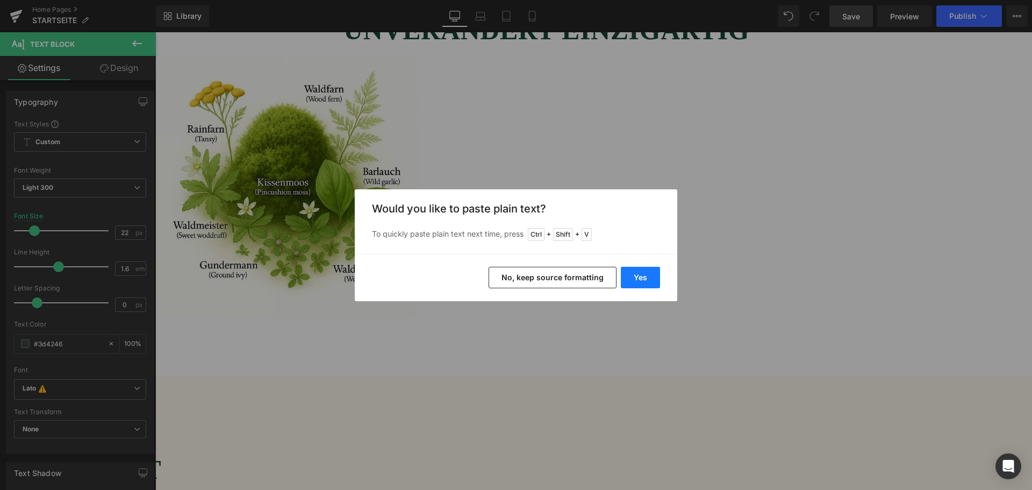
click at [656, 282] on button "Yes" at bounding box center [640, 277] width 39 height 21
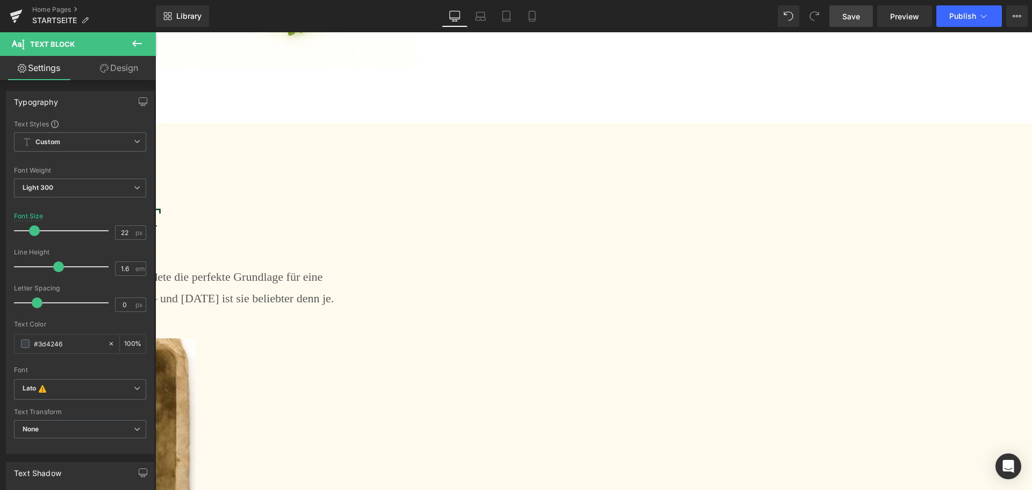
scroll to position [2759, 0]
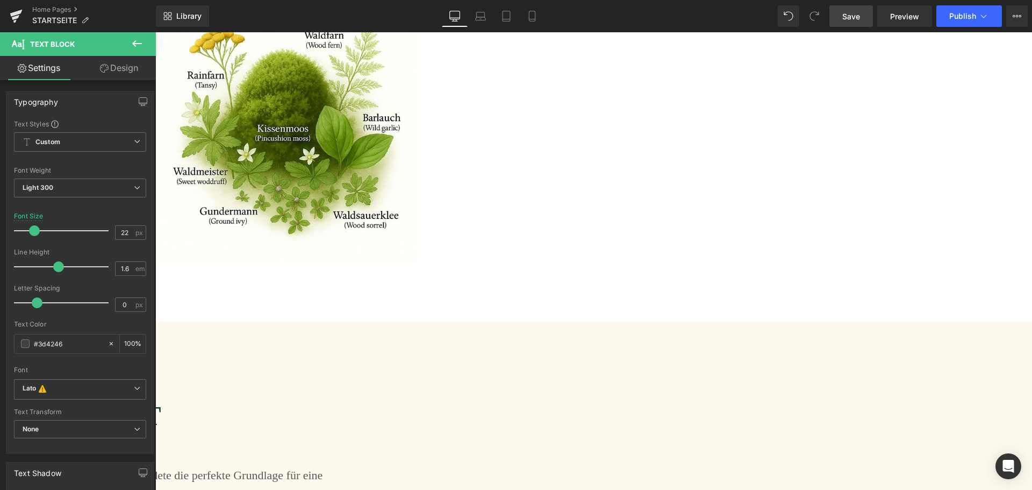
click at [865, 10] on link "Save" at bounding box center [851, 15] width 44 height 21
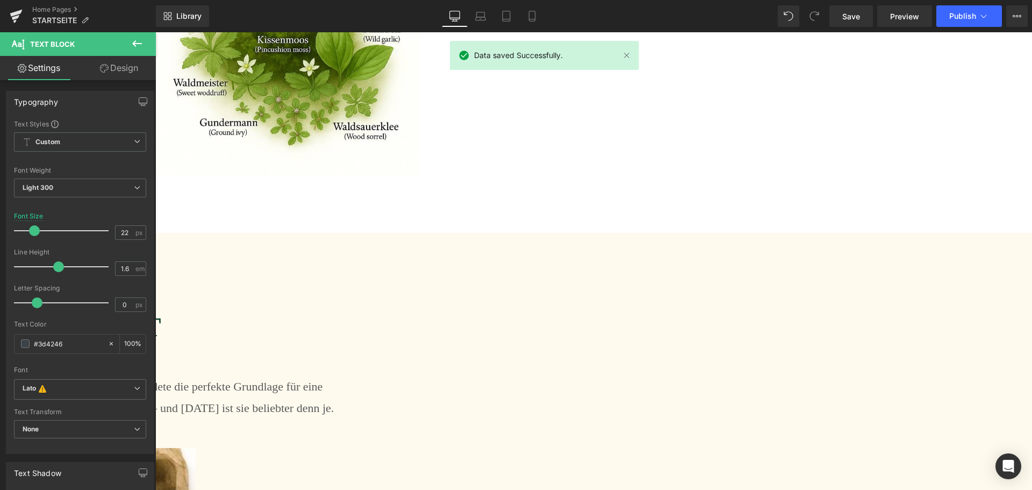
scroll to position [3082, 0]
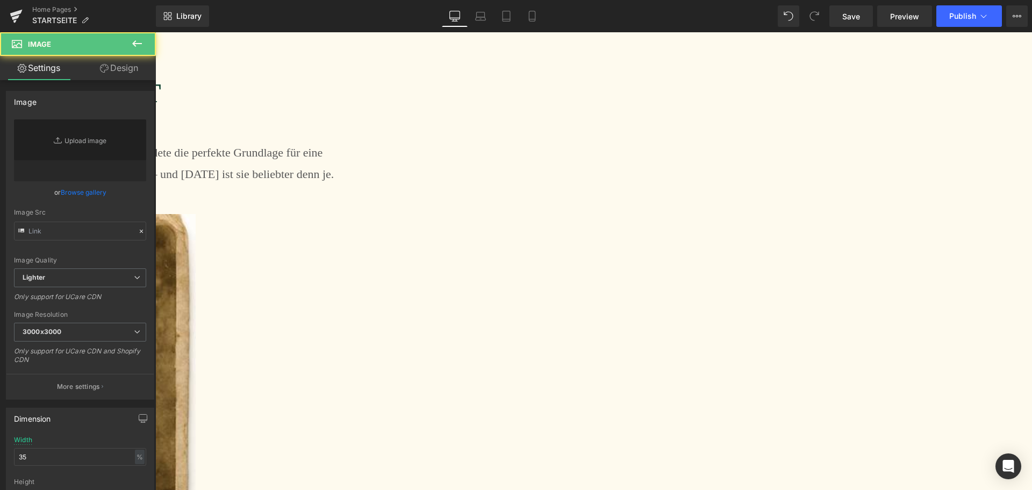
type input "https://ucarecdn.com/cedd3e6a-49df-432f-a37f-88f5d4fe9a48/-/format/auto/-/previ…"
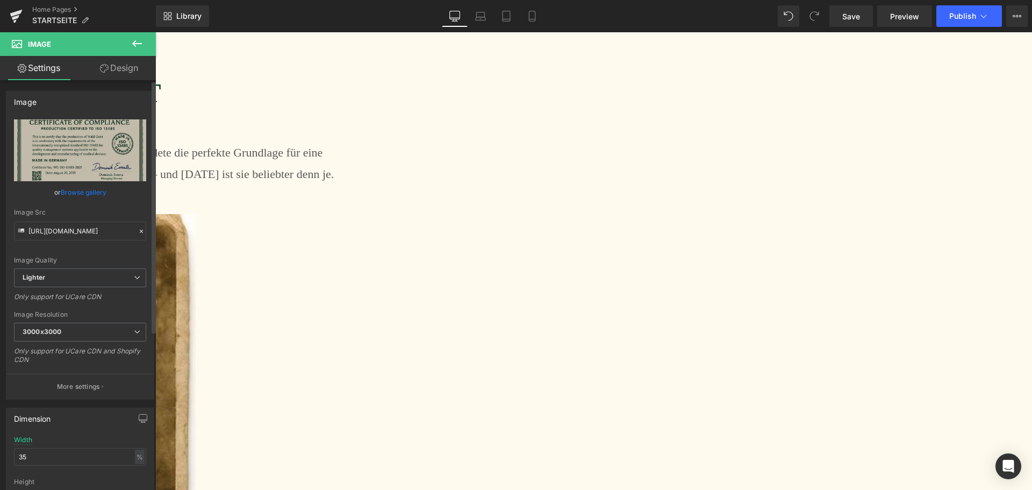
click at [80, 185] on link "Browse gallery" at bounding box center [84, 192] width 46 height 19
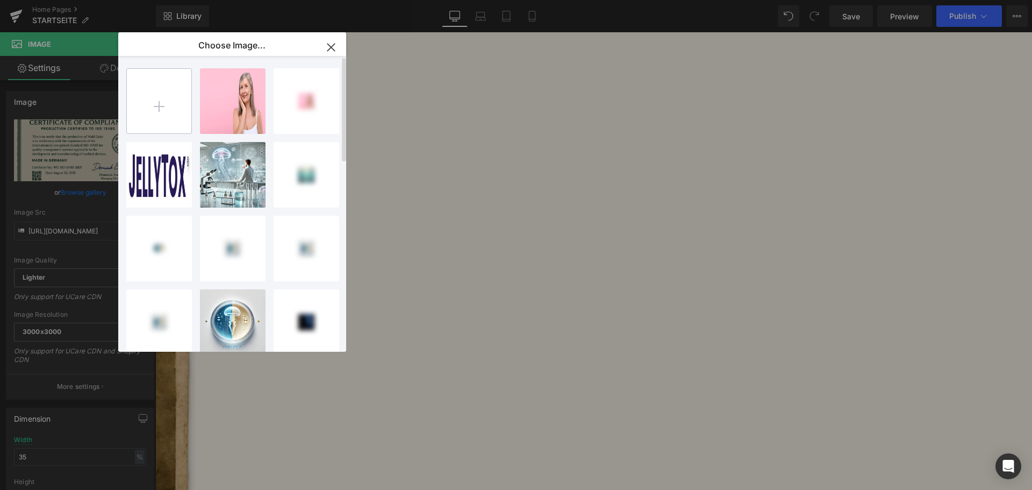
click at [167, 109] on input "file" at bounding box center [159, 101] width 64 height 64
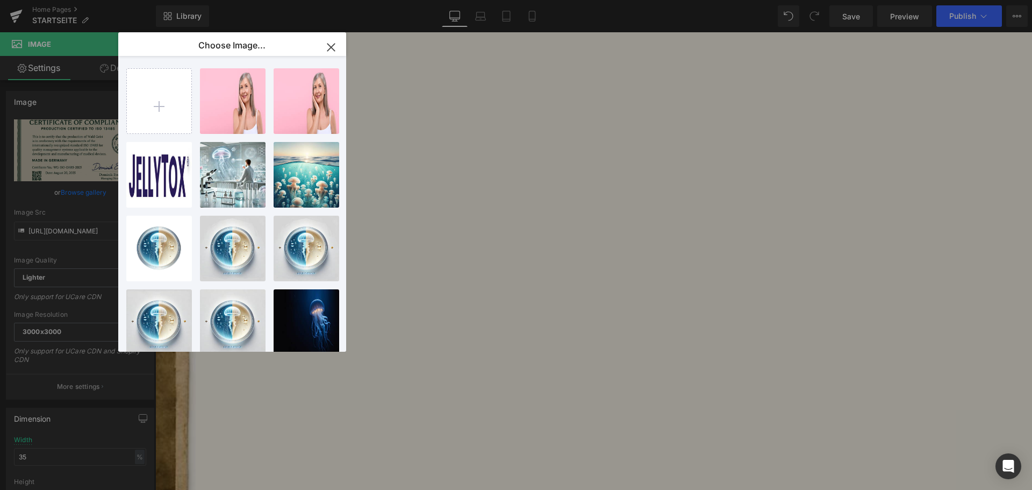
type input "C:\fakepath\zertifikat.png"
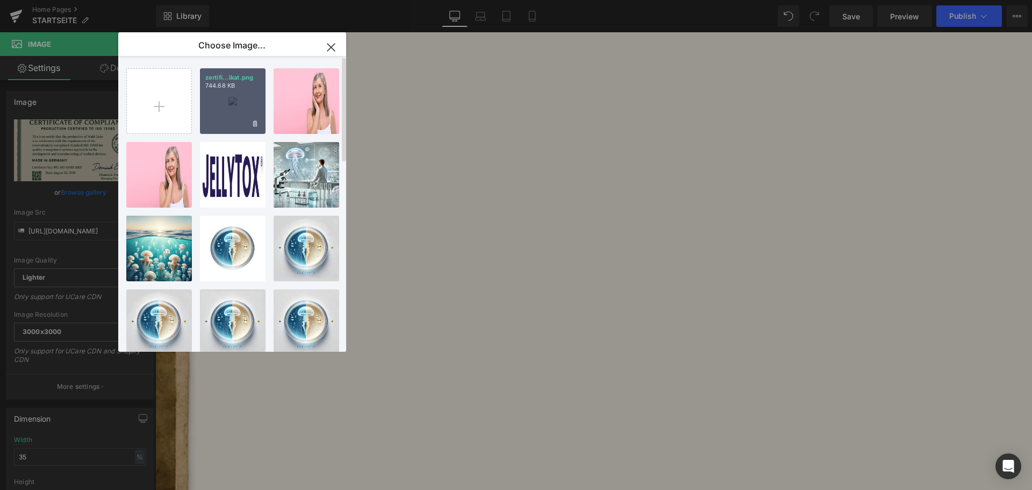
click at [226, 111] on div "zertifi...ikat.png 744.68 KB" at bounding box center [233, 101] width 66 height 66
type input "https://ucarecdn.com/99314232-593c-4e7f-9903-95555956c24d/-/format/auto/-/previ…"
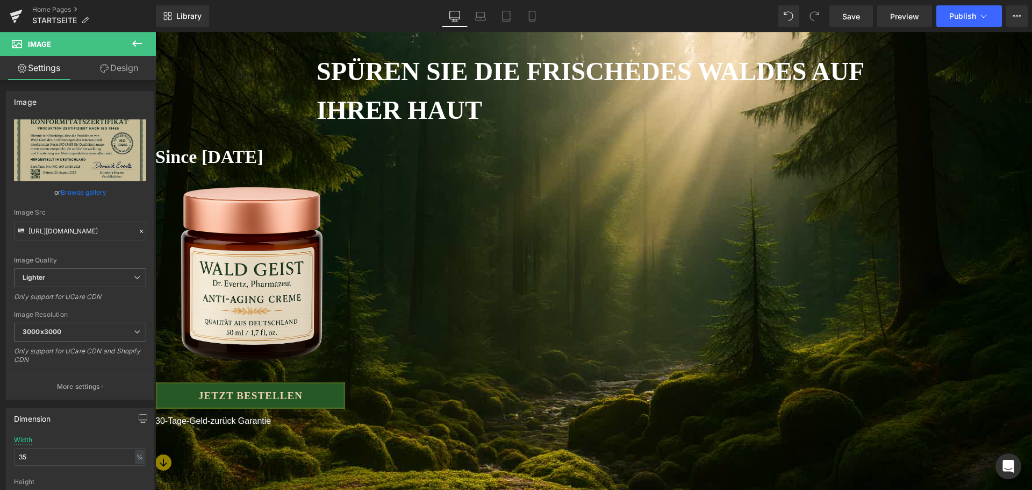
scroll to position [0, 0]
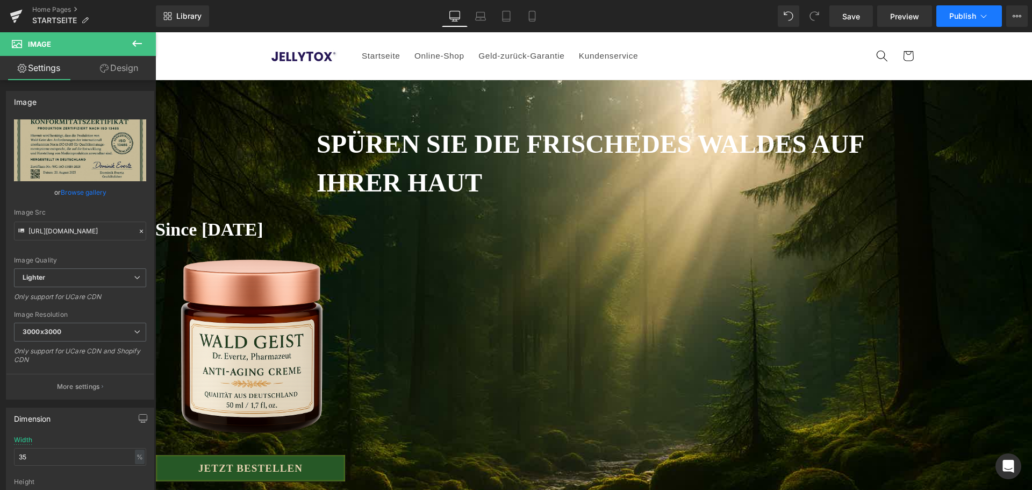
click at [965, 15] on span "Publish" at bounding box center [962, 16] width 27 height 9
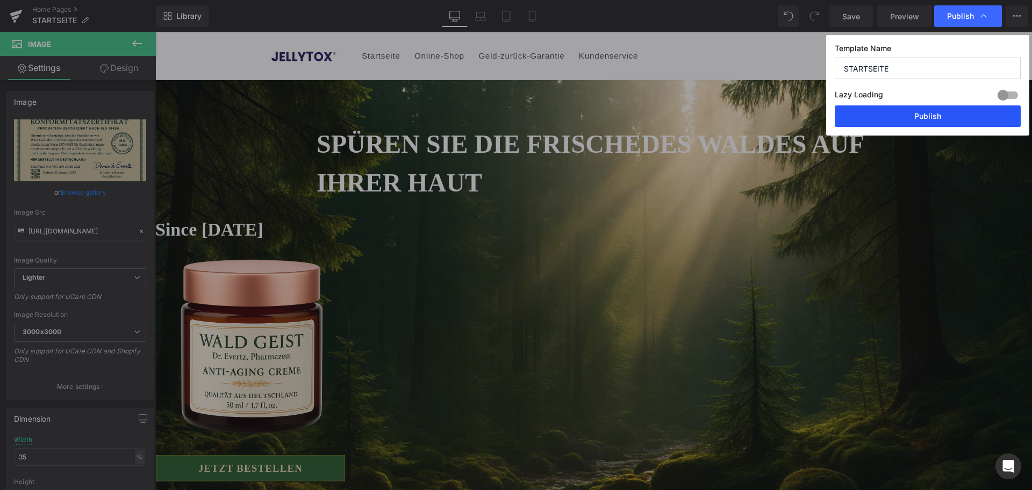
click at [942, 124] on button "Publish" at bounding box center [927, 115] width 186 height 21
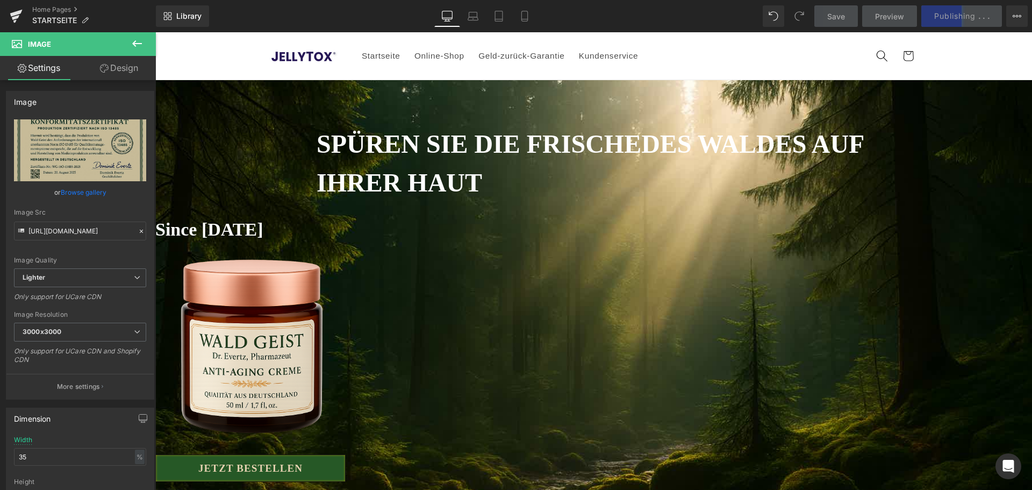
click at [348, 286] on img at bounding box center [251, 333] width 193 height 289
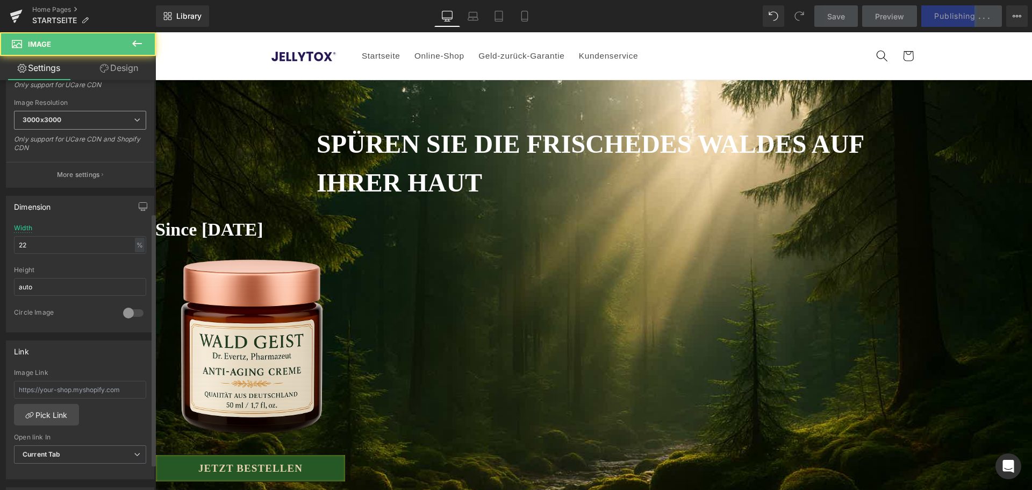
scroll to position [215, 0]
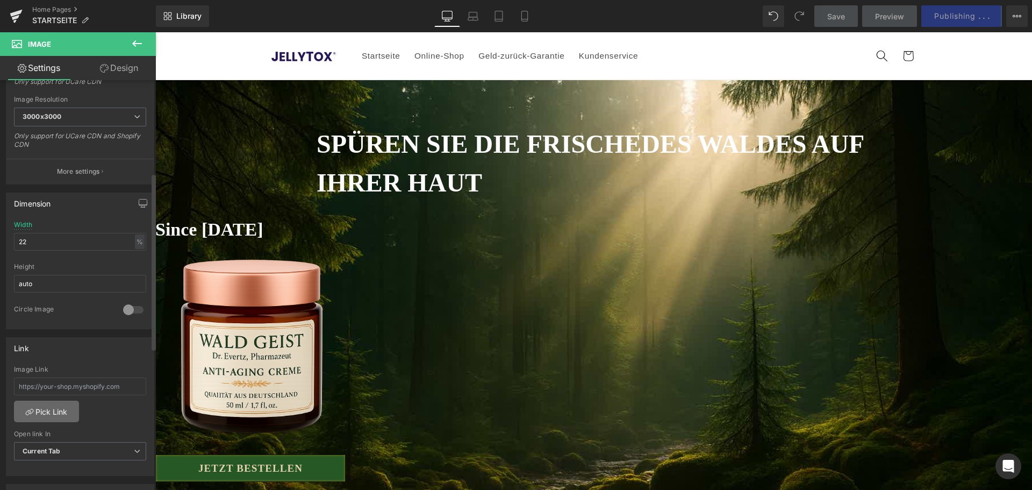
click at [61, 412] on link "Pick Link" at bounding box center [46, 410] width 65 height 21
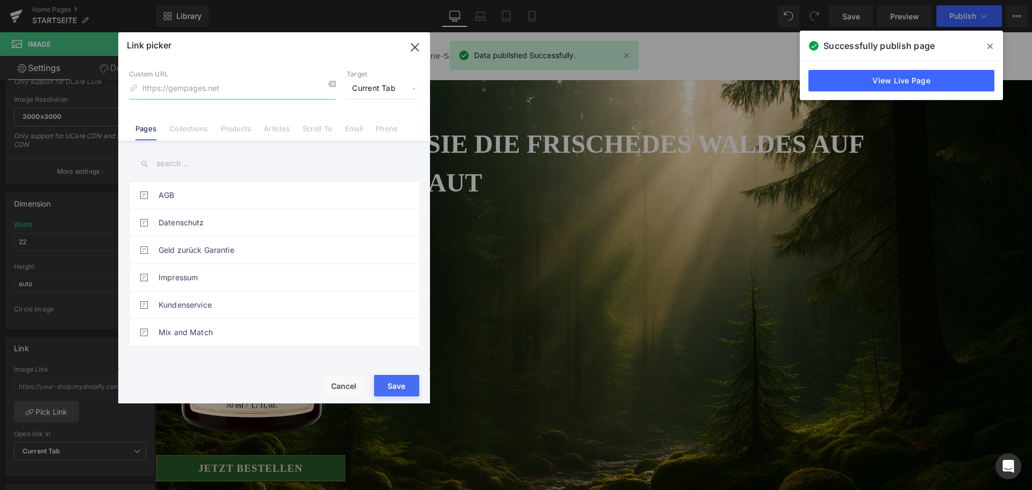
click at [413, 49] on icon "button" at bounding box center [414, 47] width 7 height 7
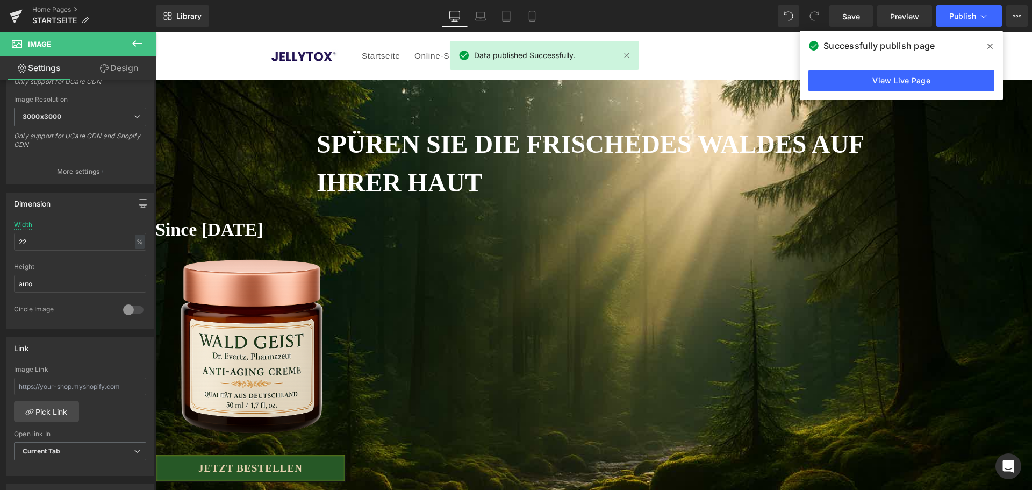
click at [155, 32] on span "Button" at bounding box center [155, 32] width 0 height 0
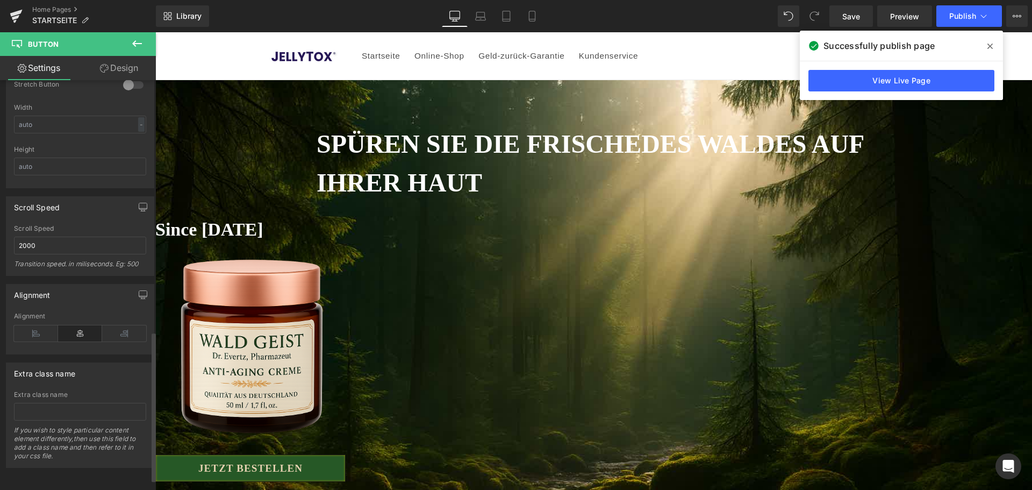
scroll to position [340, 0]
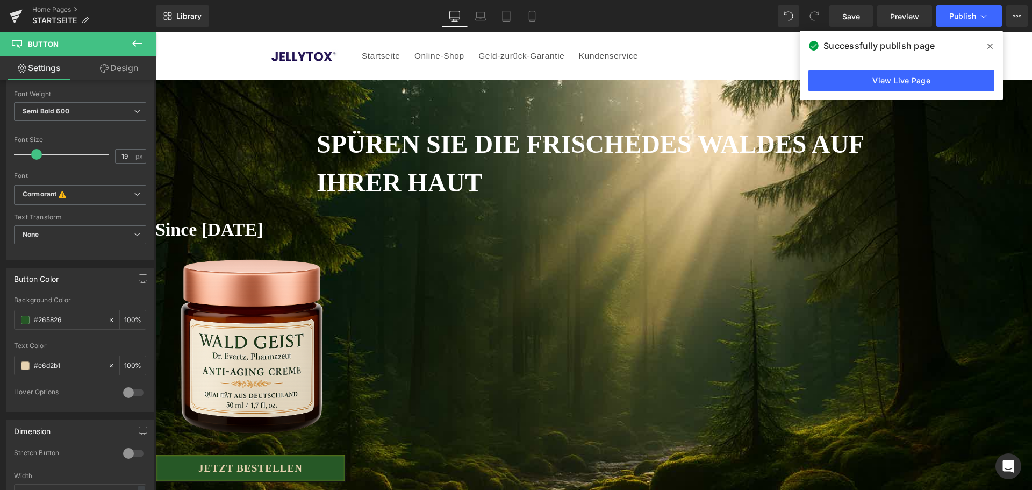
click at [997, 47] on span at bounding box center [989, 46] width 17 height 17
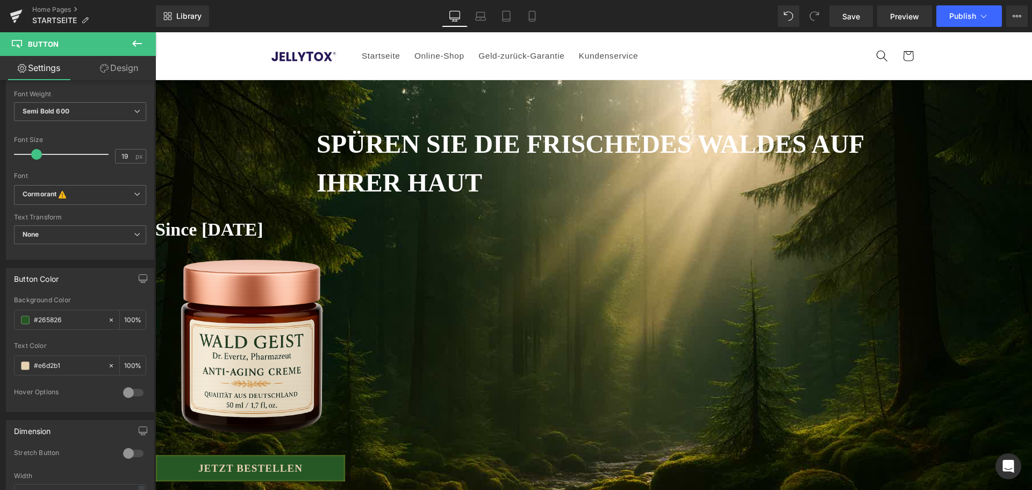
click at [47, 5] on div "Home Pages STARTSEITE" at bounding box center [78, 16] width 156 height 32
click at [47, 8] on link "Home Pages" at bounding box center [94, 9] width 124 height 9
click at [952, 21] on button "Publish" at bounding box center [969, 15] width 66 height 21
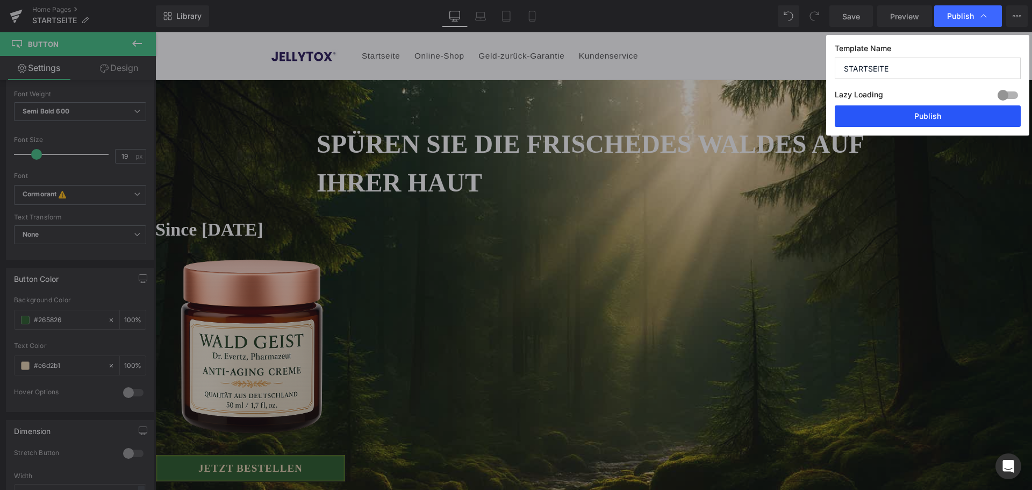
click at [942, 106] on button "Publish" at bounding box center [927, 115] width 186 height 21
